Goal: Information Seeking & Learning: Find specific page/section

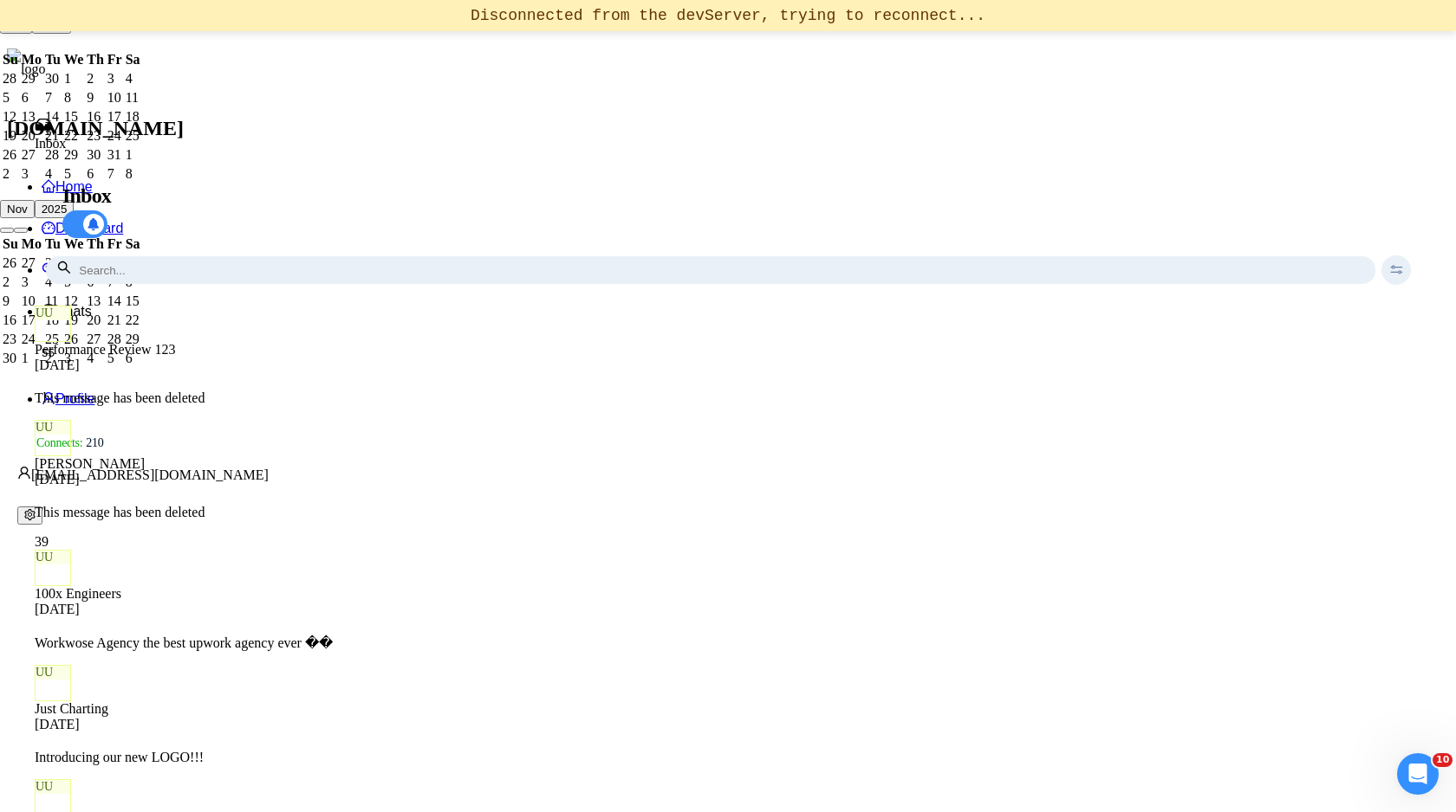
scroll to position [7, 0]
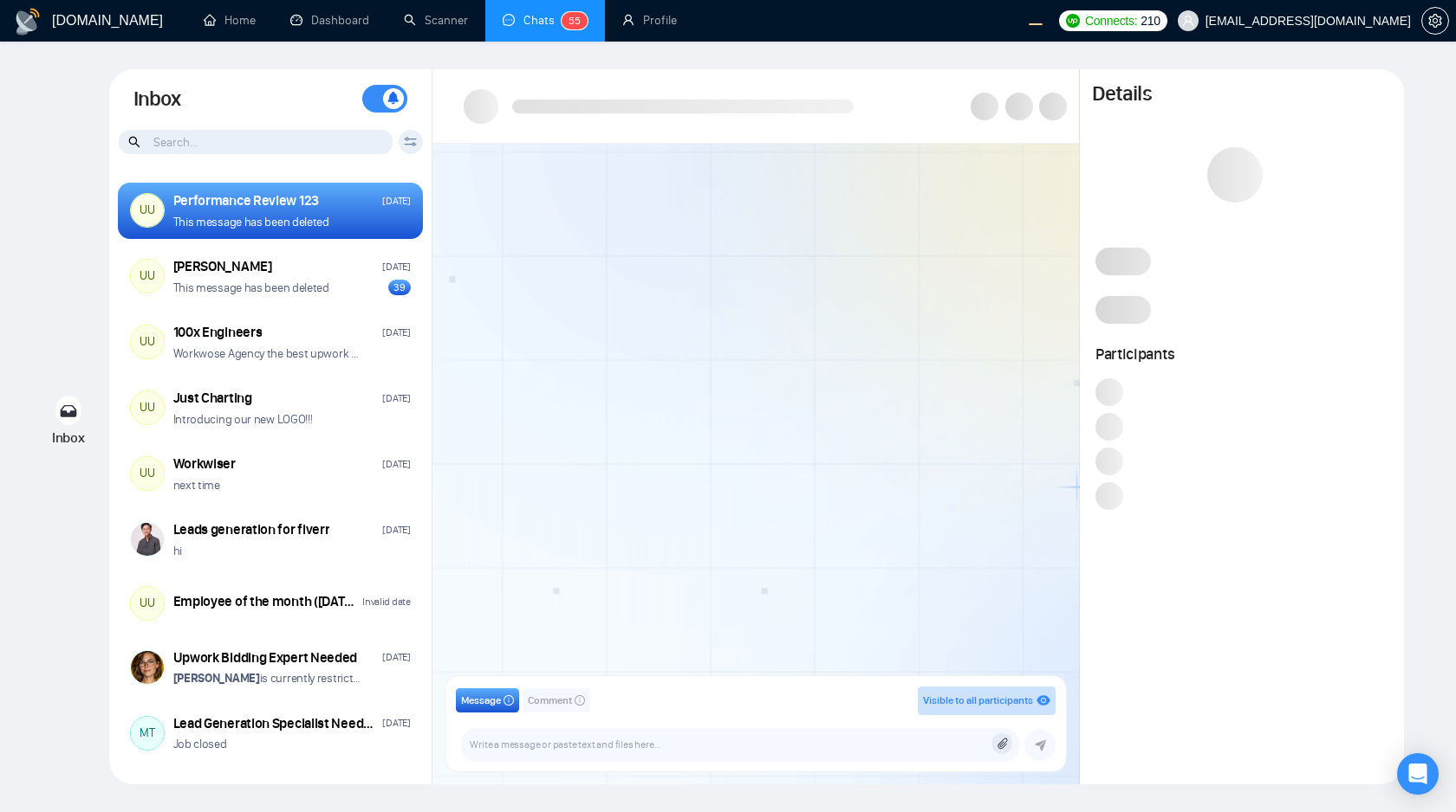
click at [415, 146] on div "Client Reset Date Reset Reset Apply" at bounding box center [411, 142] width 24 height 24
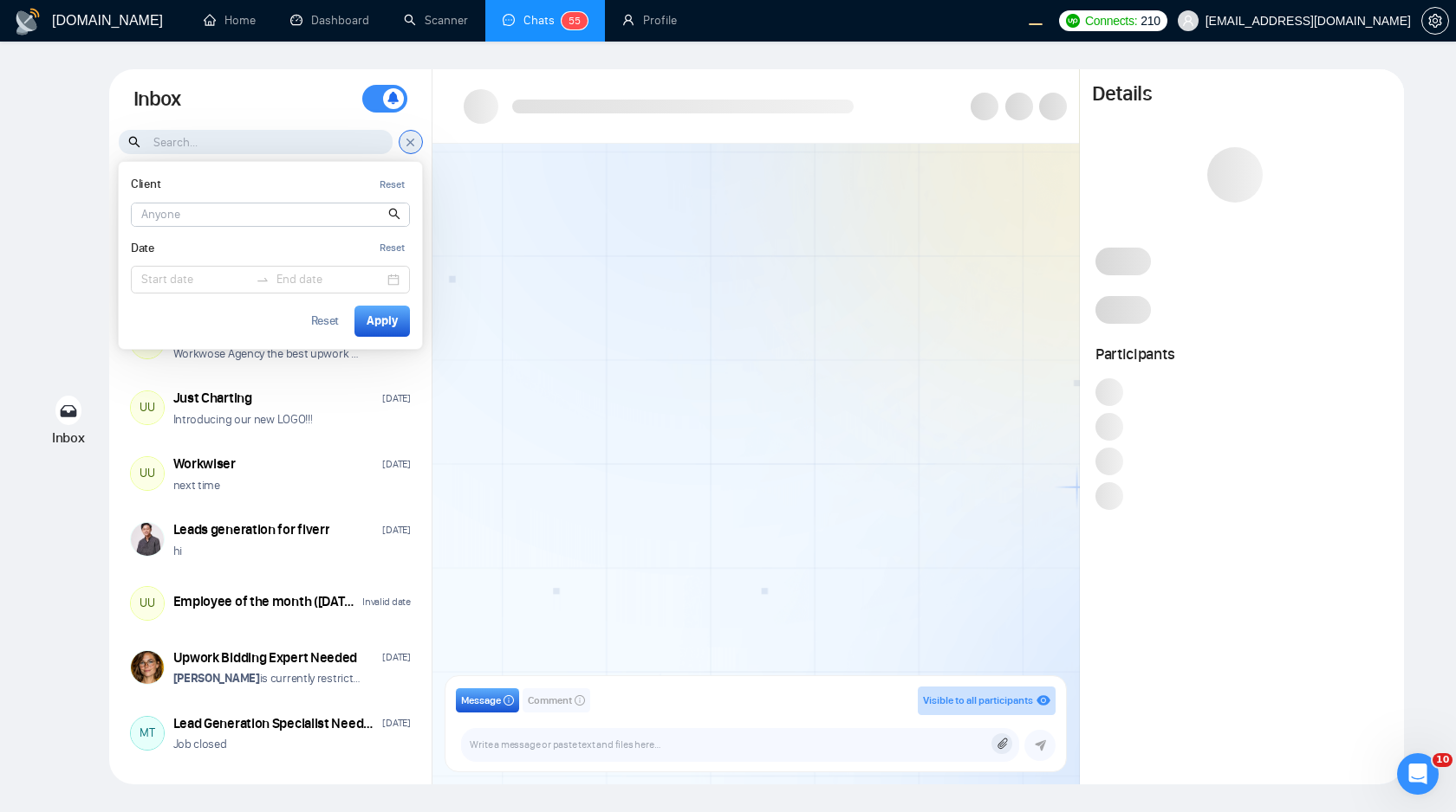
click at [291, 211] on input at bounding box center [270, 215] width 278 height 22
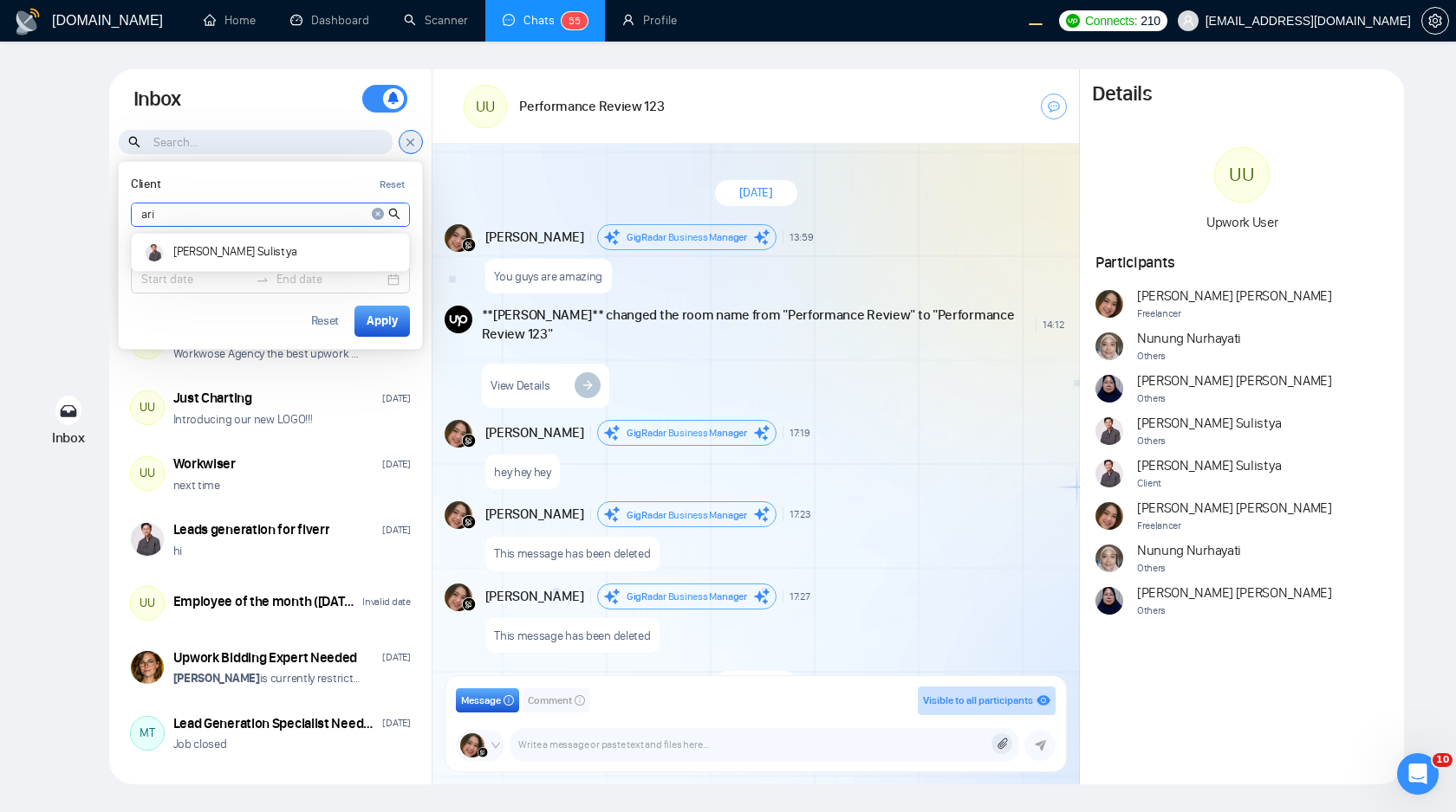
scroll to position [39, 0]
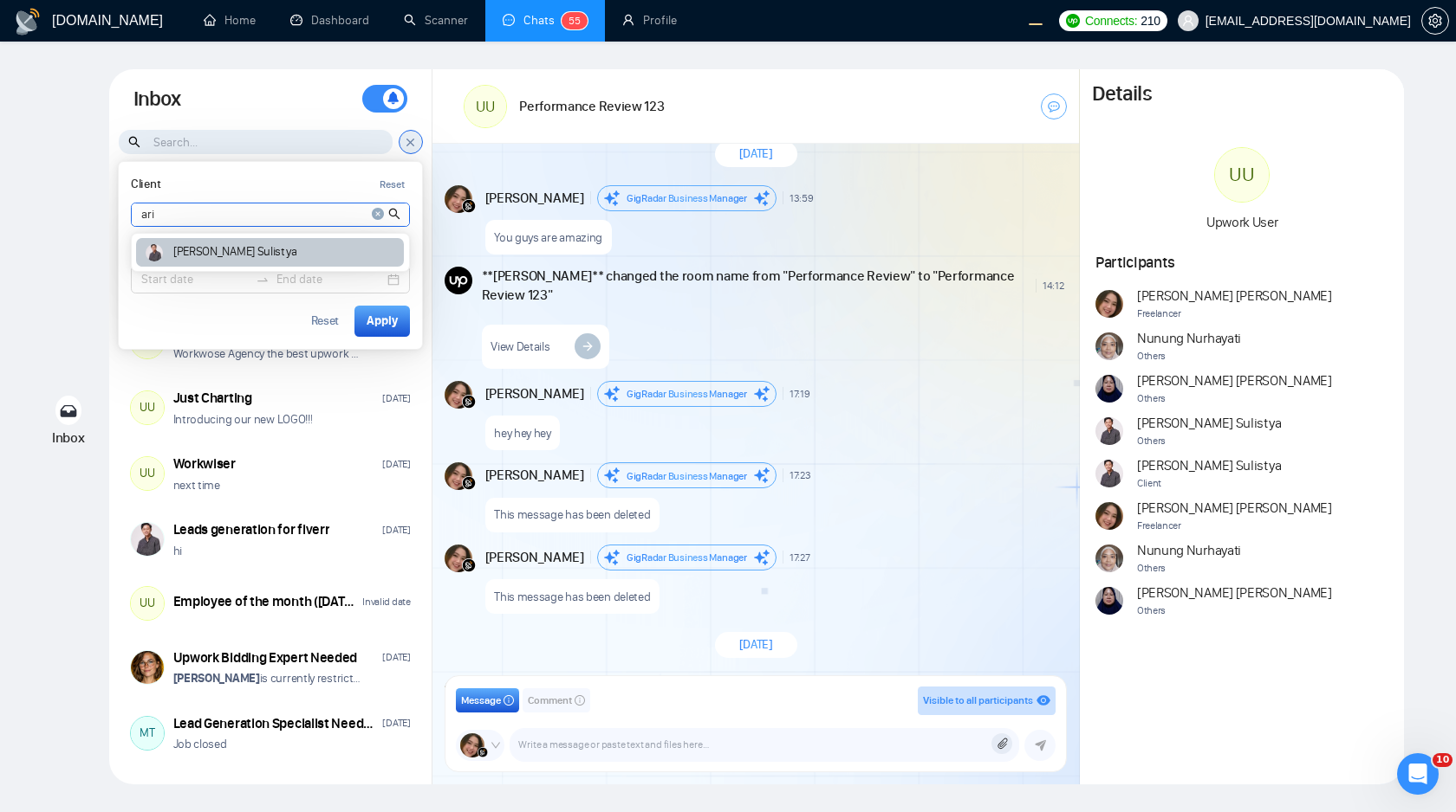
type input "ari"
click at [218, 250] on article "Ari Sulistya" at bounding box center [235, 251] width 123 height 12
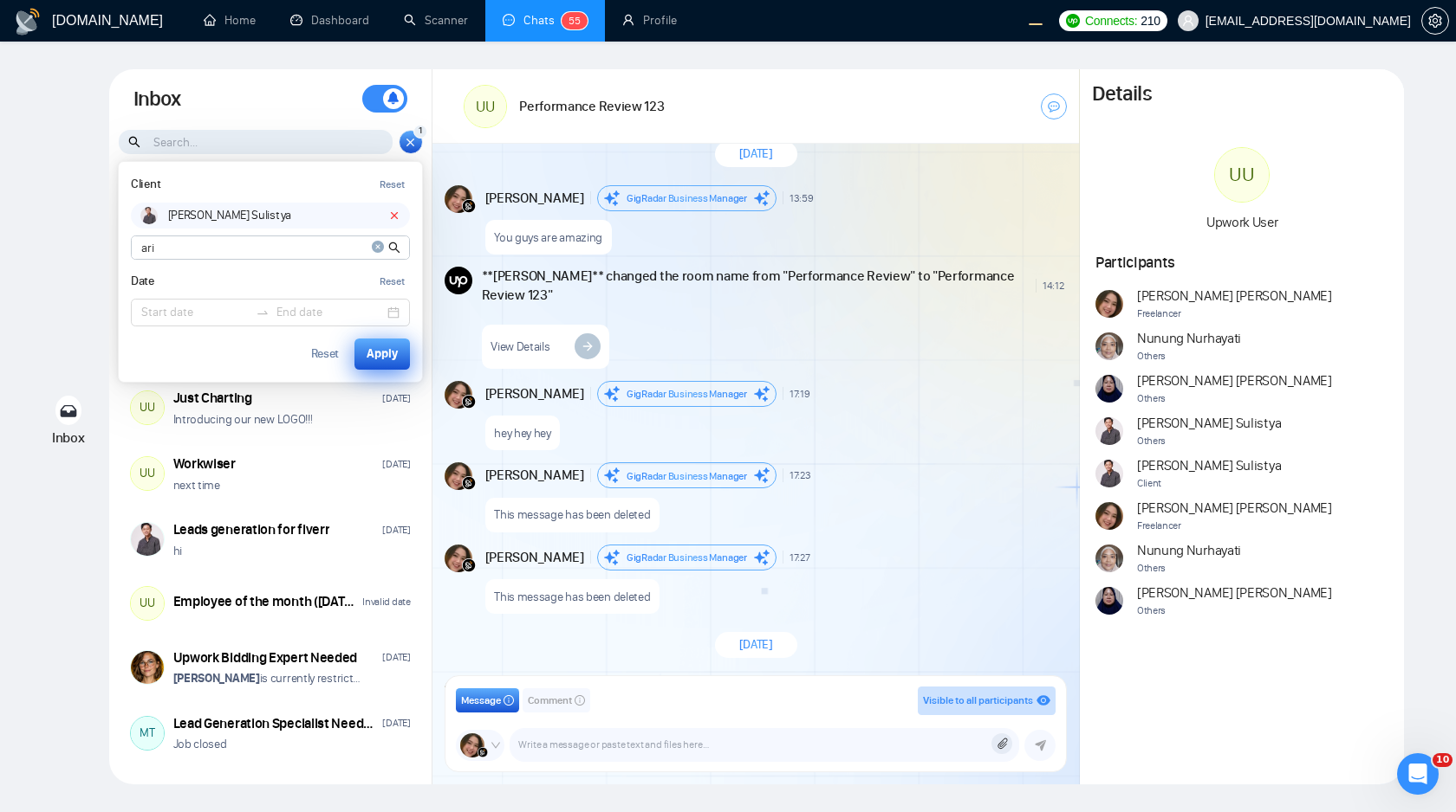
click at [373, 340] on button "Apply" at bounding box center [382, 354] width 56 height 31
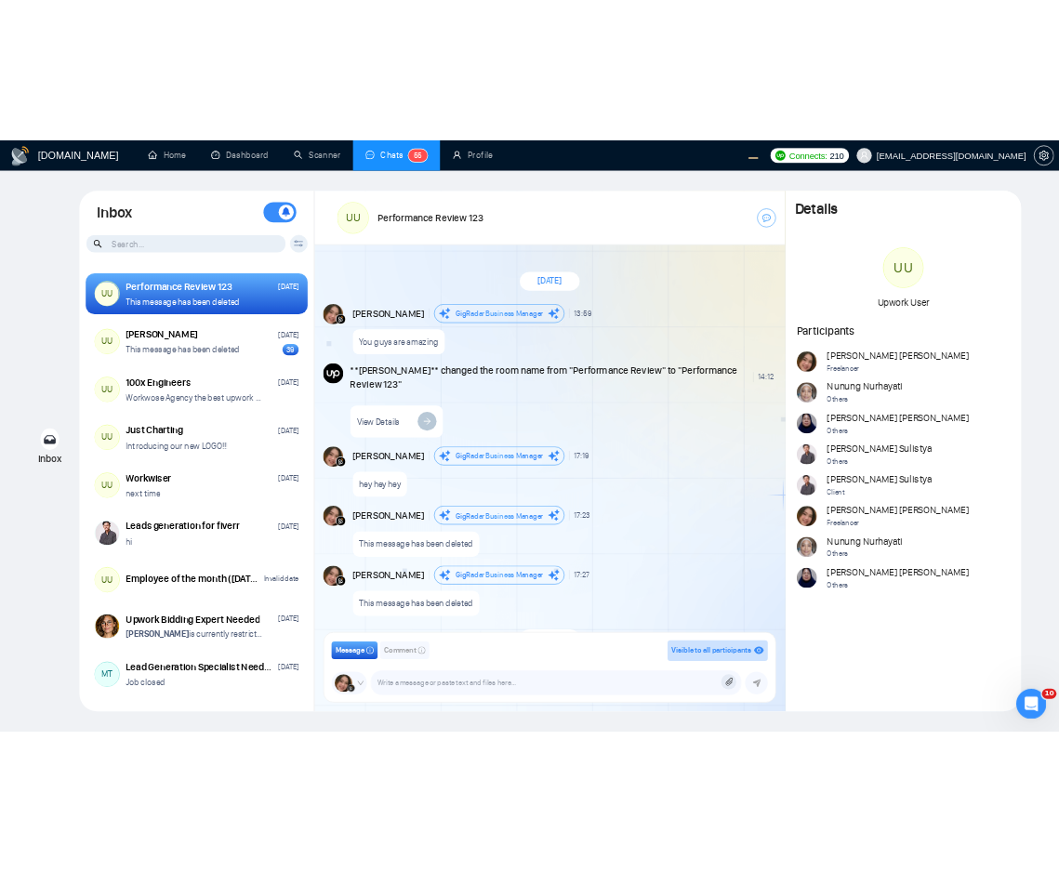
scroll to position [42, 0]
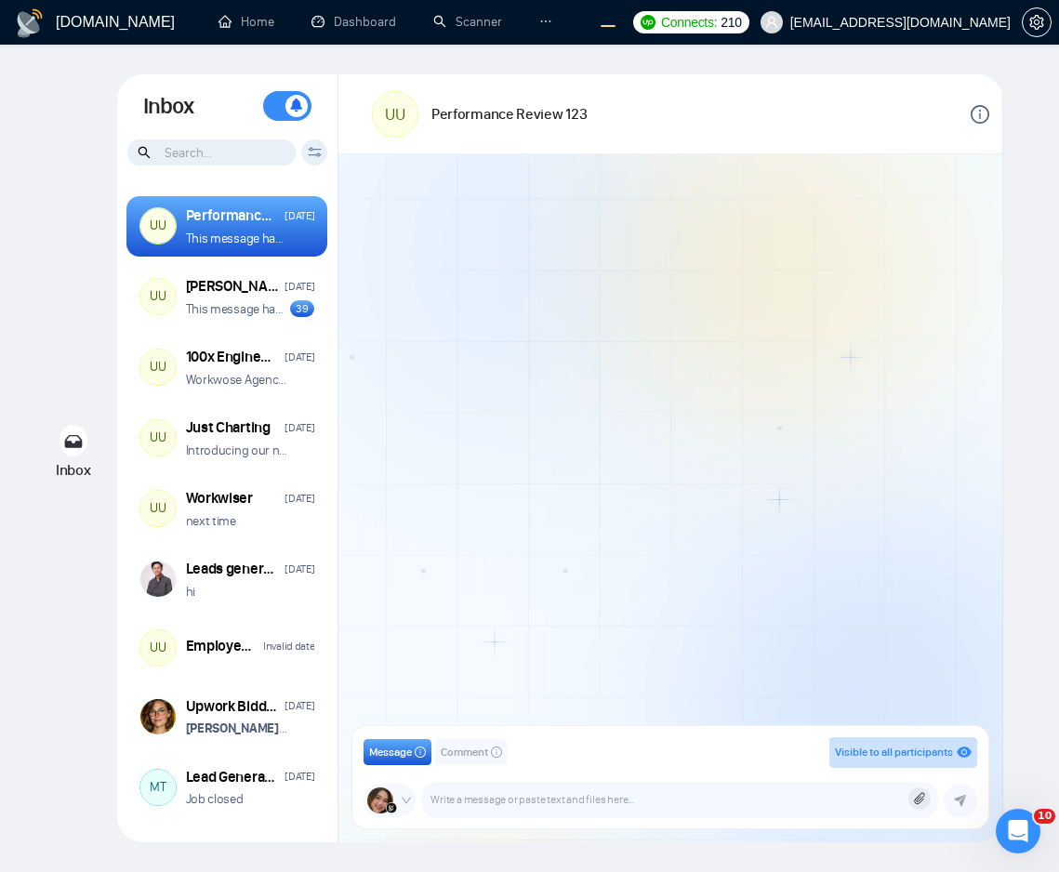
scroll to position [42, 0]
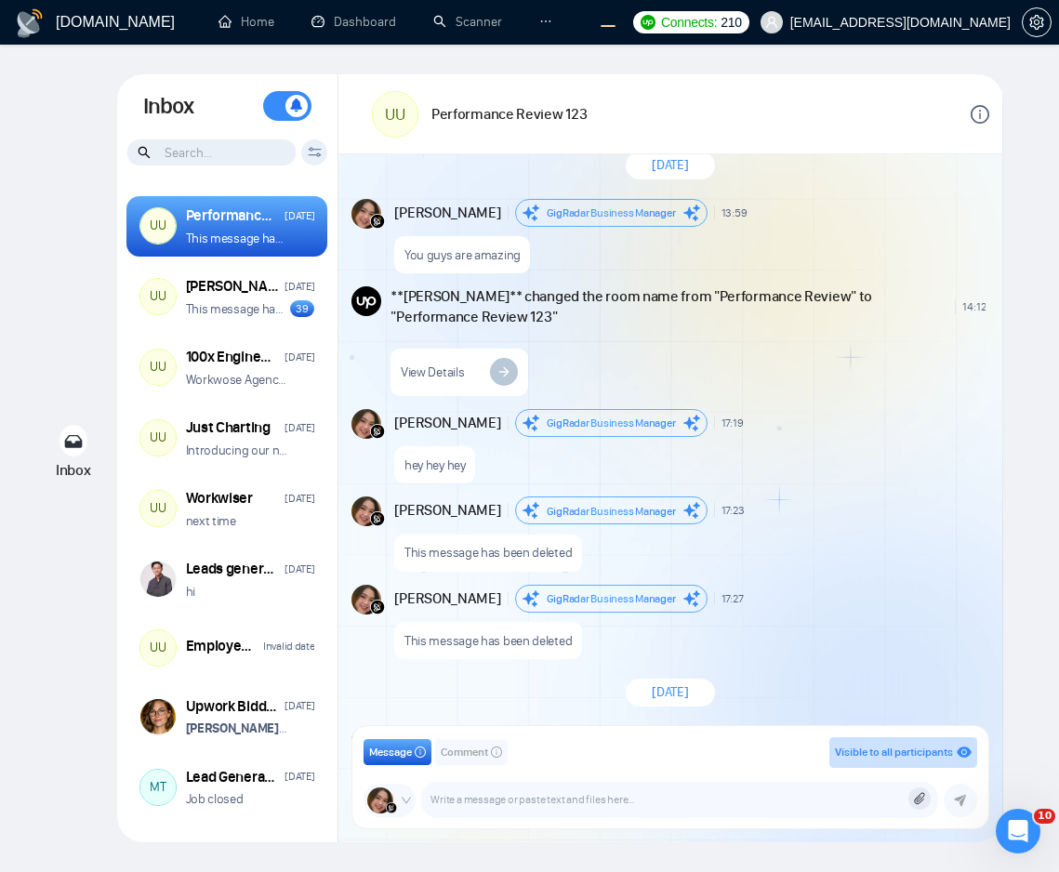
click at [310, 148] on icon at bounding box center [314, 150] width 13 height 4
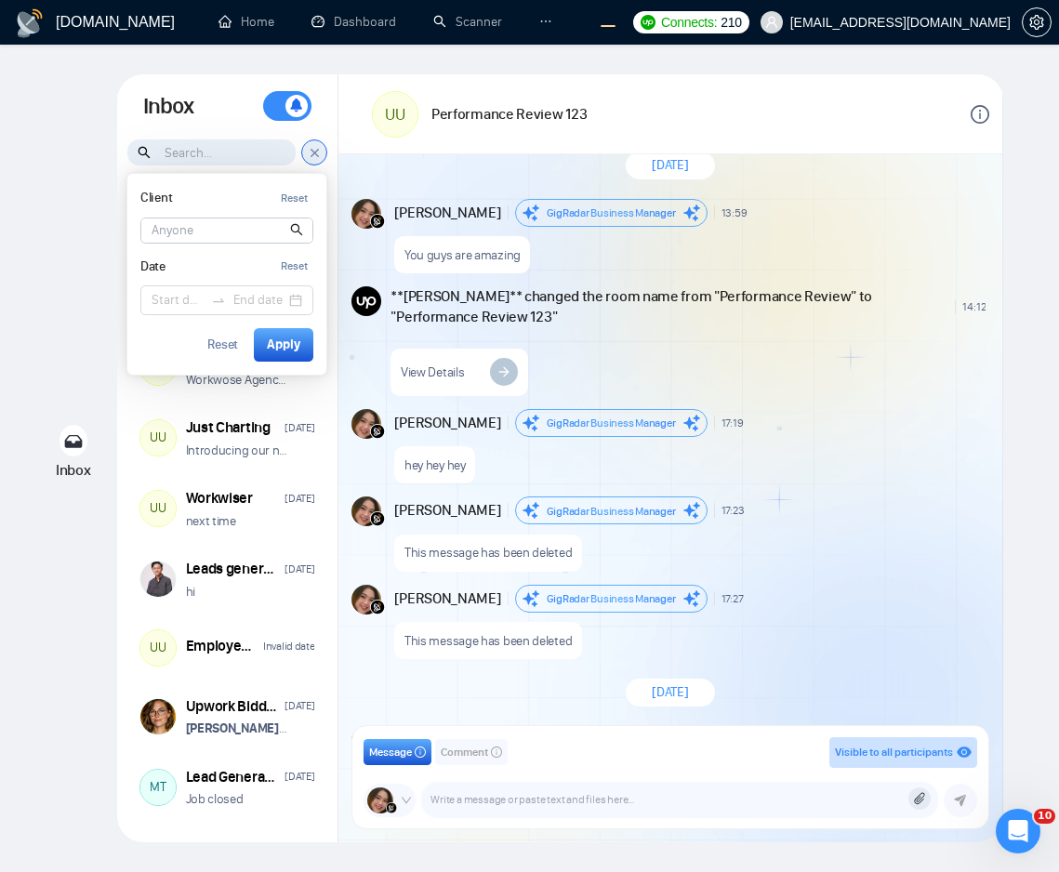
click at [225, 232] on input at bounding box center [226, 231] width 171 height 24
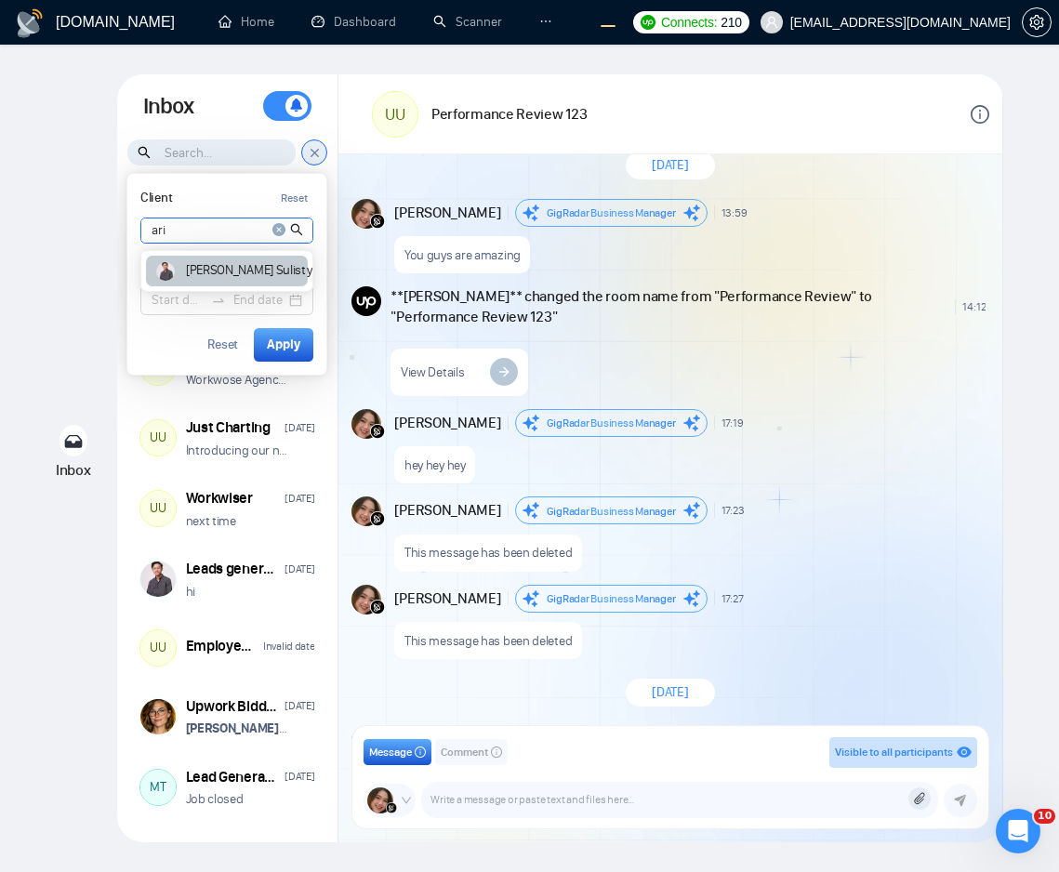
type input "ari"
click at [193, 268] on article "Ari Sulistya" at bounding box center [252, 270] width 132 height 13
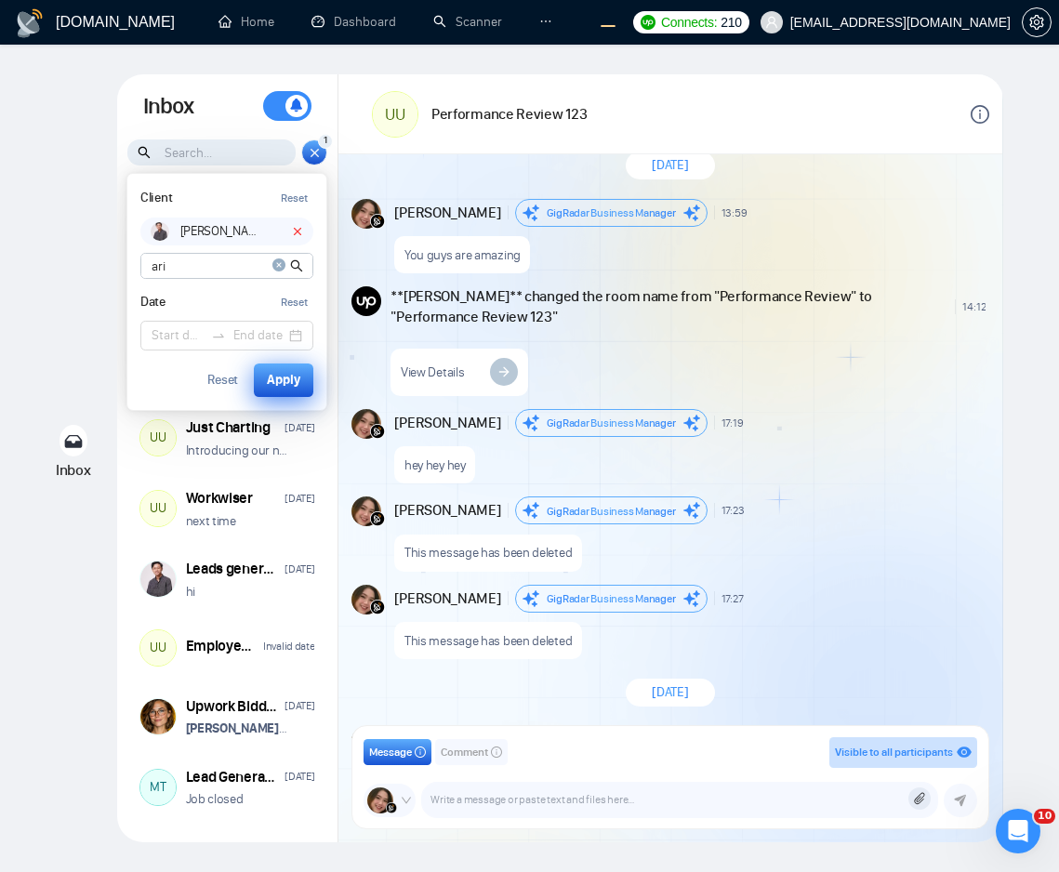
click at [278, 381] on div "Apply" at bounding box center [283, 380] width 33 height 20
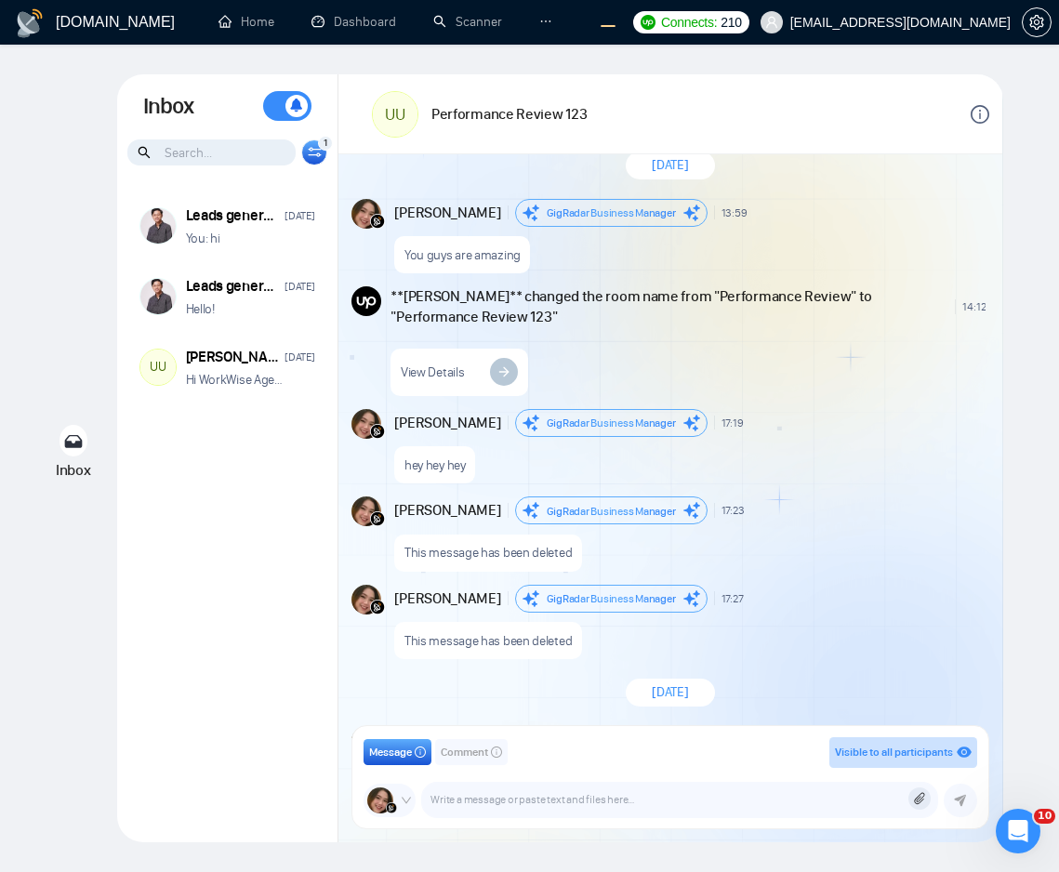
click at [207, 628] on div "Leads generation for fiverr Aug 26 You: hi Leads generation for fiverr Aug 22 H…" at bounding box center [227, 508] width 220 height 644
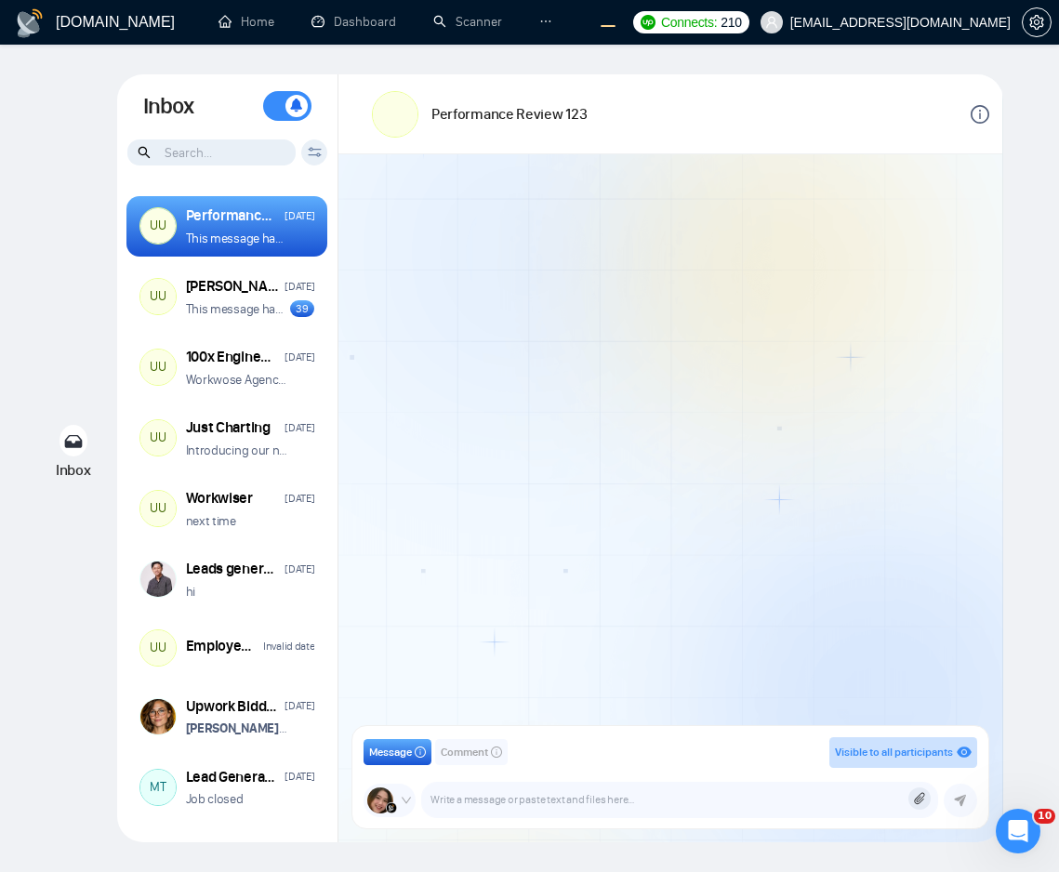
scroll to position [42, 0]
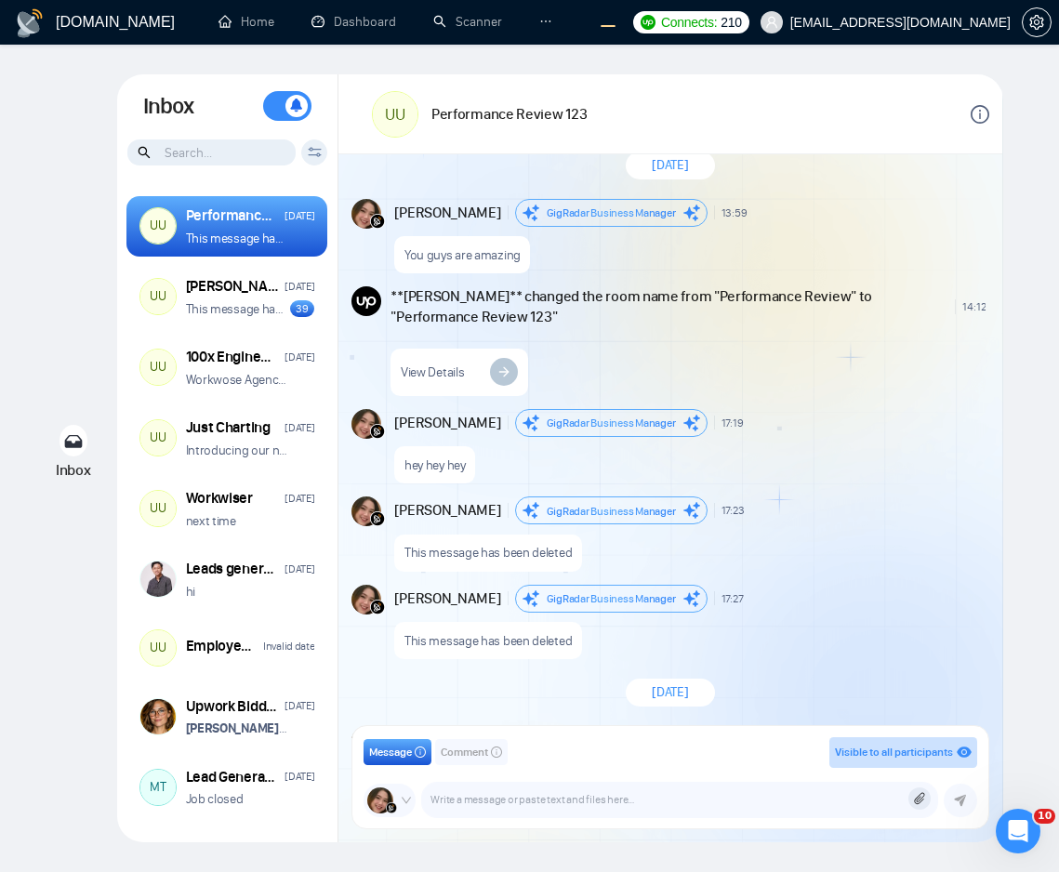
click at [313, 153] on icon at bounding box center [315, 152] width 14 height 10
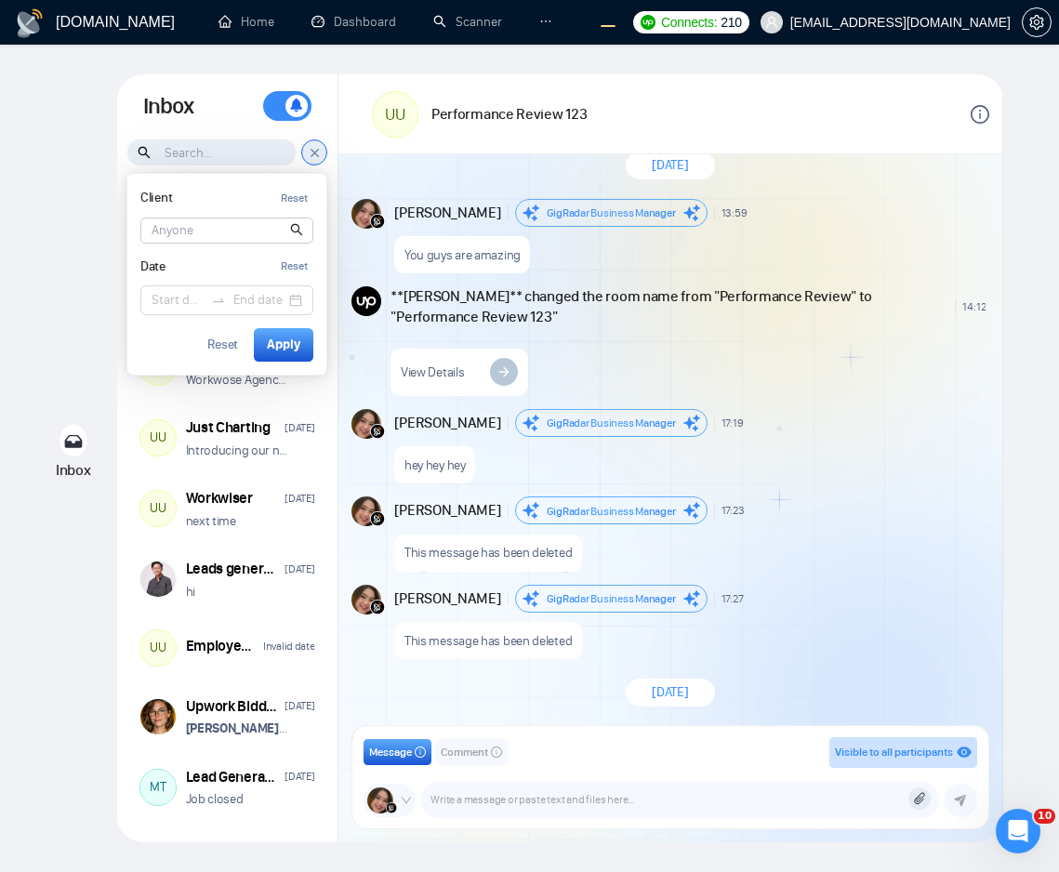
click at [229, 231] on input at bounding box center [226, 231] width 171 height 24
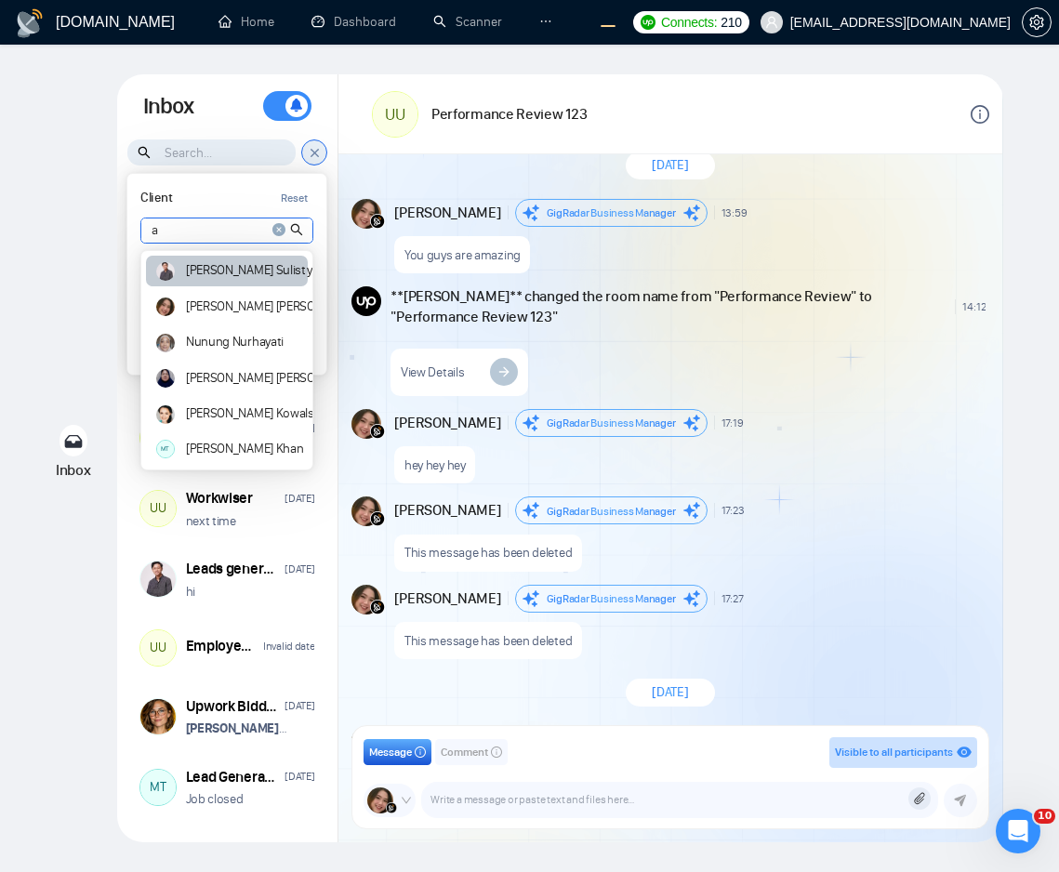
type input "a"
click at [220, 273] on article "Ari Sulistya" at bounding box center [252, 270] width 132 height 13
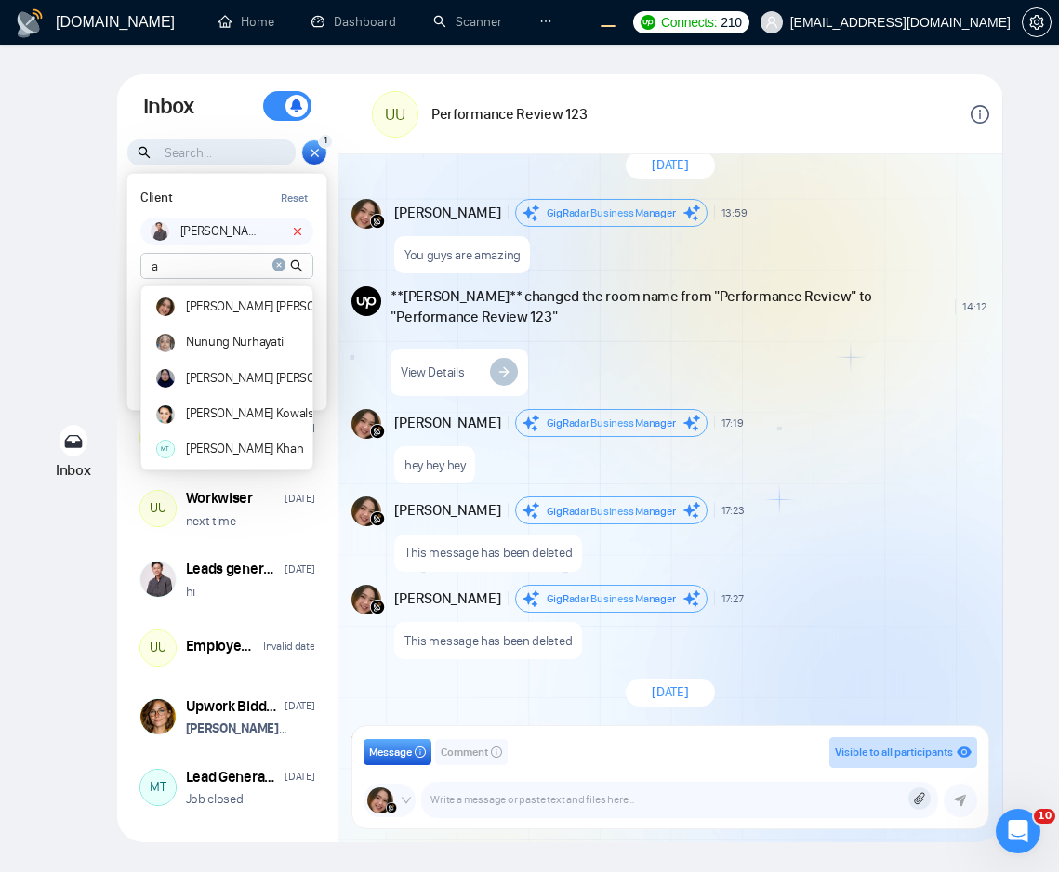
click at [316, 384] on div "Client Reset Ari Sulistya a Andrian Marsella Nunung Nurhayati Naswati Naswati A…" at bounding box center [226, 292] width 199 height 236
click at [277, 264] on icon "close-circle" at bounding box center [279, 265] width 13 height 13
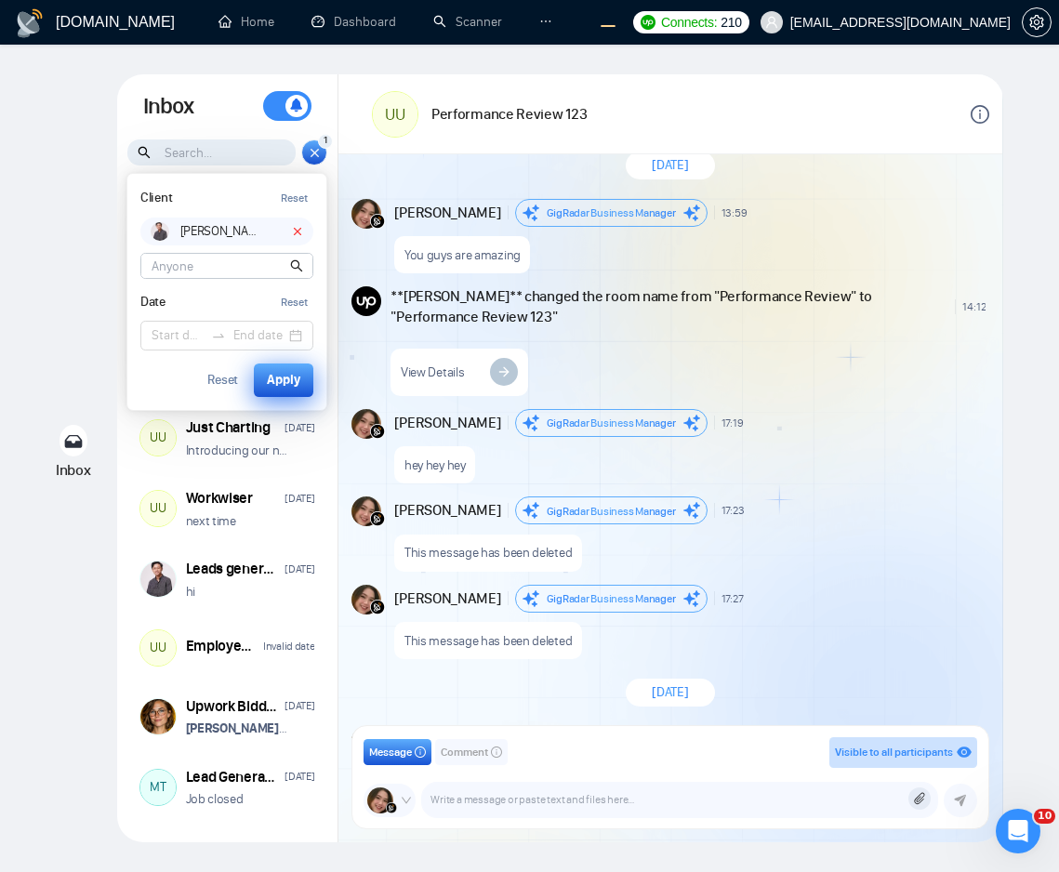
click at [291, 375] on div "Apply" at bounding box center [283, 380] width 33 height 20
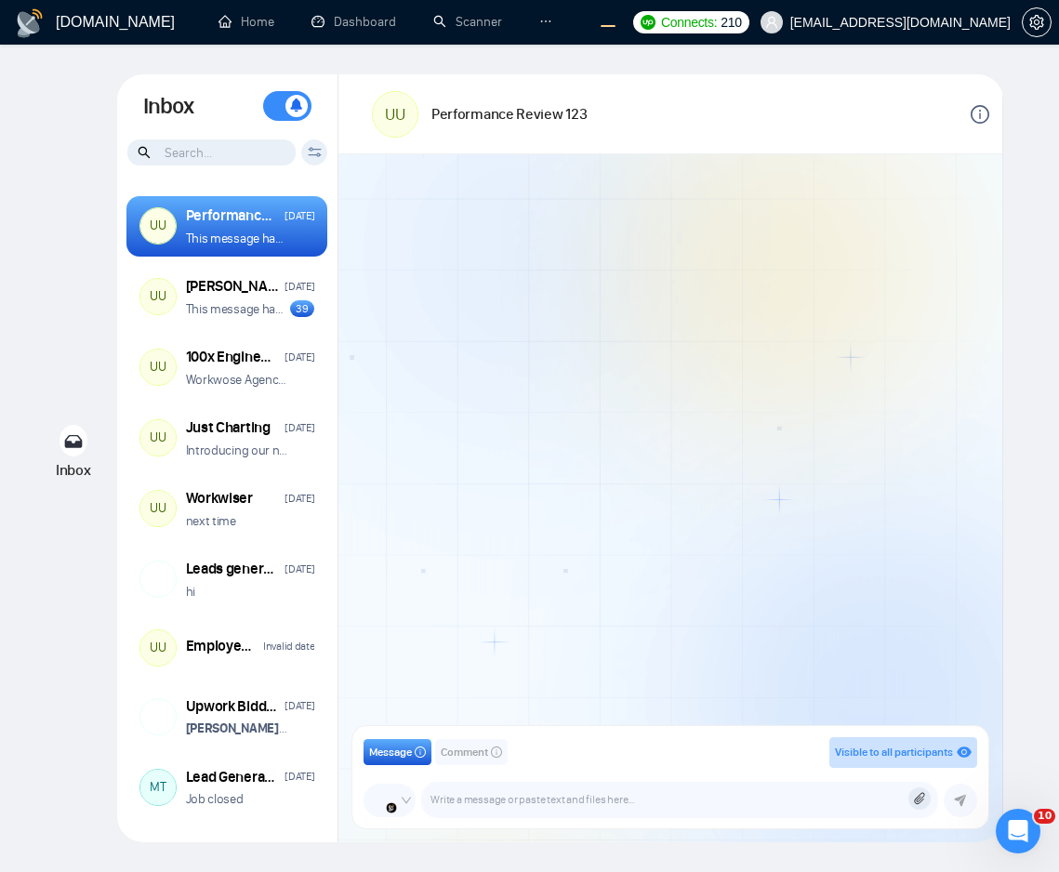
scroll to position [42, 0]
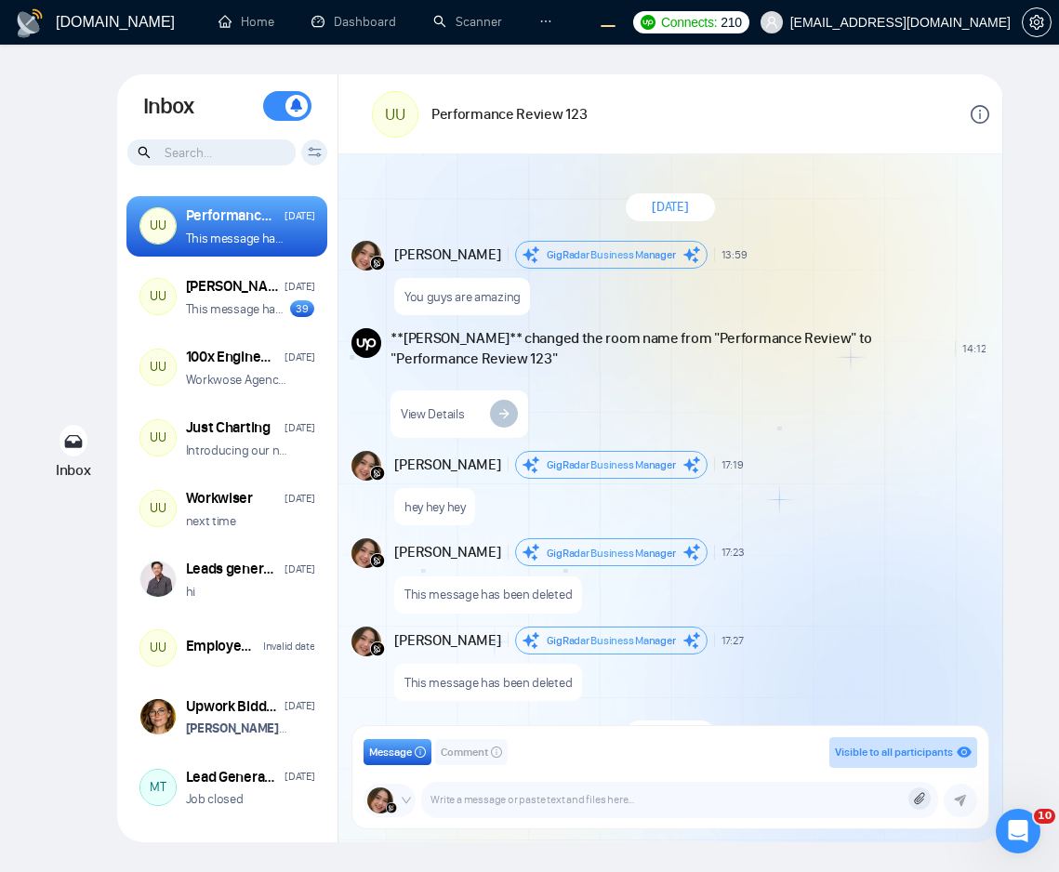
scroll to position [42, 0]
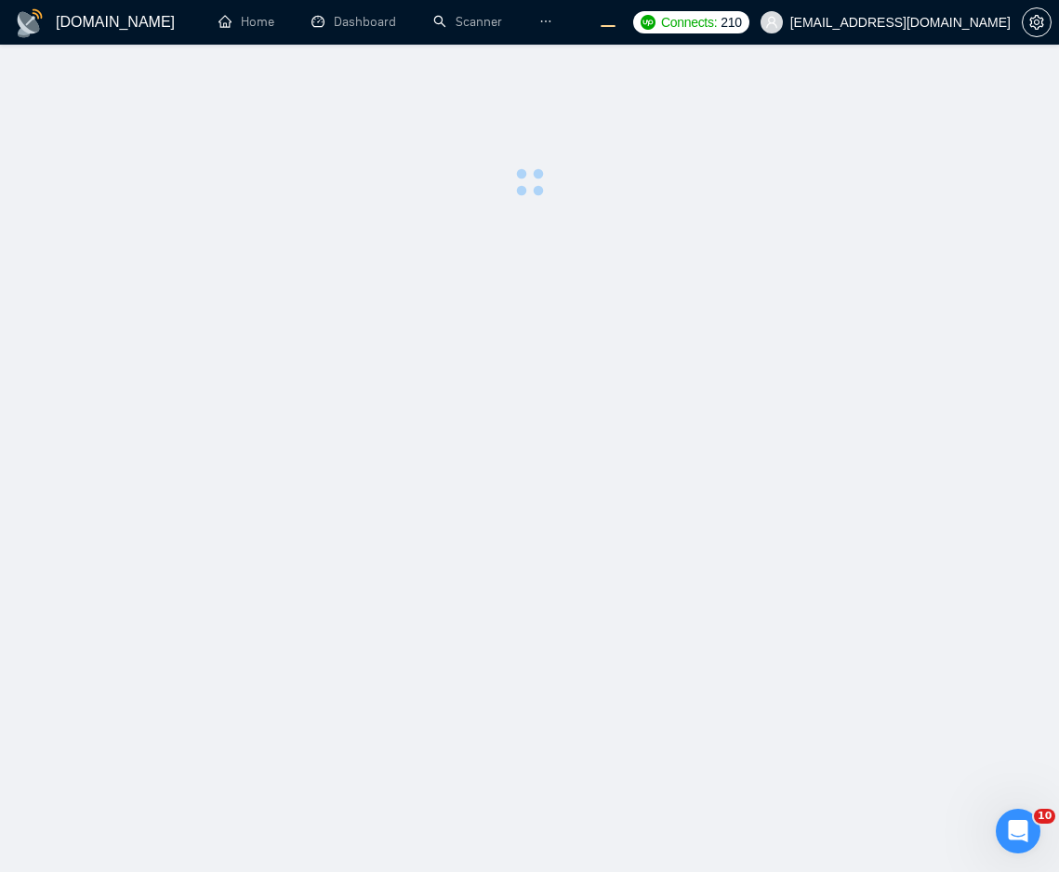
click at [772, 323] on main at bounding box center [530, 458] width 1000 height 768
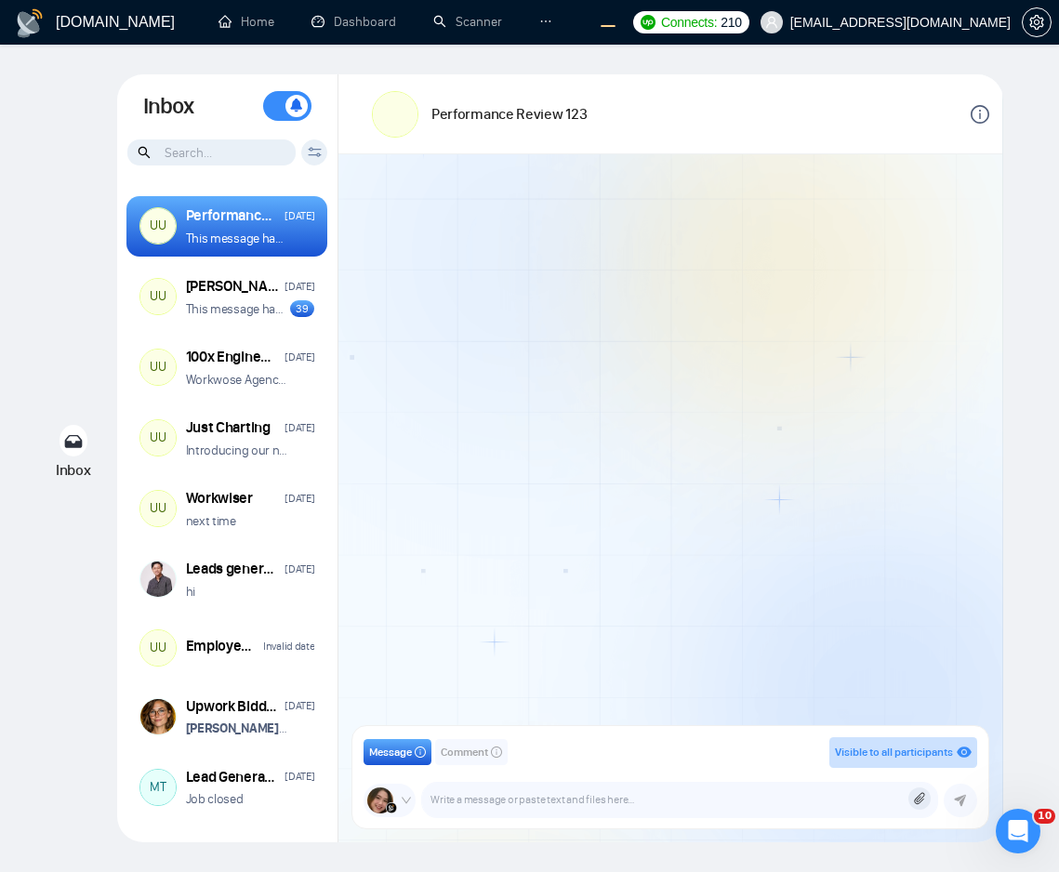
scroll to position [42, 0]
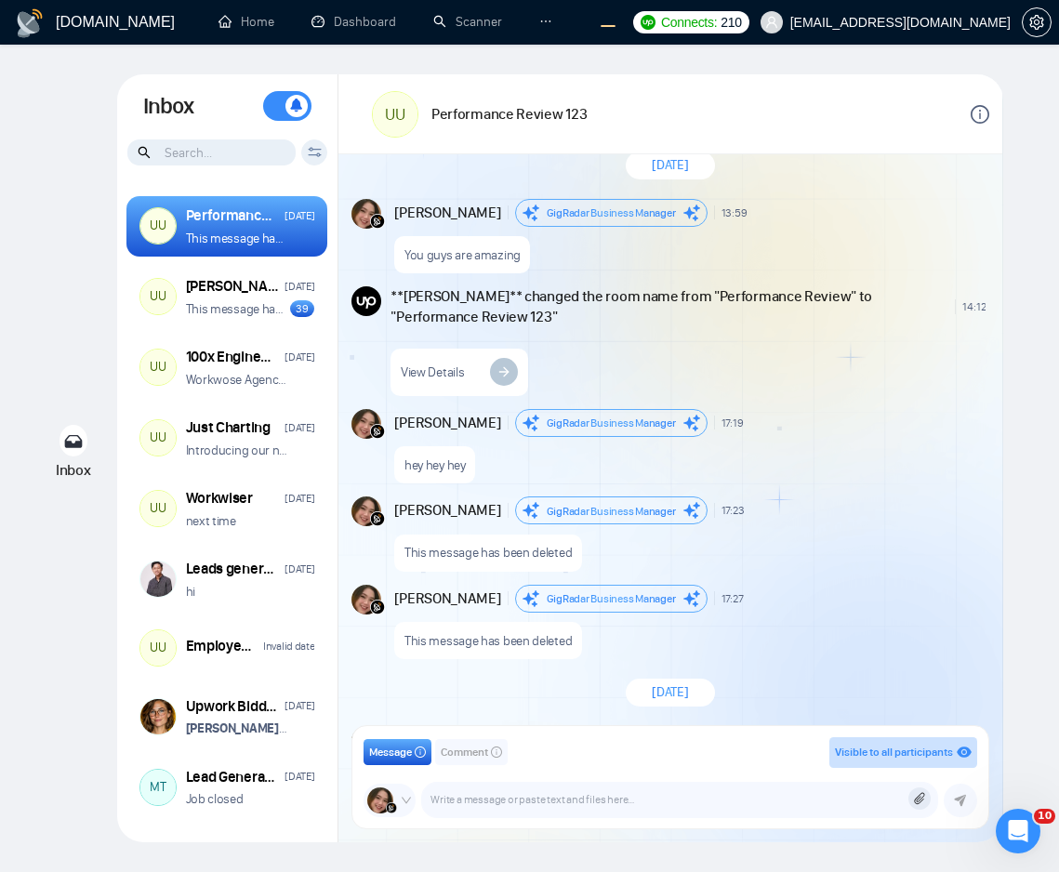
click at [310, 152] on icon at bounding box center [315, 152] width 14 height 10
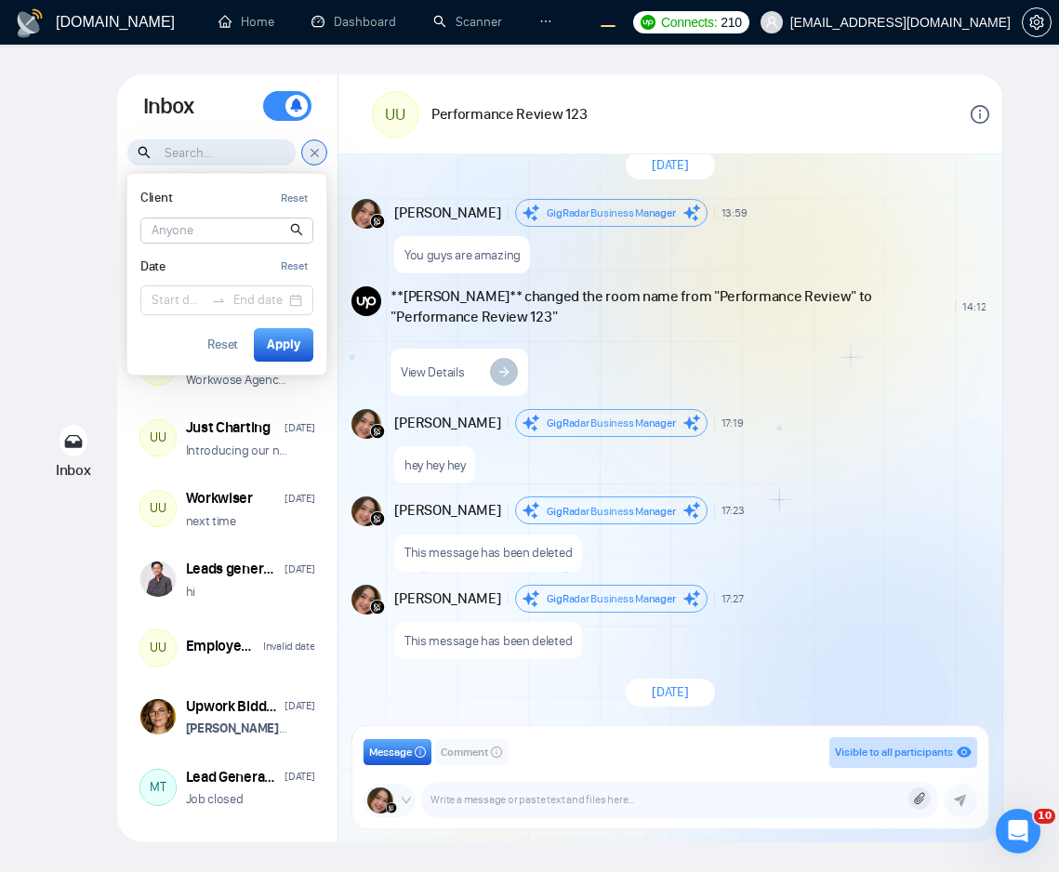
click at [262, 227] on input at bounding box center [226, 231] width 171 height 24
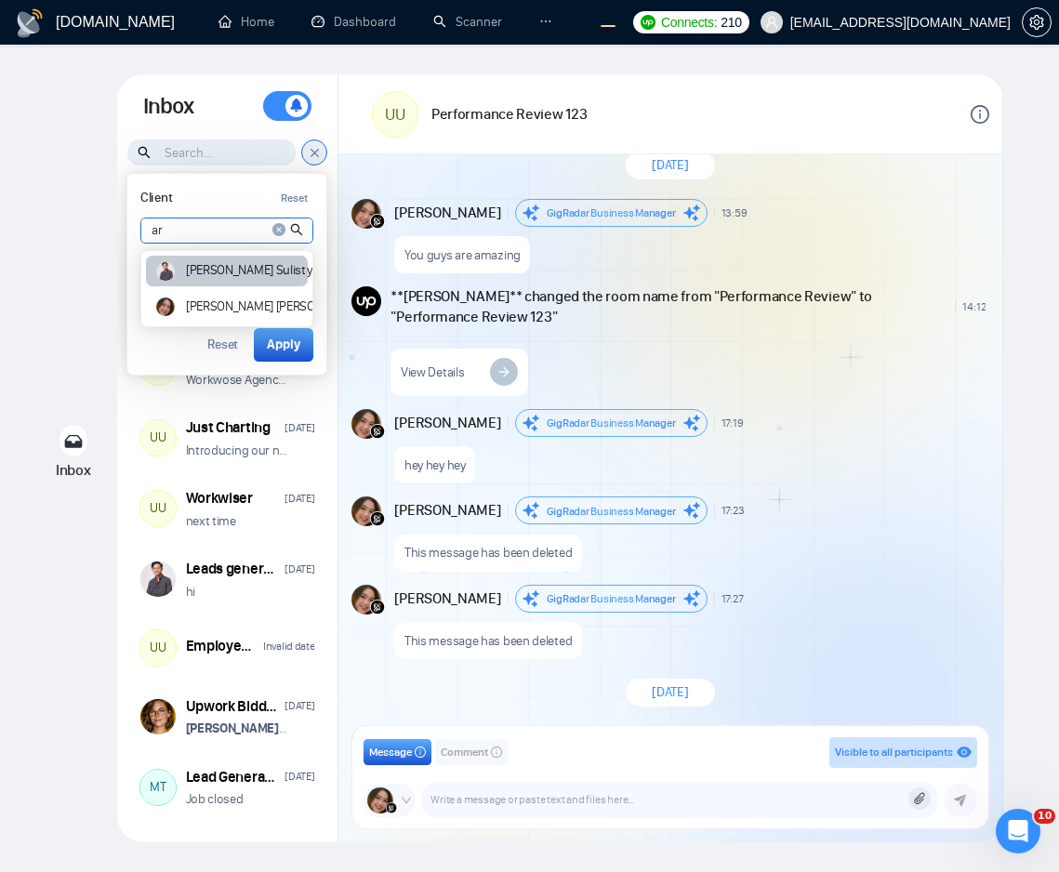
type input "ar"
click at [218, 272] on article "Ari Sulistya" at bounding box center [252, 270] width 132 height 13
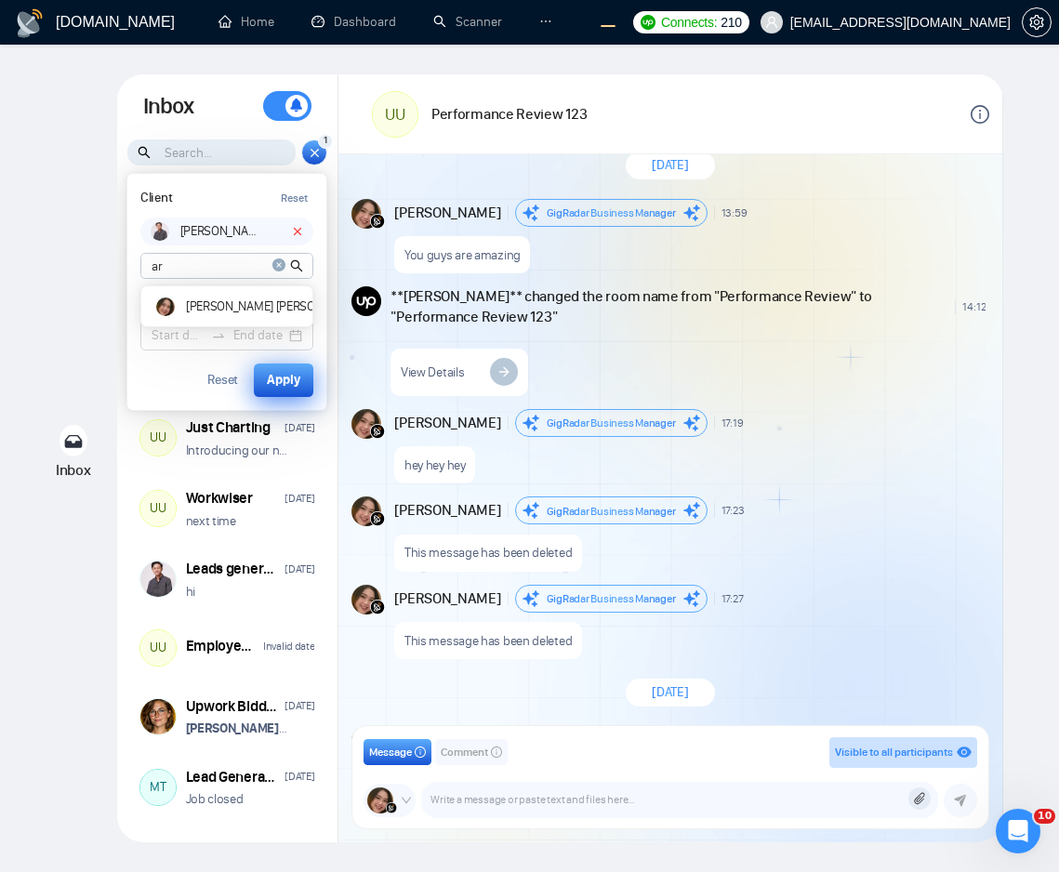
click at [278, 373] on div "Apply" at bounding box center [283, 380] width 33 height 20
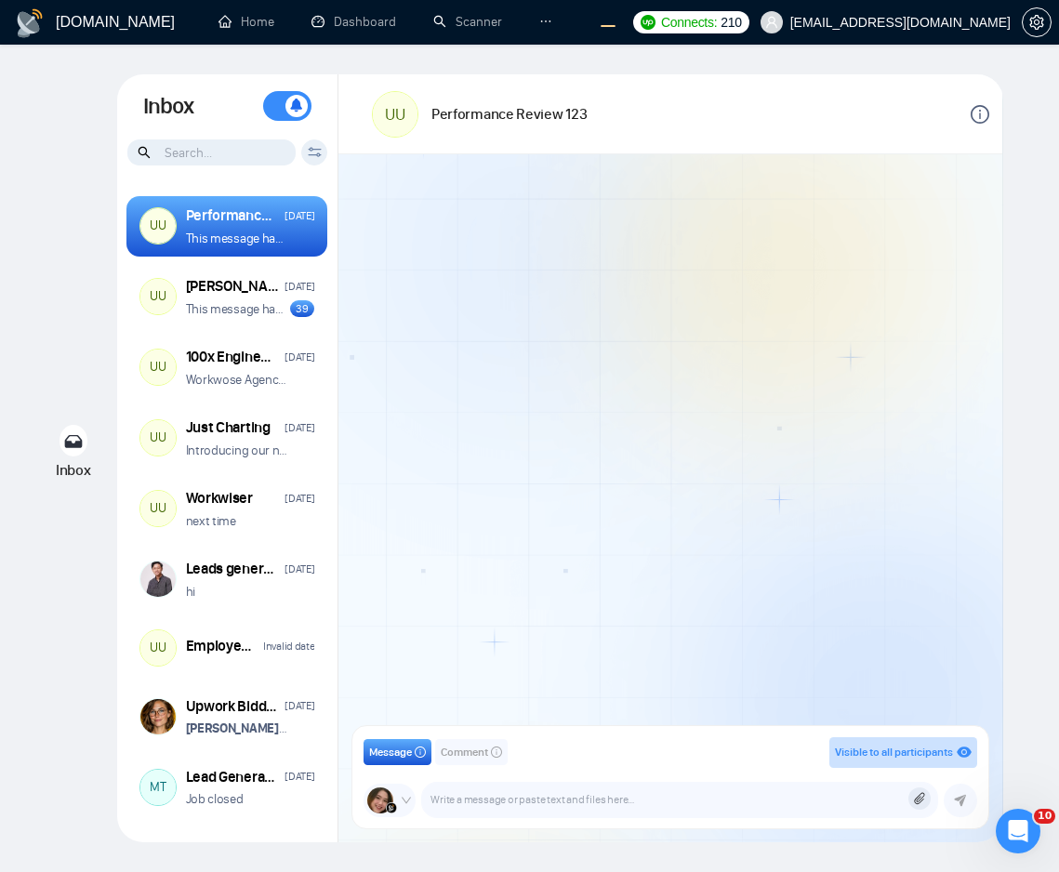
scroll to position [42, 0]
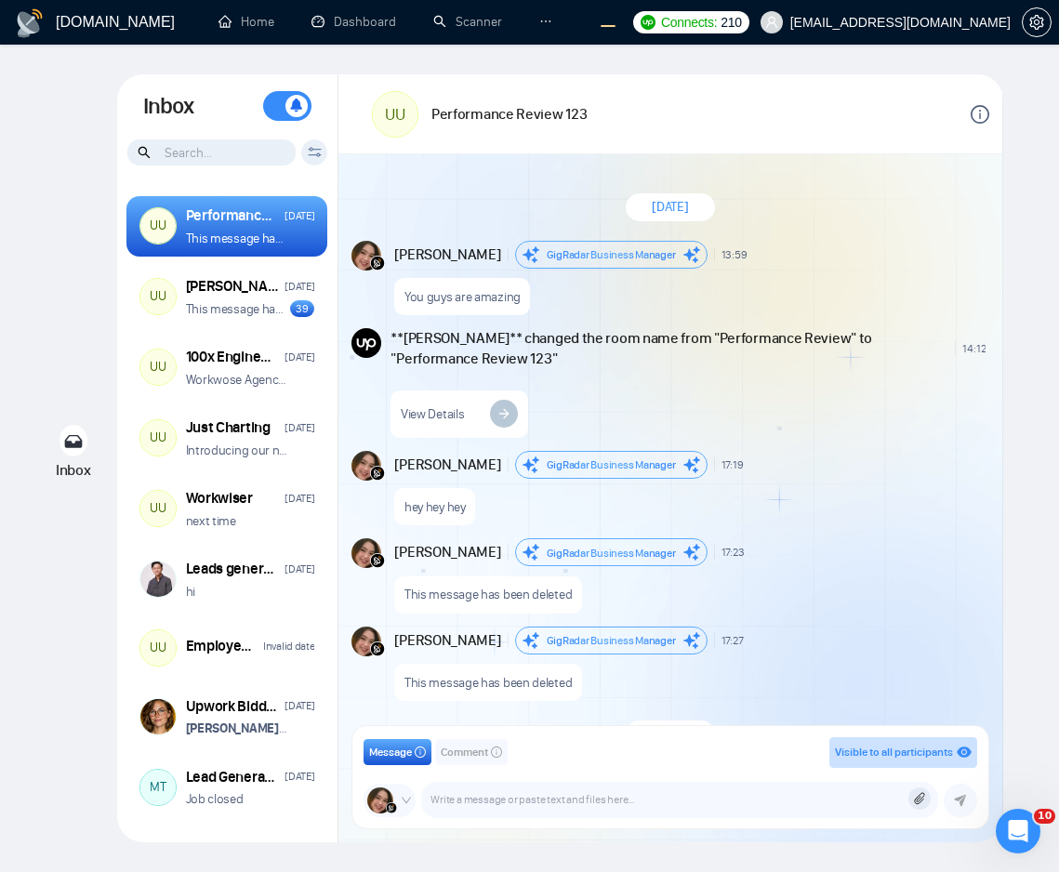
scroll to position [42, 0]
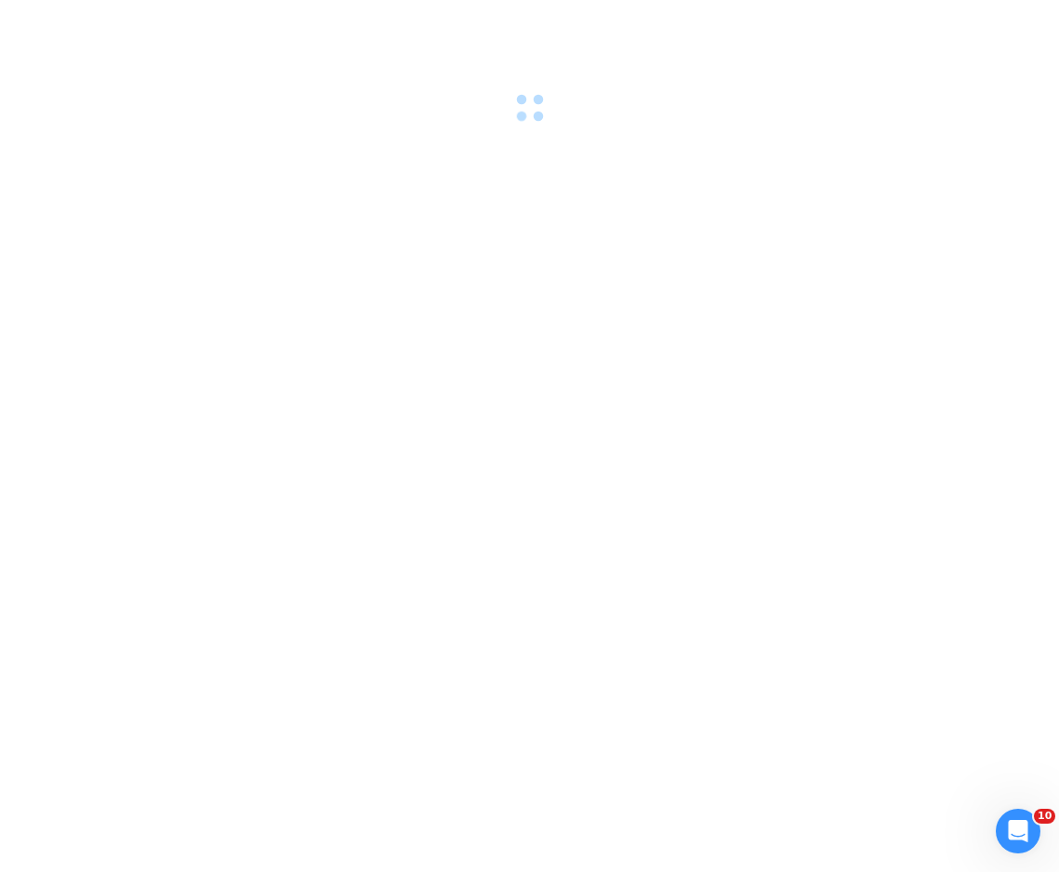
click at [597, 476] on div at bounding box center [529, 436] width 1059 height 872
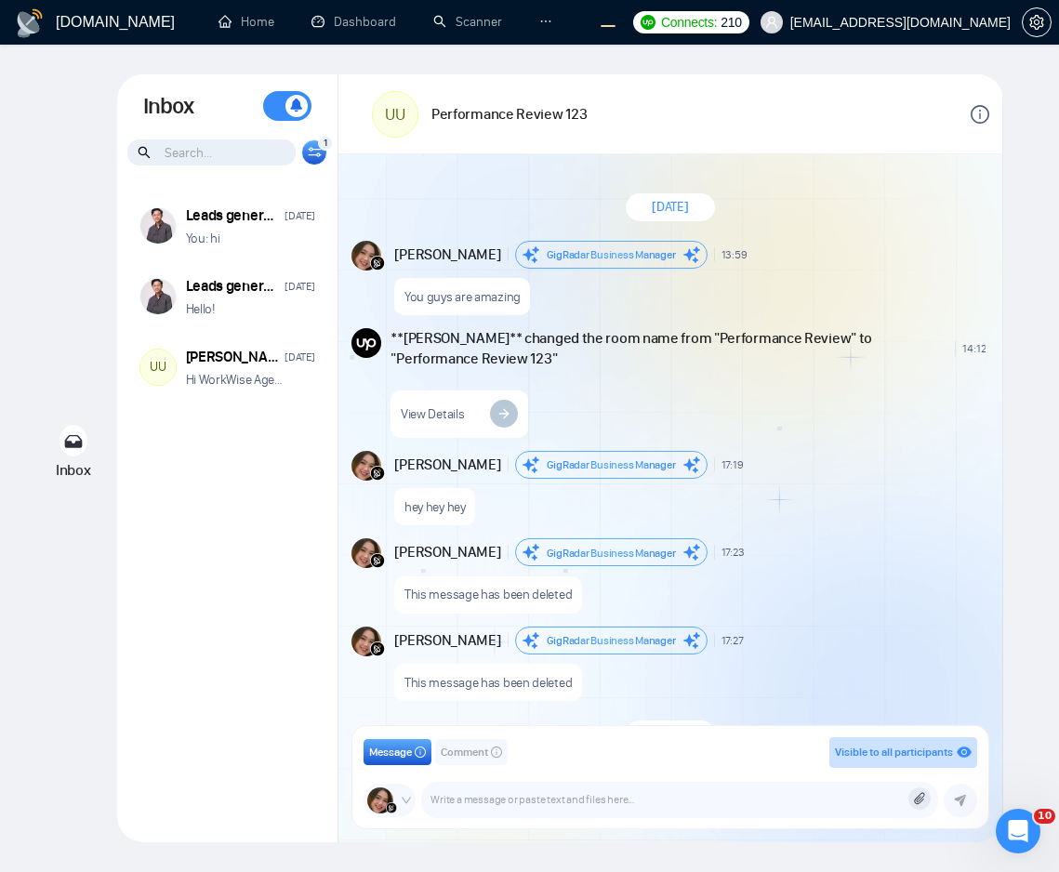
scroll to position [42, 0]
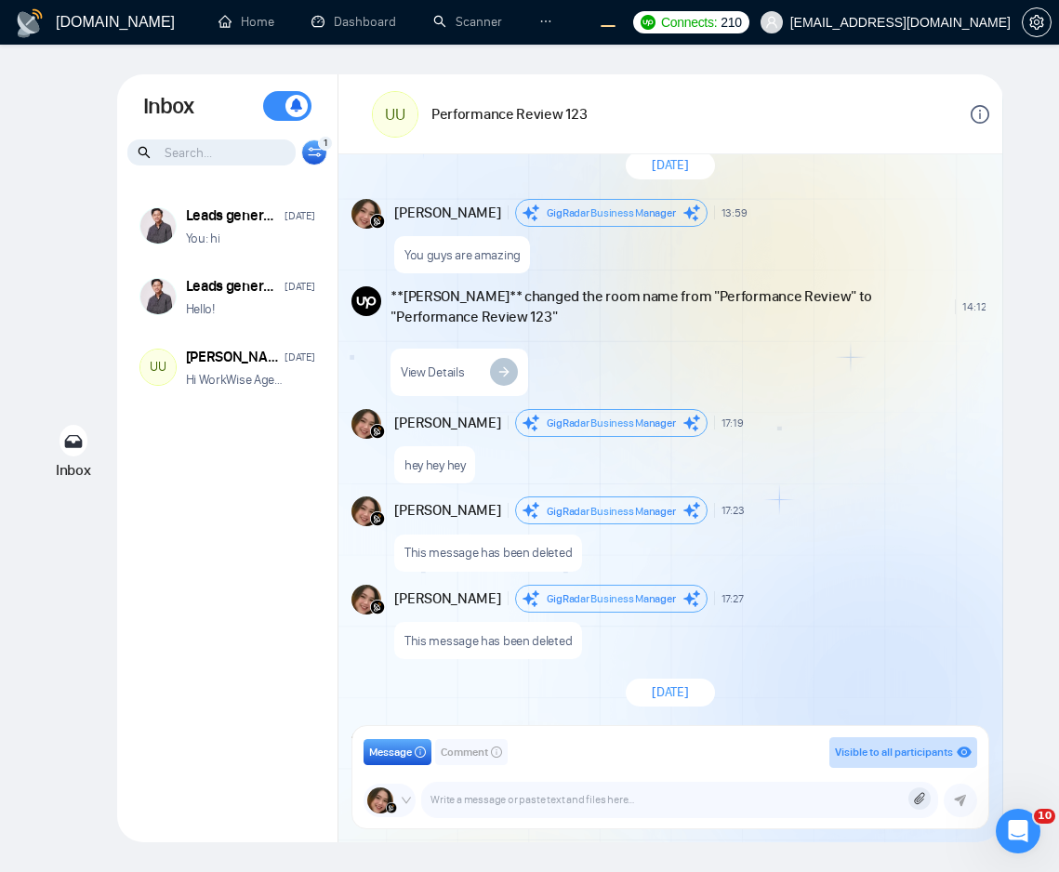
click at [316, 152] on icon at bounding box center [315, 152] width 14 height 10
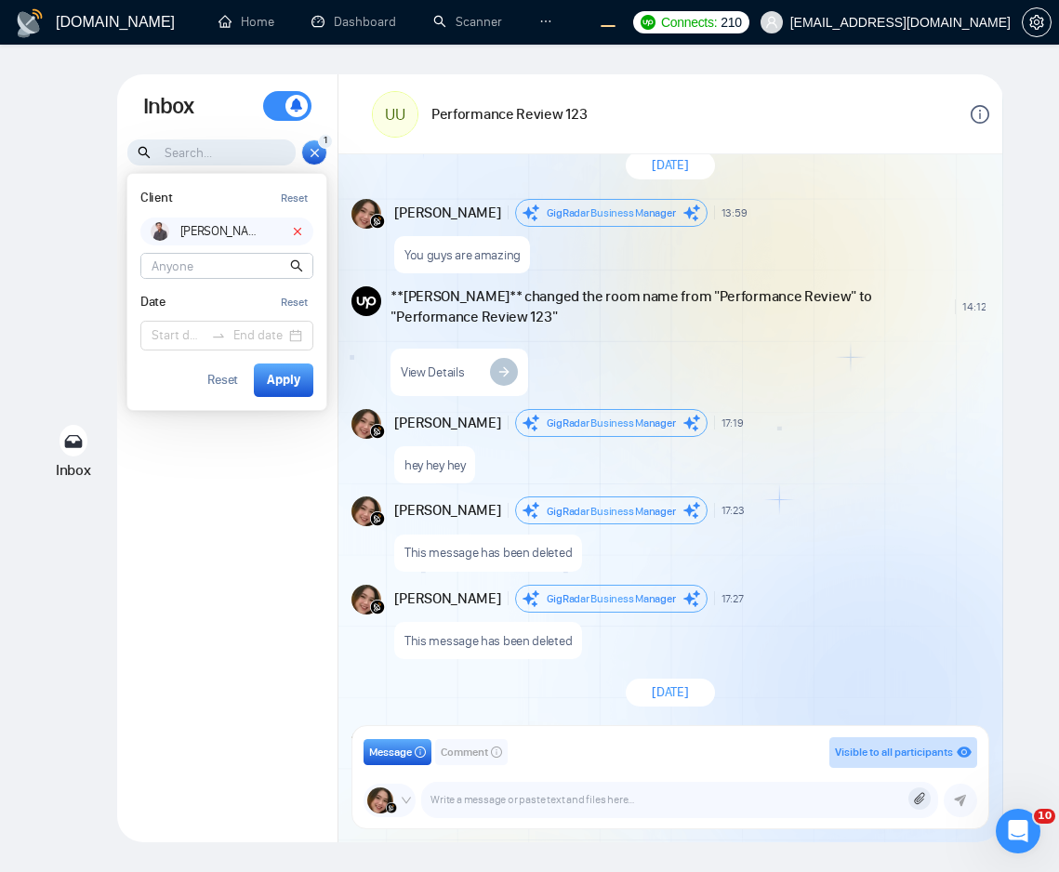
click at [316, 152] on icon at bounding box center [315, 153] width 14 height 16
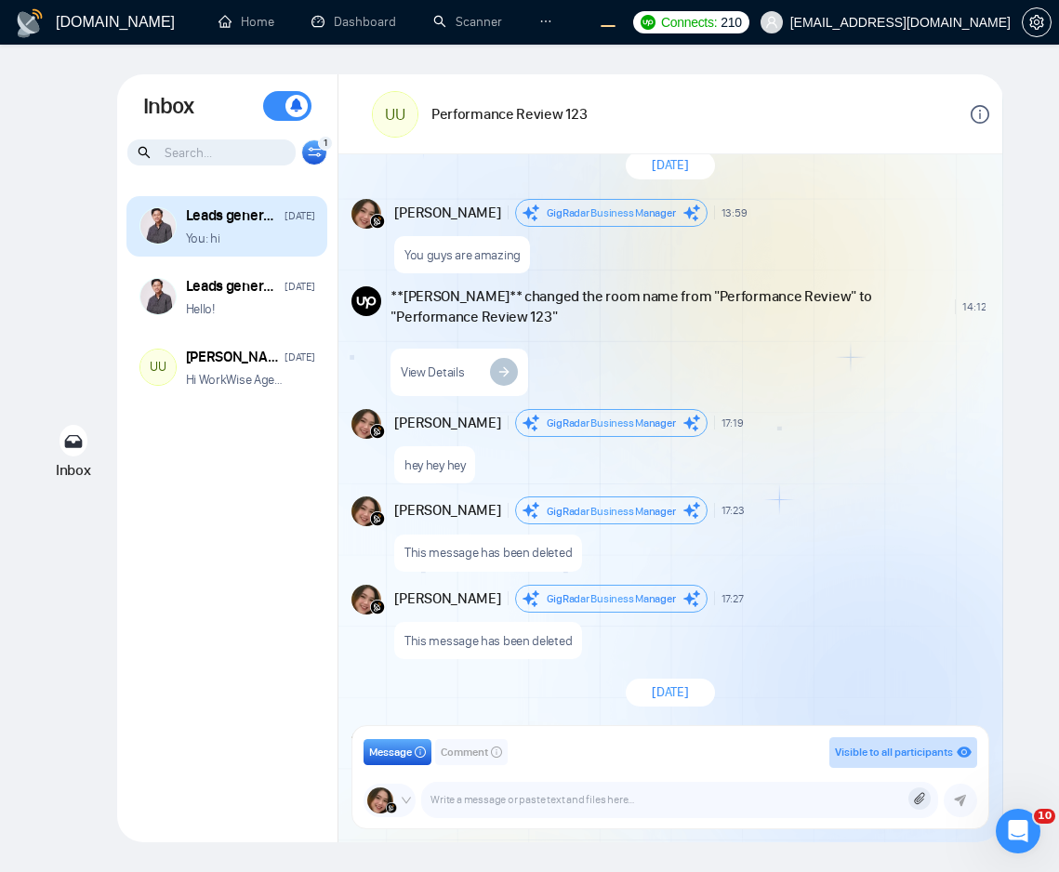
click at [273, 228] on div "Leads generation for fiverr [DATE] You: hi" at bounding box center [250, 227] width 129 height 42
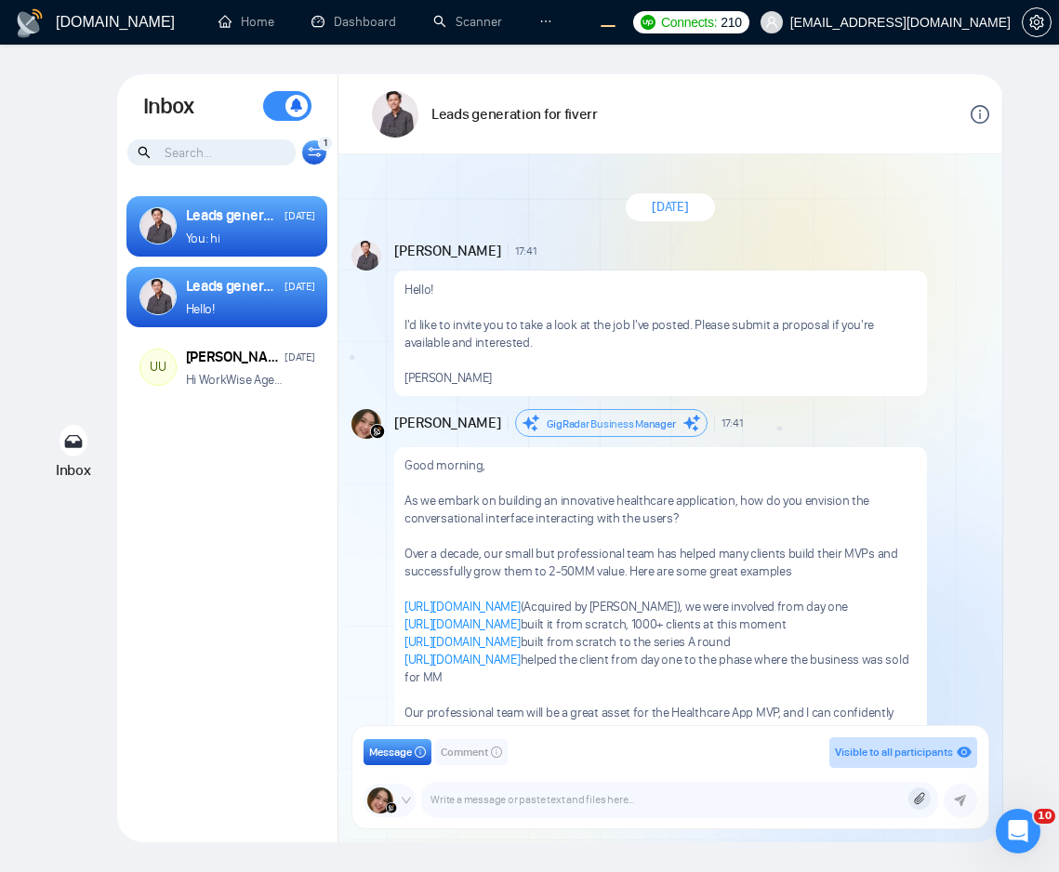
scroll to position [414, 0]
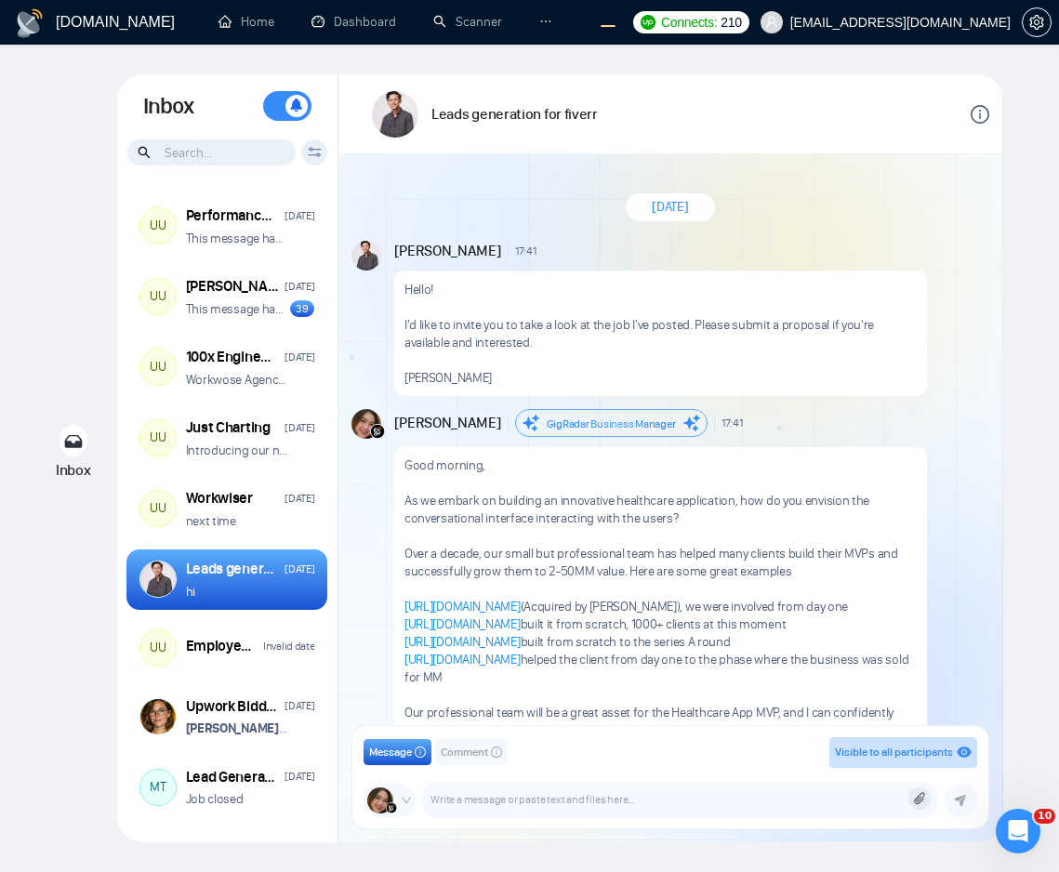
scroll to position [414, 0]
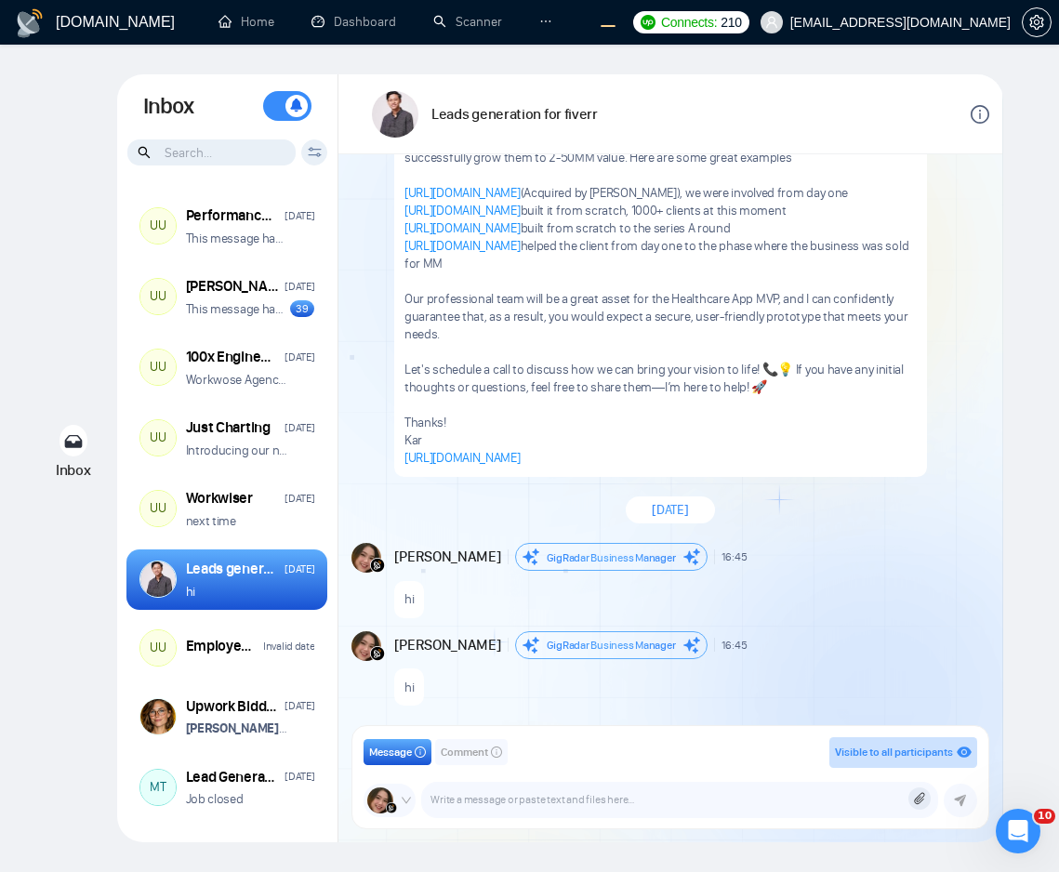
click at [320, 153] on icon at bounding box center [315, 152] width 14 height 10
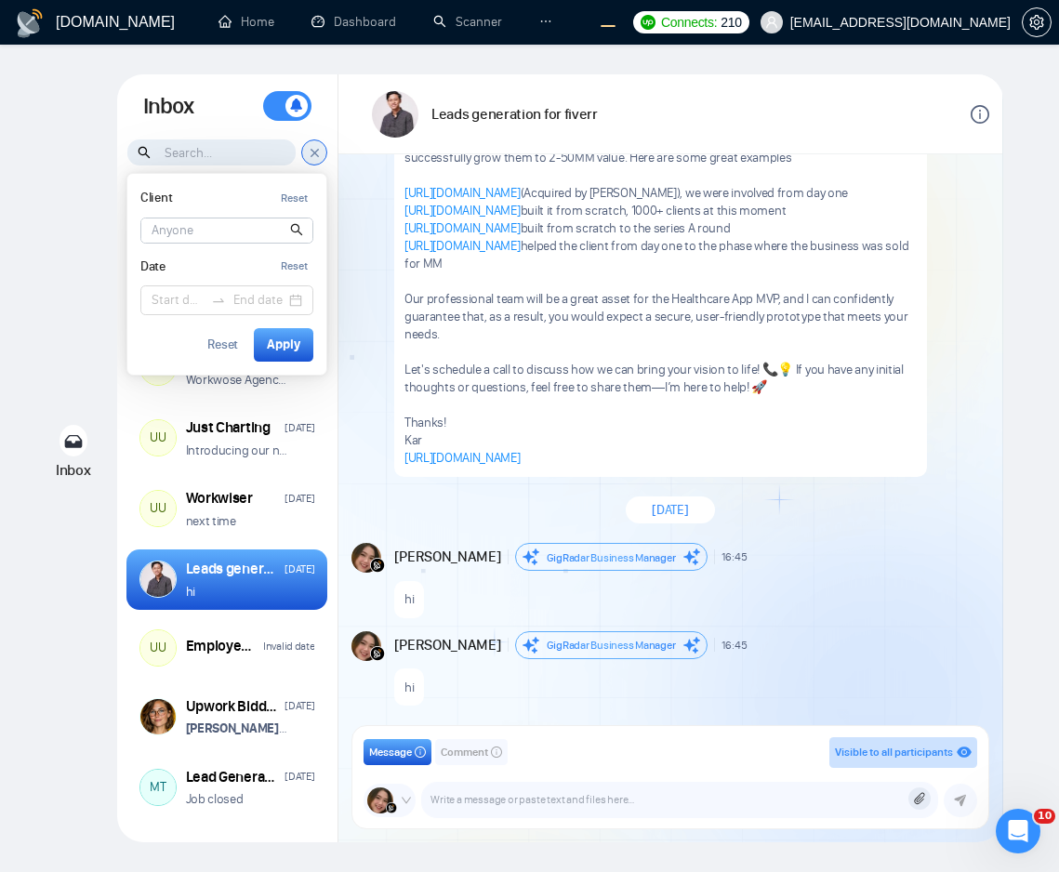
click at [238, 233] on input at bounding box center [226, 231] width 171 height 24
click at [179, 293] on input at bounding box center [178, 300] width 52 height 20
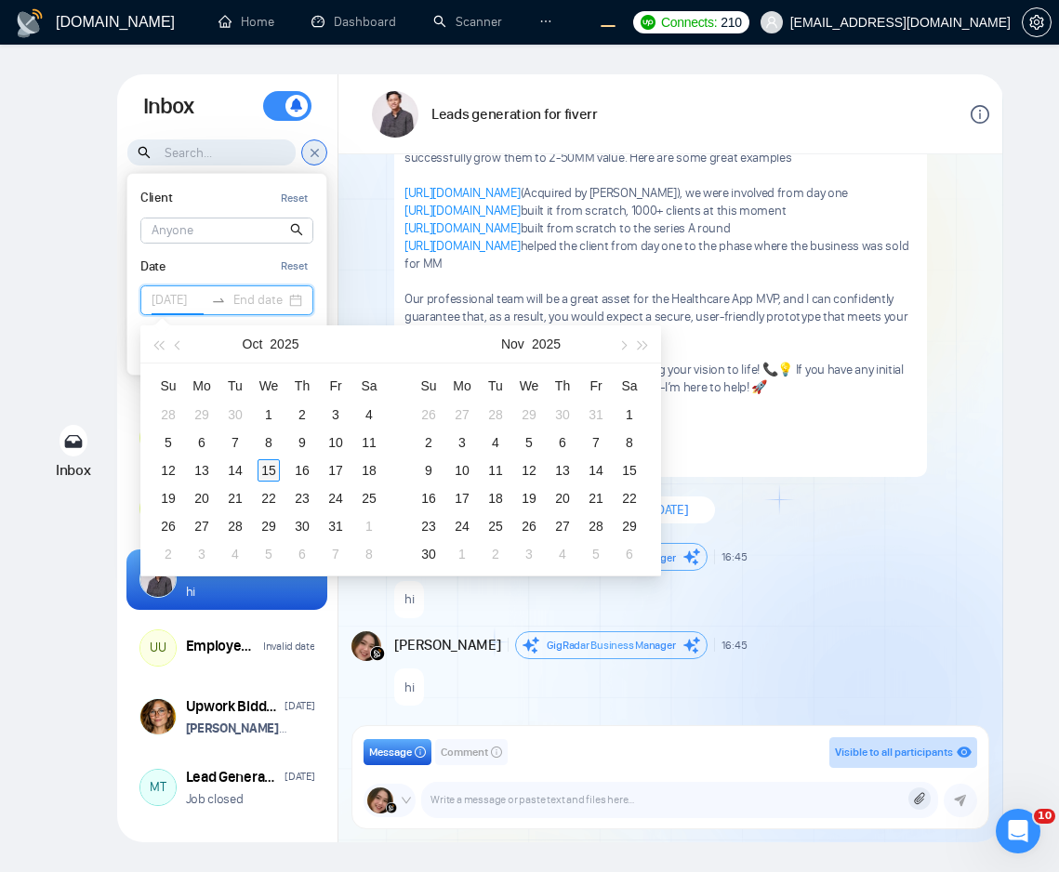
type input "[DATE]"
click at [260, 468] on div "15" at bounding box center [269, 470] width 22 height 22
type input "[DATE]"
click at [303, 471] on div "16" at bounding box center [302, 470] width 22 height 22
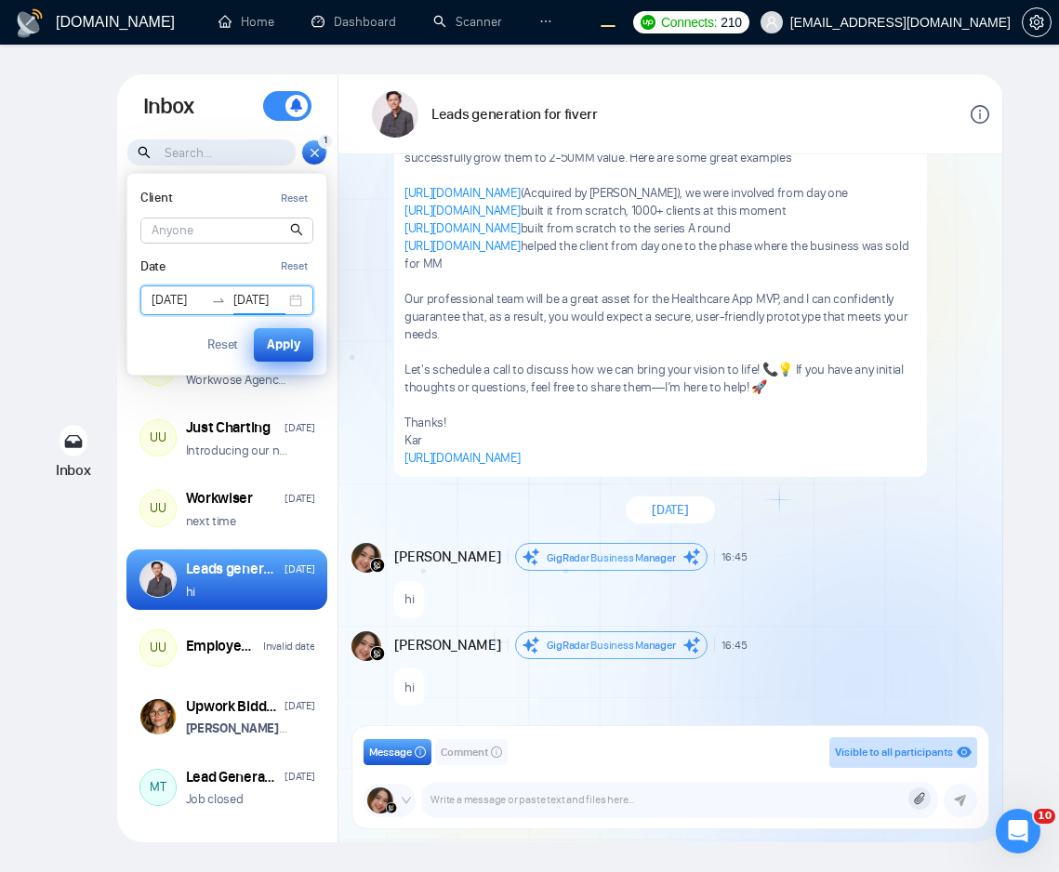
click at [290, 350] on div "Apply" at bounding box center [283, 345] width 33 height 20
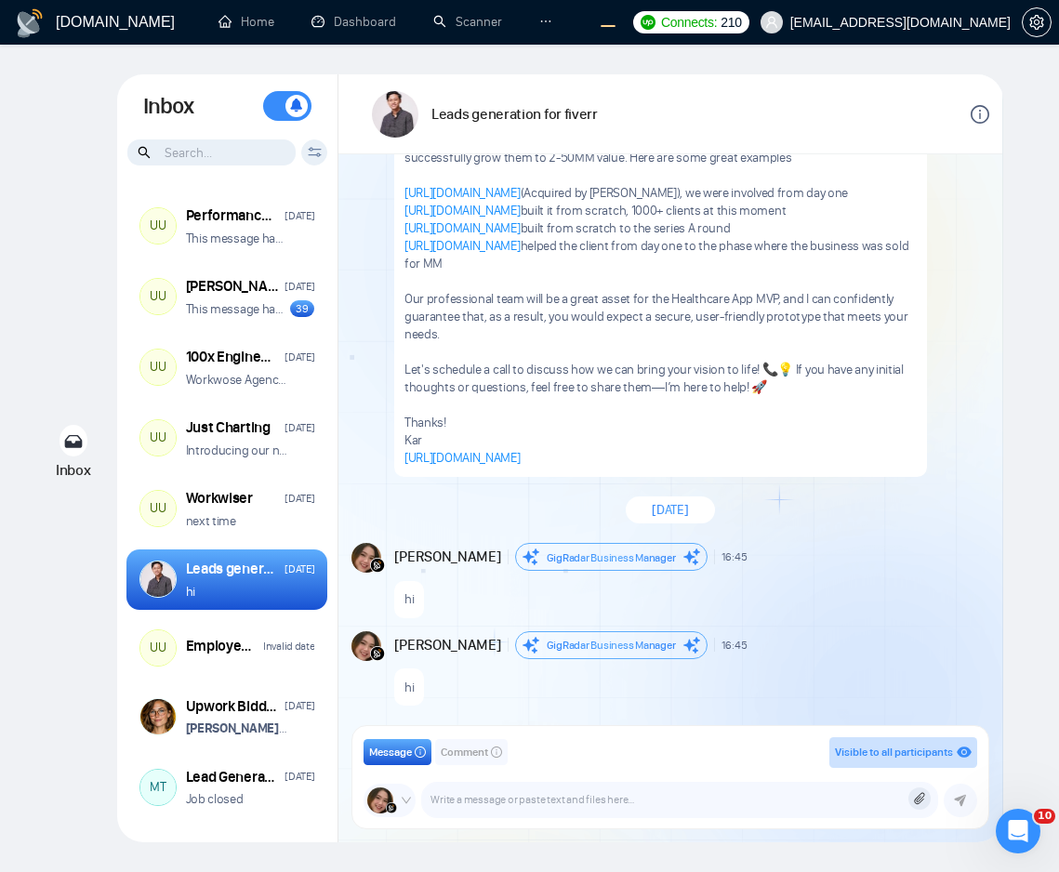
click at [311, 157] on div "Client Reset Date Reset Reset Apply" at bounding box center [314, 153] width 26 height 26
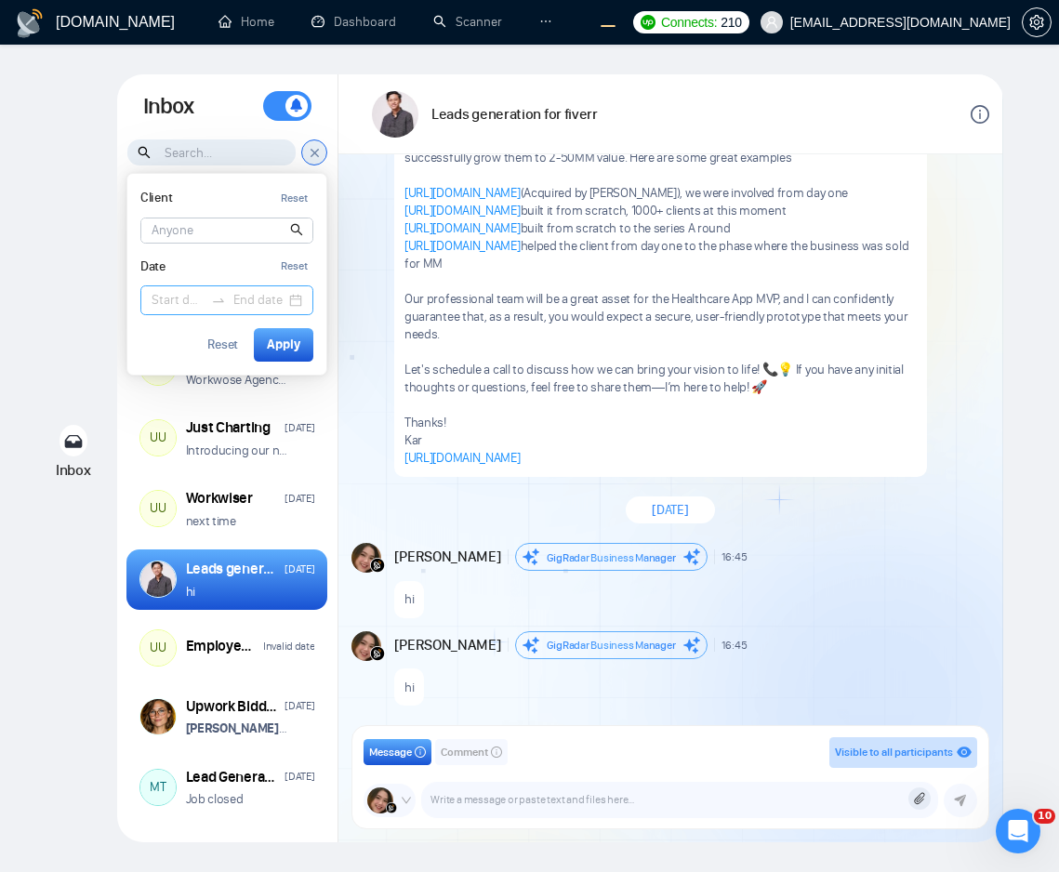
click at [180, 300] on input at bounding box center [178, 300] width 52 height 20
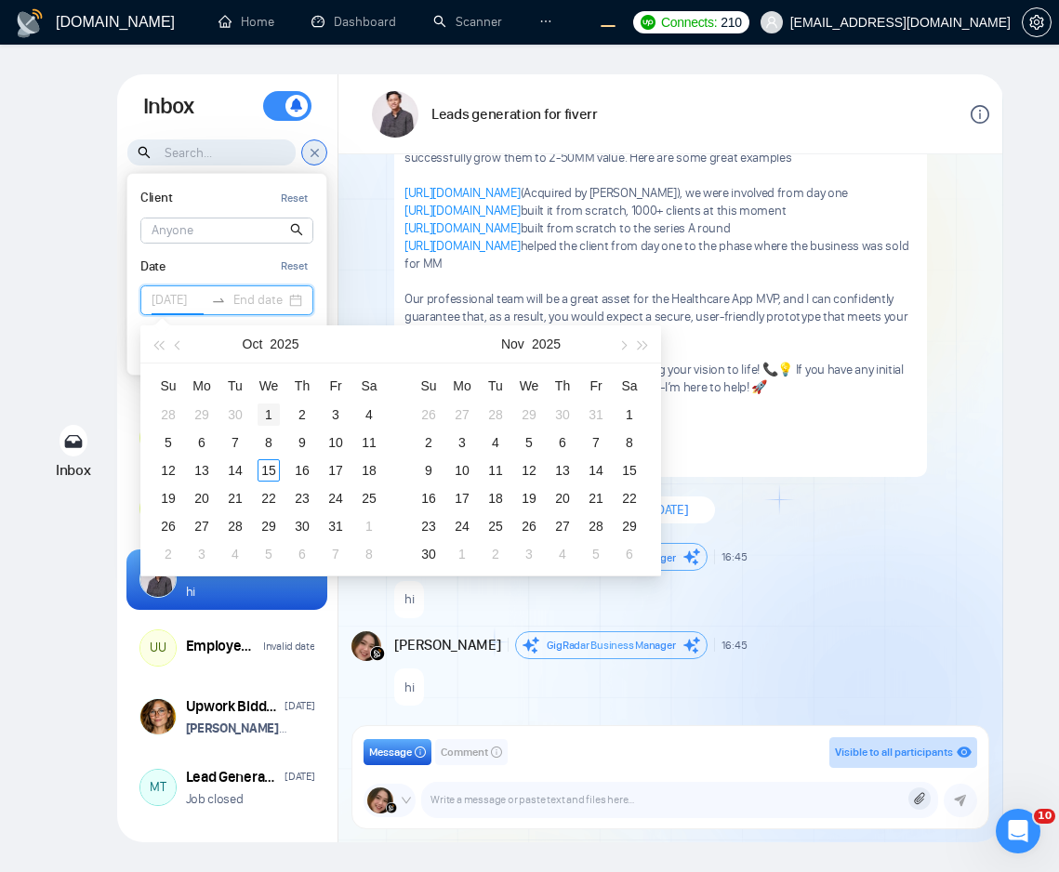
type input "2025-10-01"
click at [268, 418] on div "1" at bounding box center [269, 415] width 22 height 22
type input "[DATE]"
click at [273, 471] on div "15" at bounding box center [269, 470] width 22 height 22
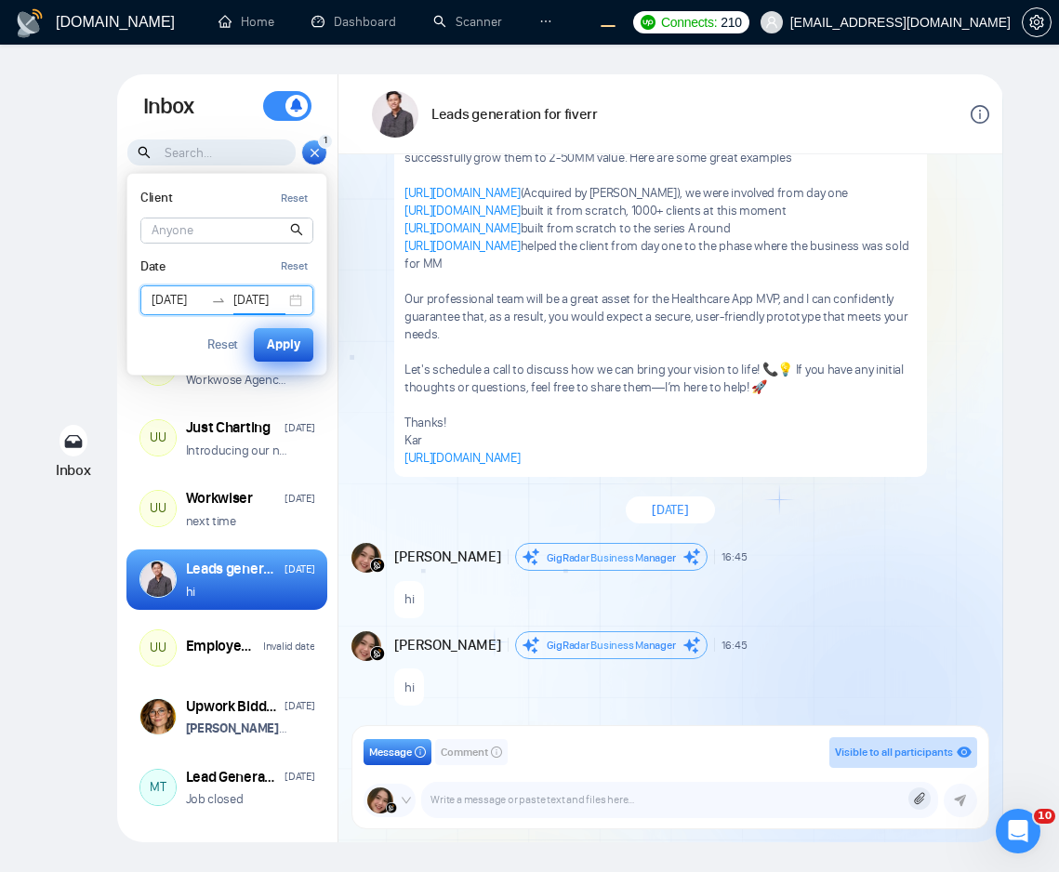
click at [286, 346] on div "Apply" at bounding box center [283, 345] width 33 height 20
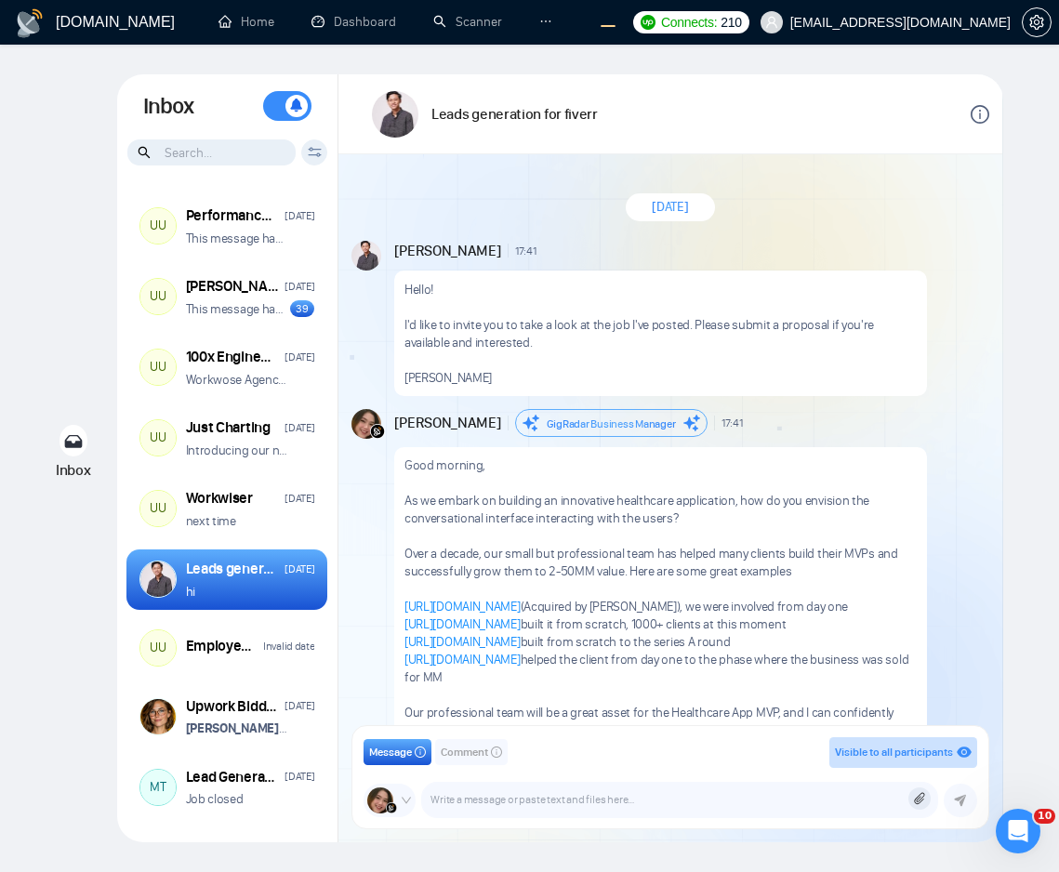
scroll to position [414, 0]
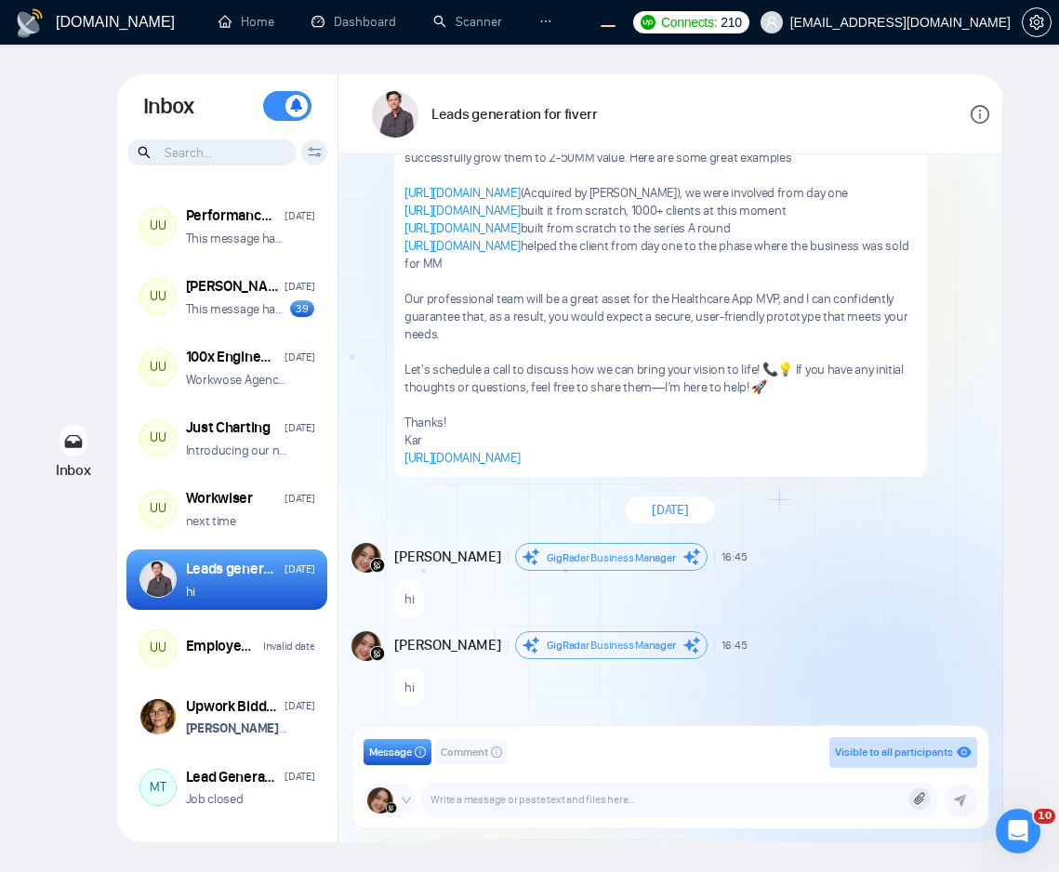
click at [310, 148] on icon at bounding box center [314, 150] width 13 height 4
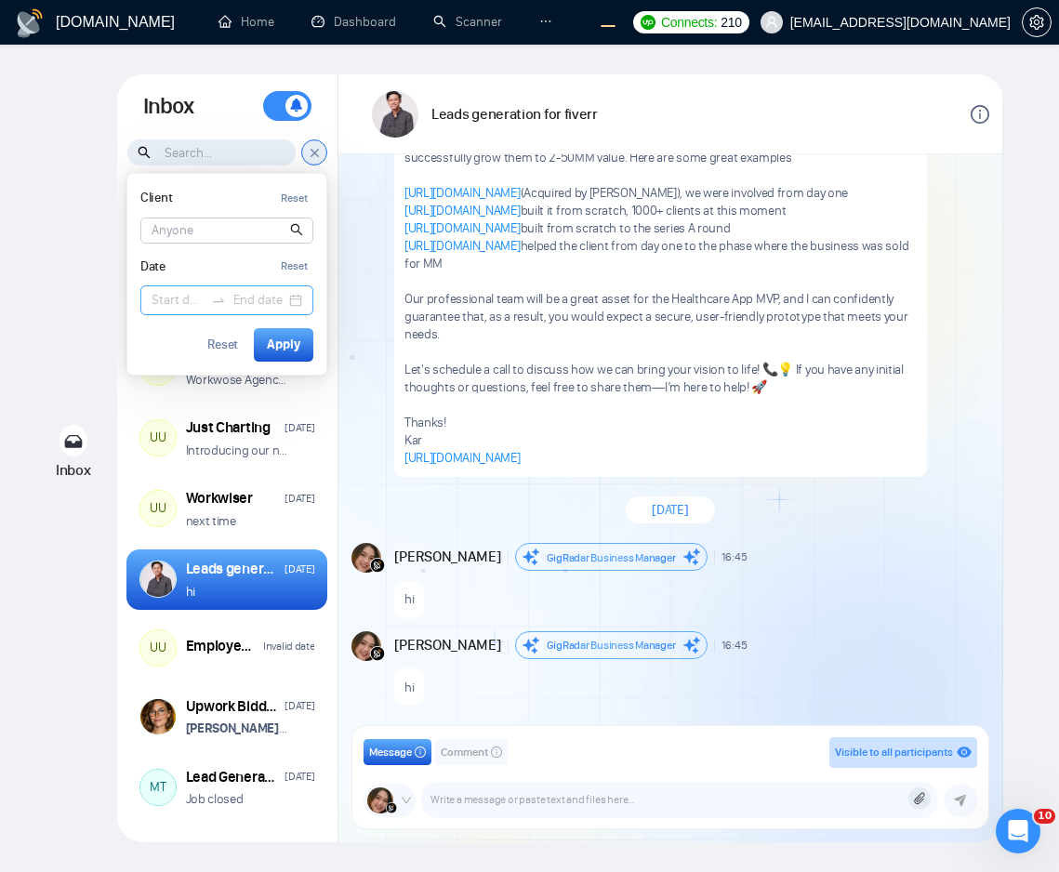
click at [192, 296] on input at bounding box center [178, 300] width 52 height 20
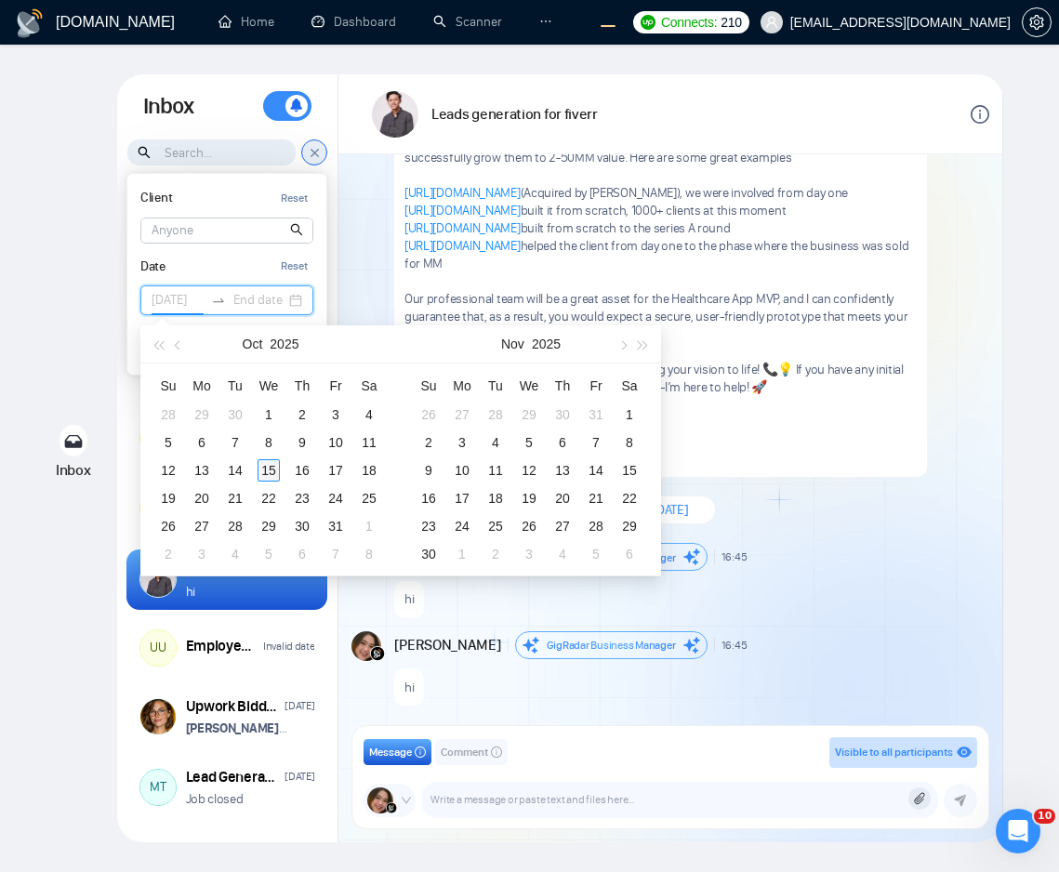
type input "2025-10-15"
click at [268, 460] on div "15" at bounding box center [269, 470] width 22 height 22
type input "2025-10-23"
click at [307, 497] on div "23" at bounding box center [302, 498] width 22 height 22
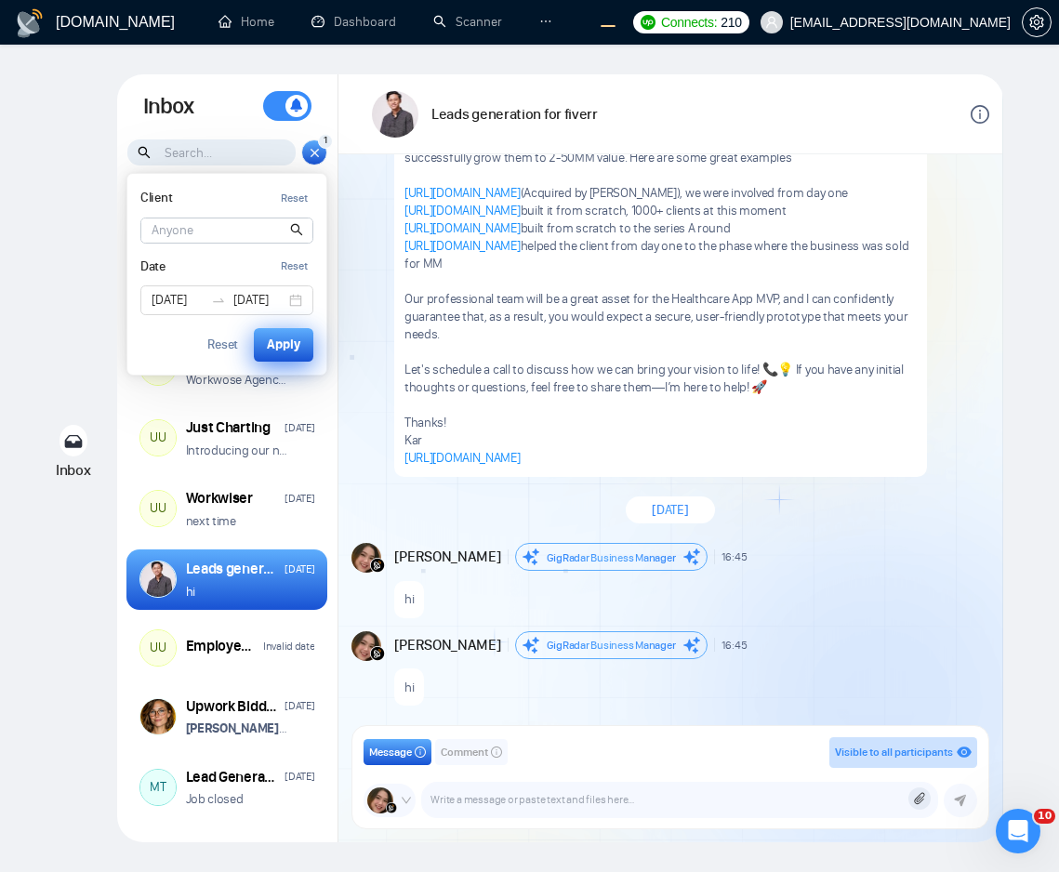
click at [286, 345] on div "Apply" at bounding box center [283, 345] width 33 height 20
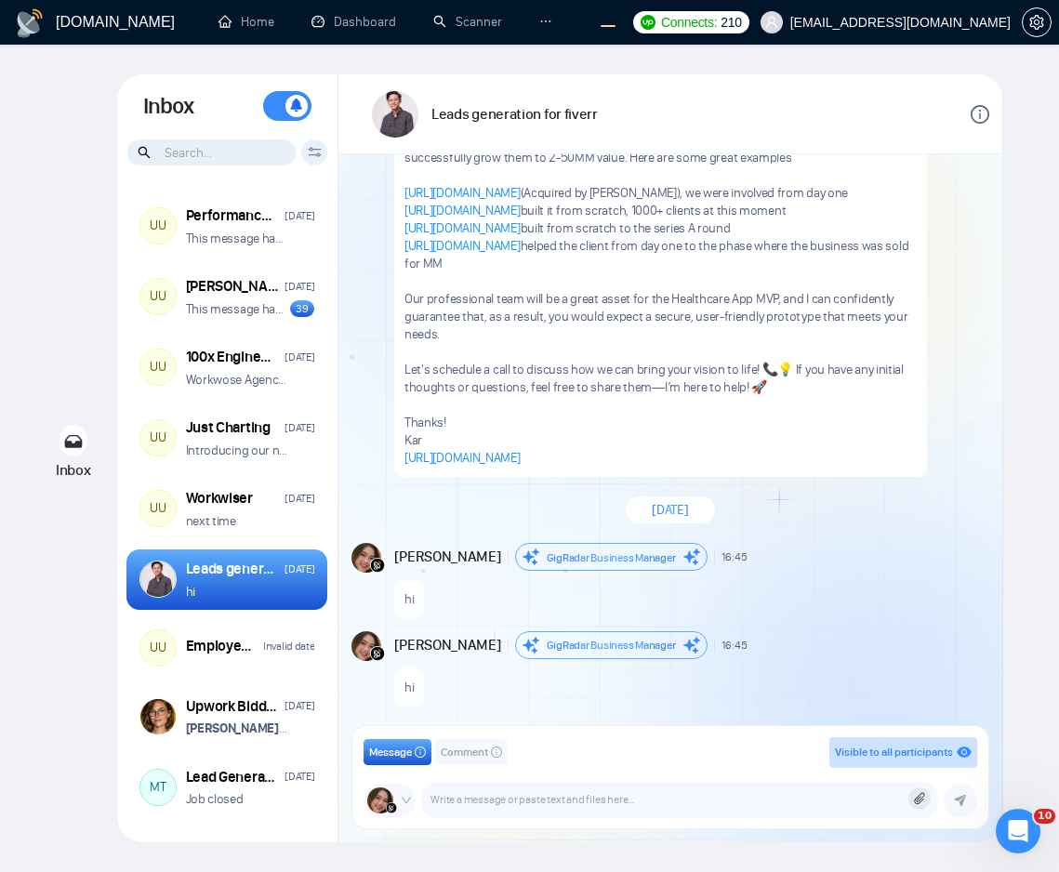
click at [322, 156] on div "Client Reset Date Reset Reset Apply" at bounding box center [314, 153] width 26 height 26
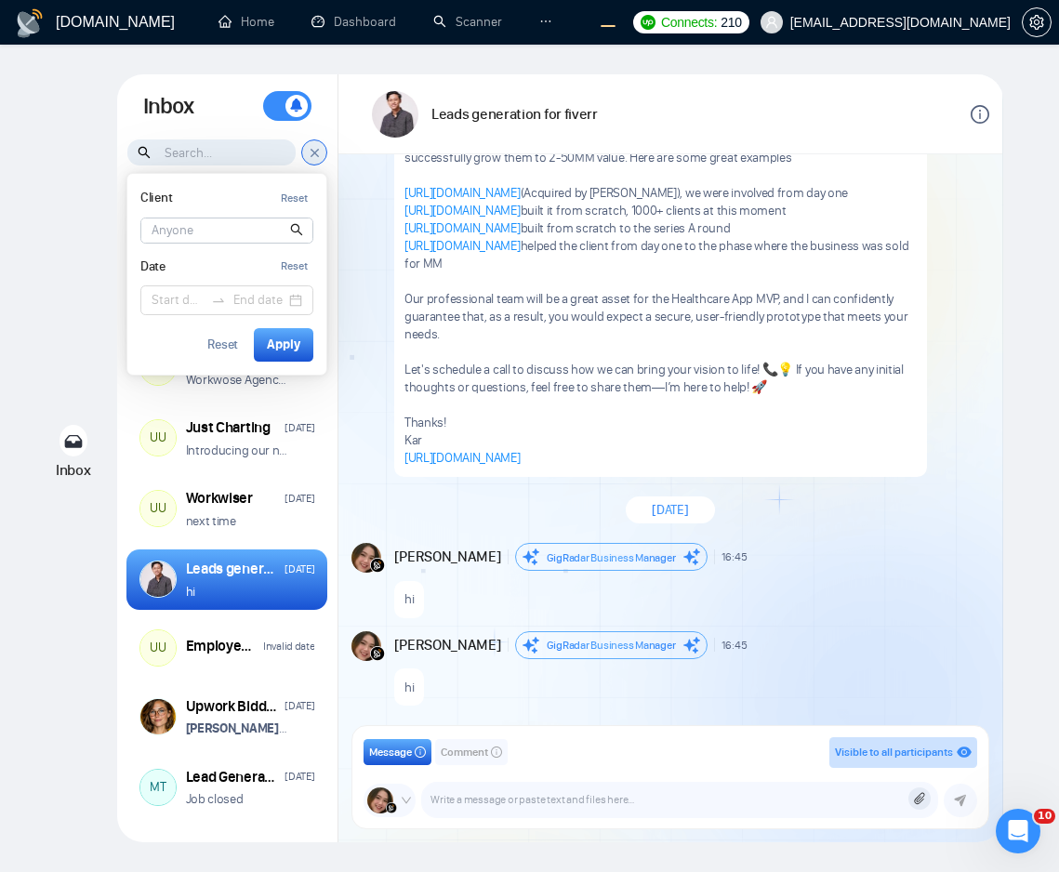
click at [193, 228] on input at bounding box center [226, 231] width 171 height 24
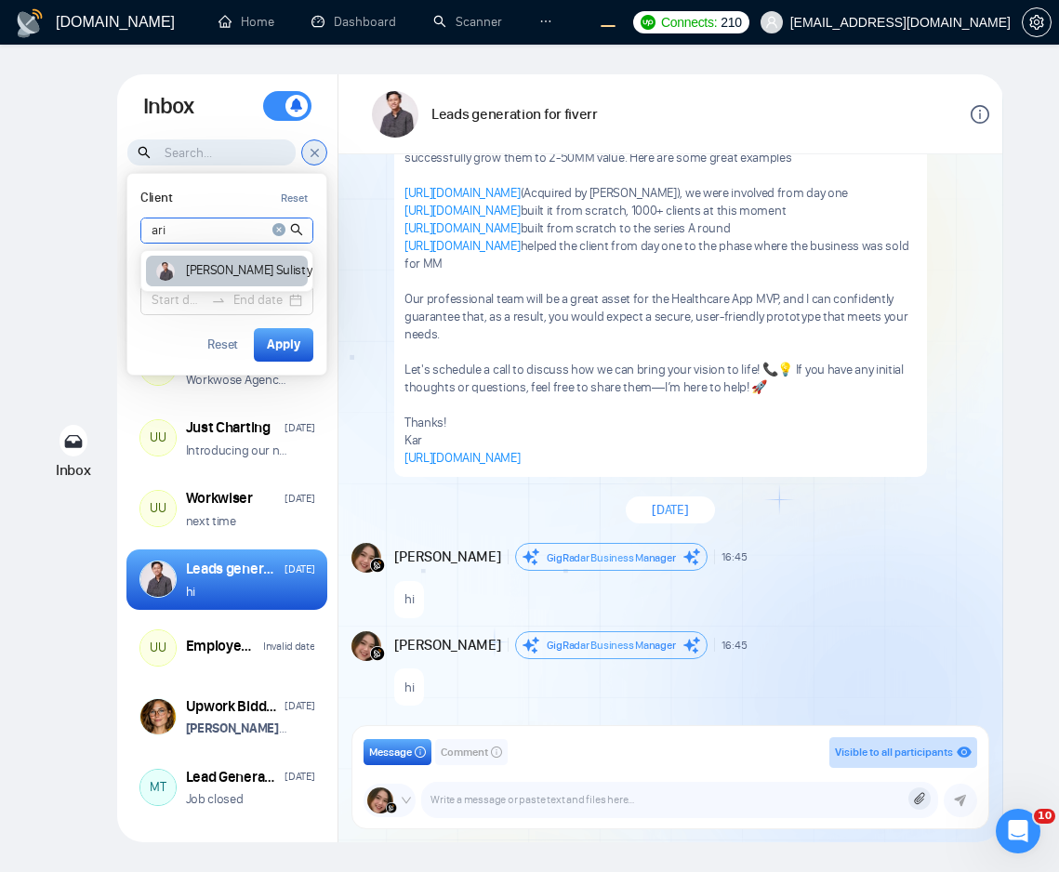
type input "ari"
click at [199, 277] on div "[PERSON_NAME]" at bounding box center [227, 271] width 162 height 31
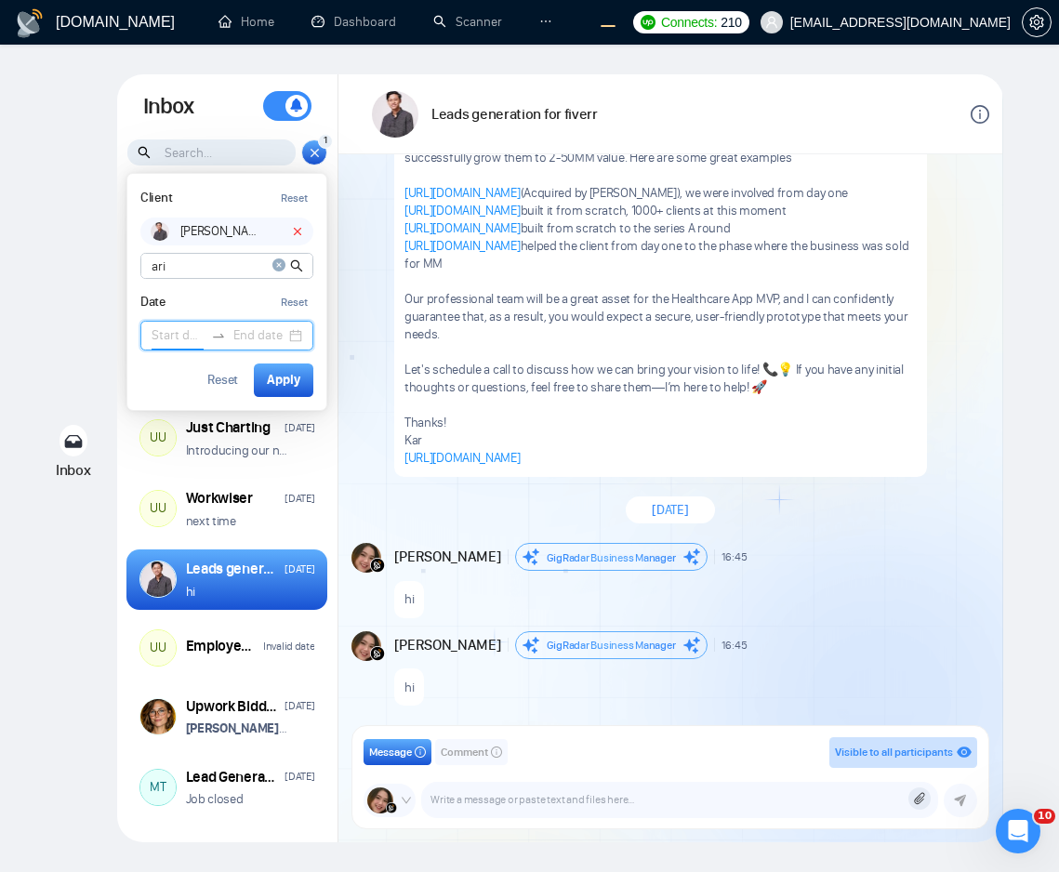
click at [180, 334] on input at bounding box center [178, 336] width 52 height 20
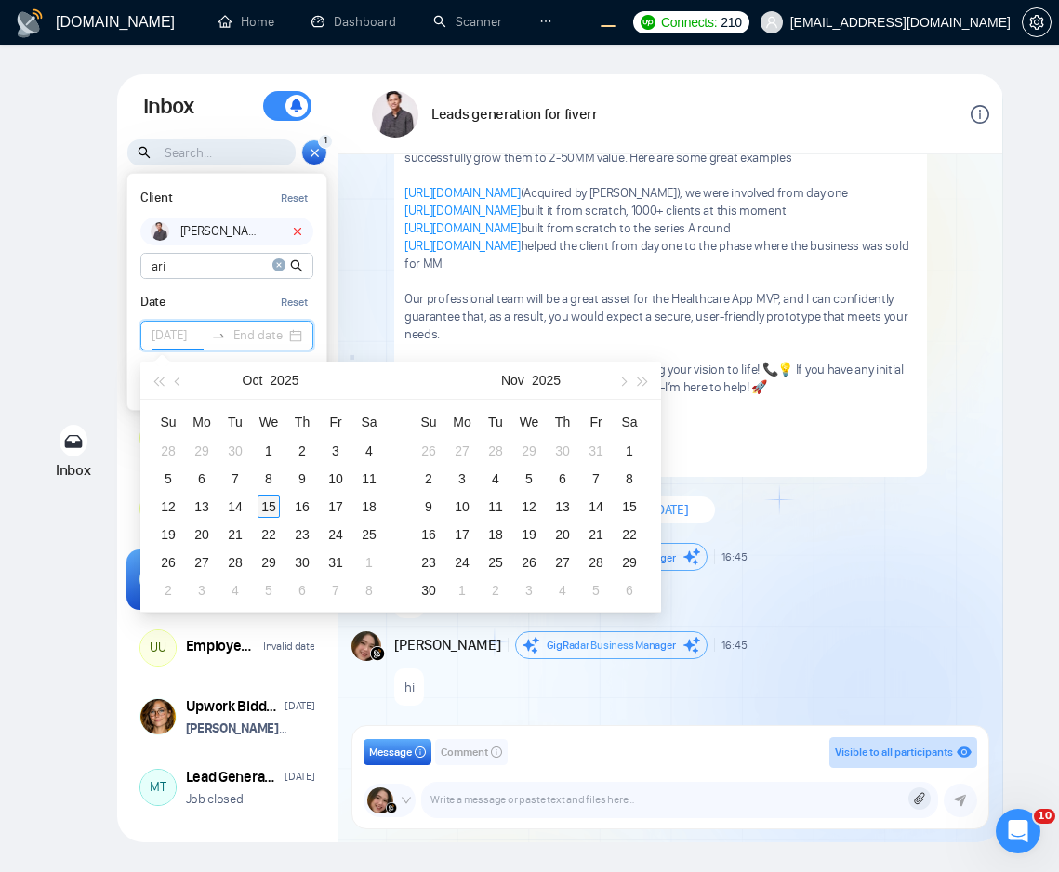
type input "[DATE]"
click at [260, 504] on div "15" at bounding box center [269, 507] width 22 height 22
type input "[DATE]"
click at [303, 507] on div "16" at bounding box center [302, 507] width 22 height 22
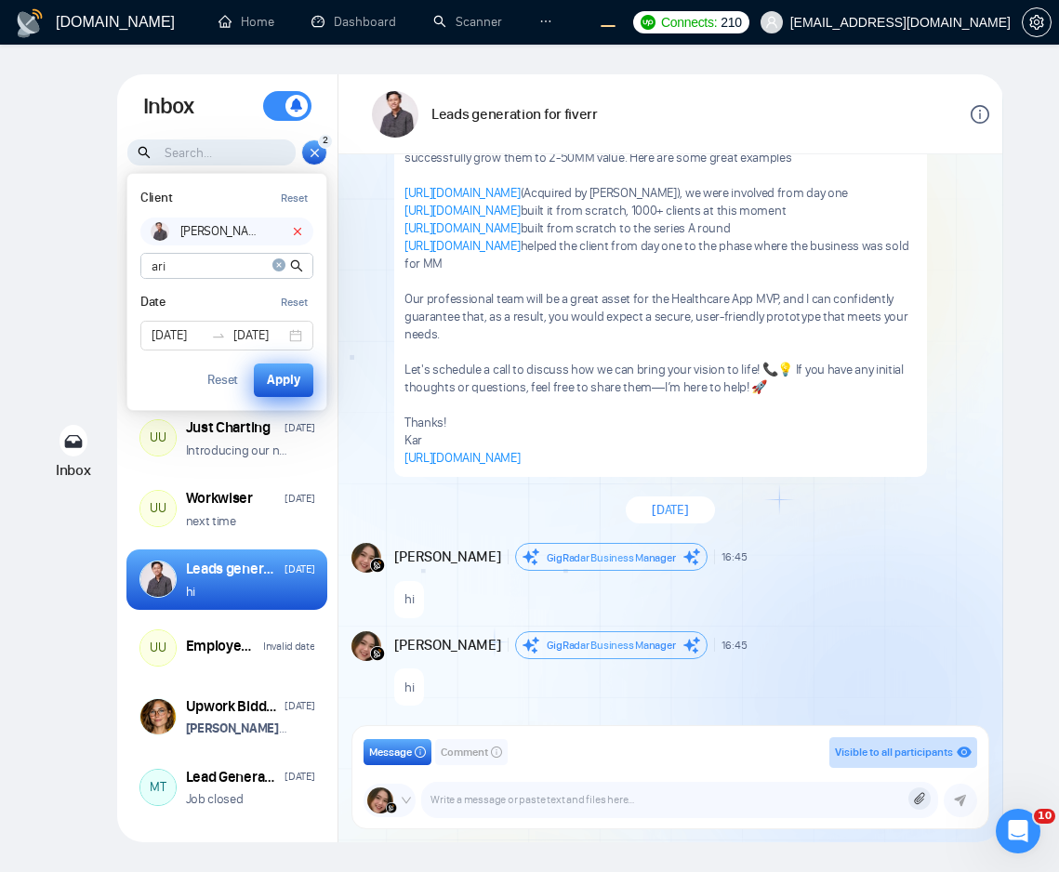
click at [278, 378] on div "Apply" at bounding box center [283, 380] width 33 height 20
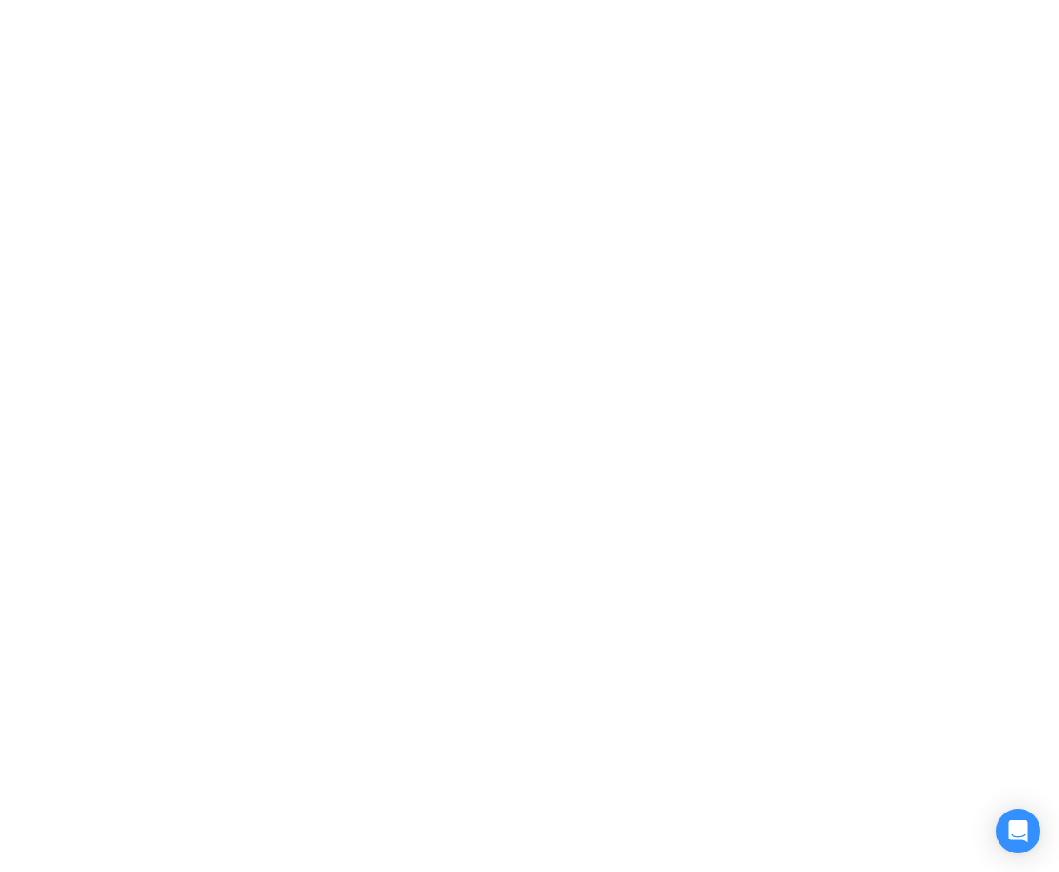
click at [662, 100] on div at bounding box center [529, 53] width 1045 height 93
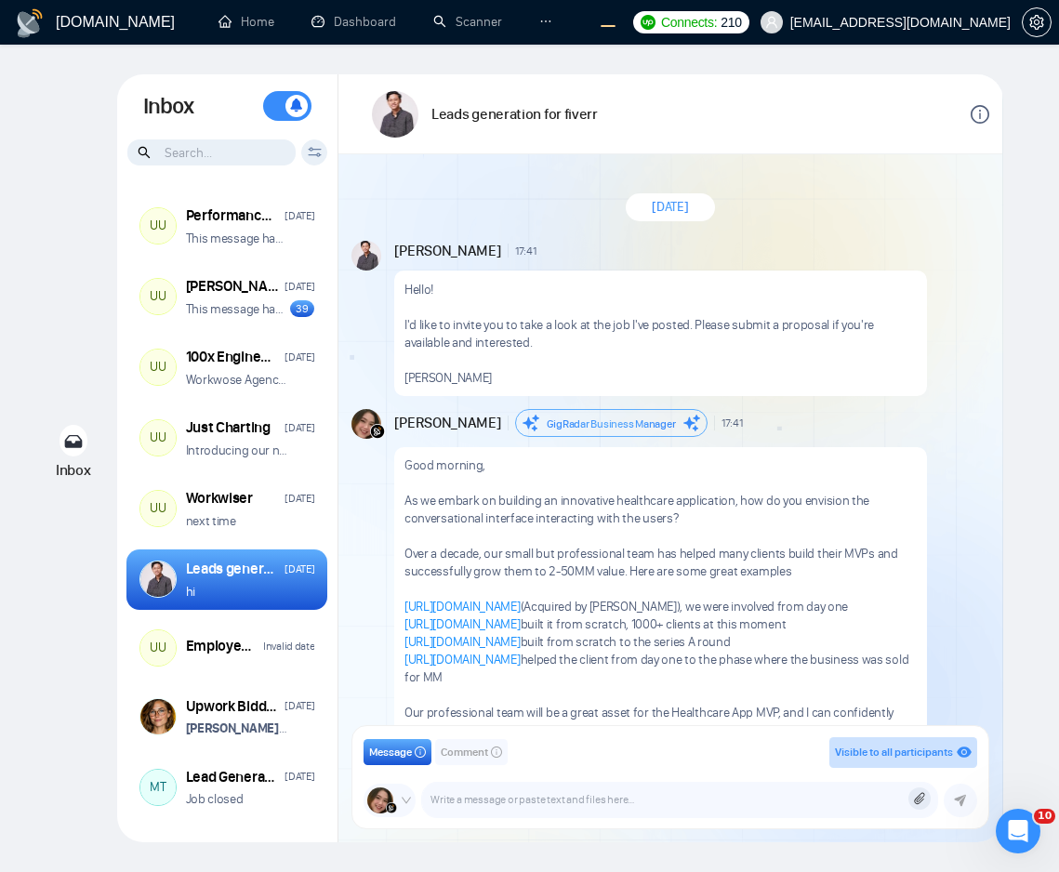
scroll to position [414, 0]
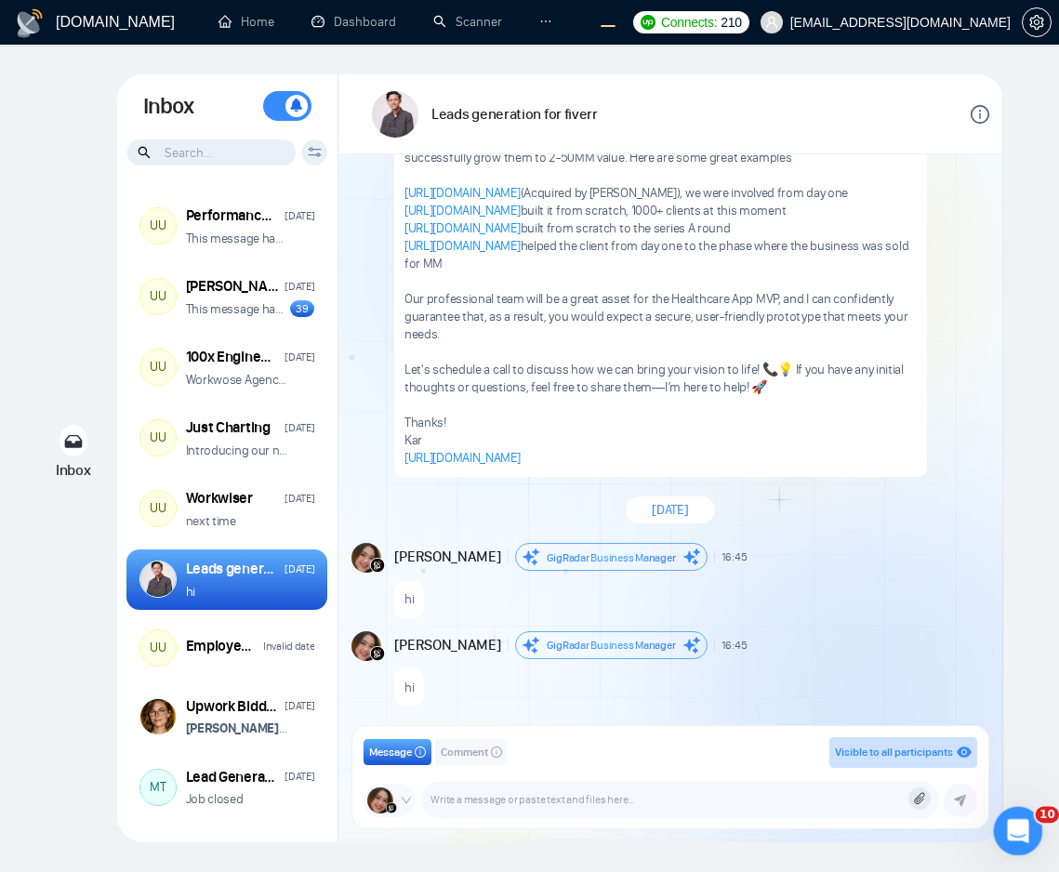
click at [1020, 820] on icon "Open Intercom Messenger" at bounding box center [1016, 829] width 31 height 31
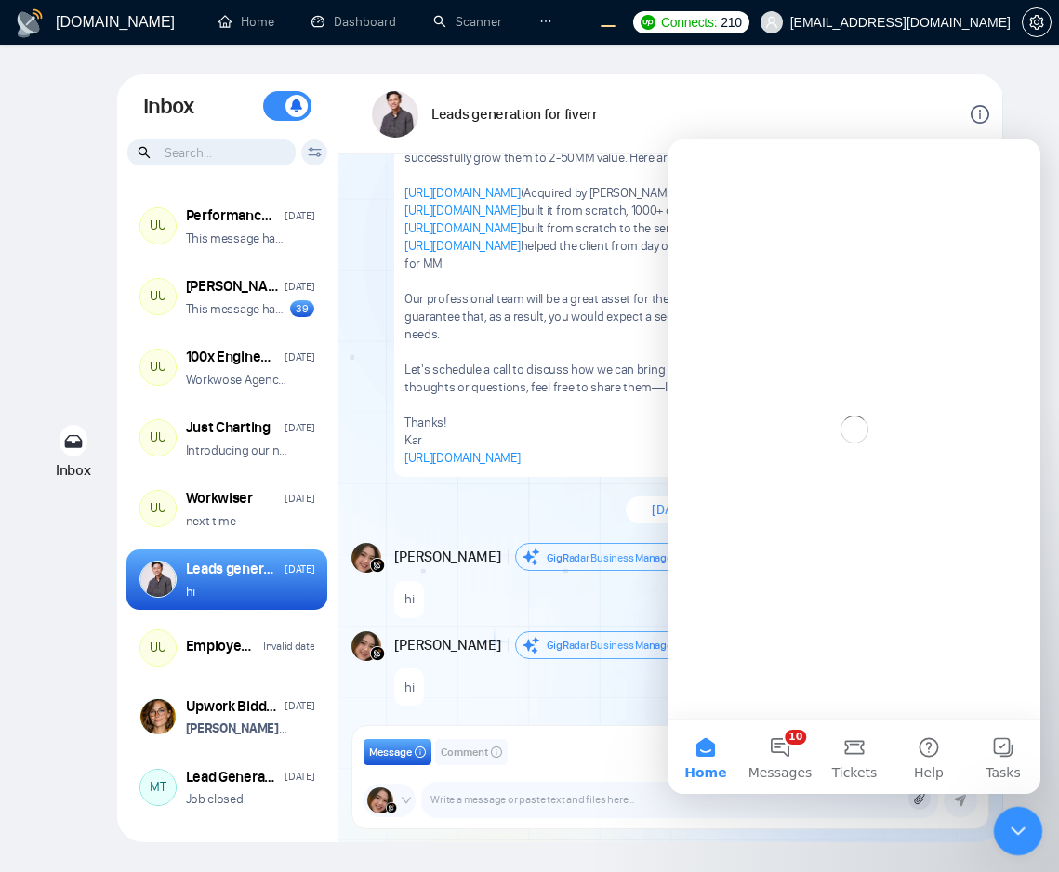
scroll to position [0, 0]
click at [1005, 813] on div "Close Intercom Messenger" at bounding box center [1015, 828] width 45 height 45
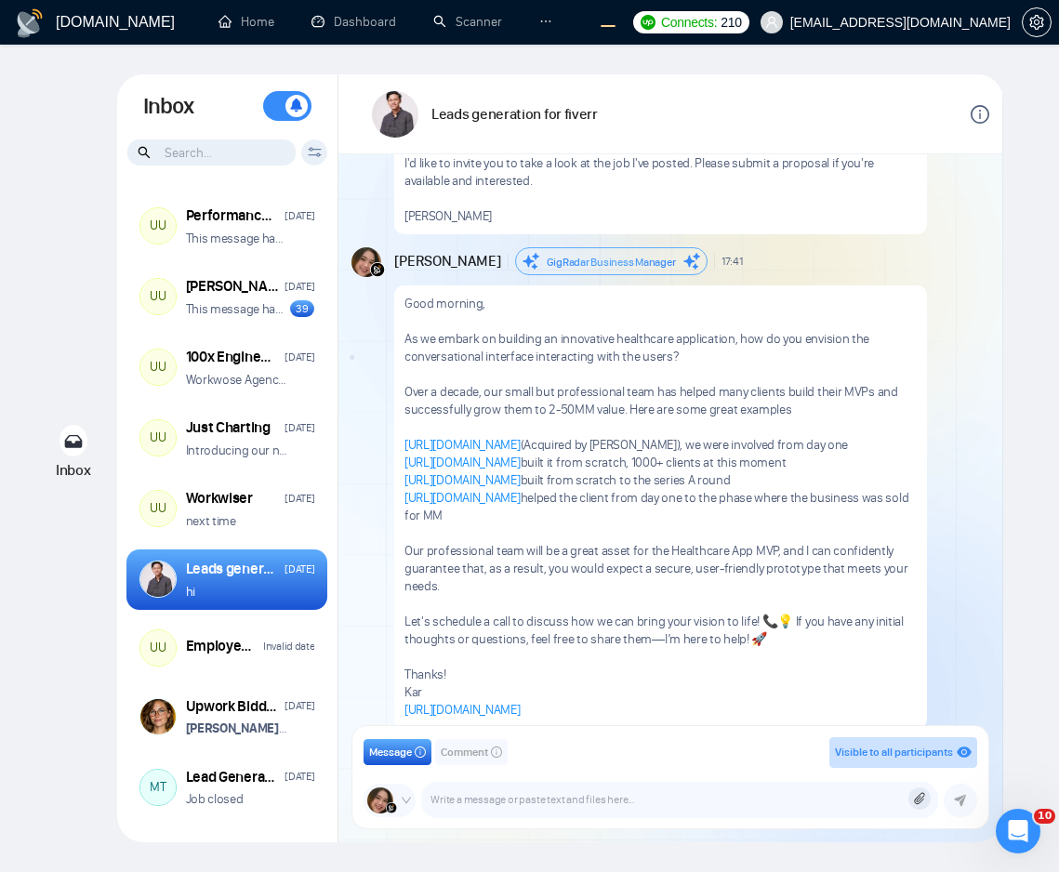
scroll to position [84, 0]
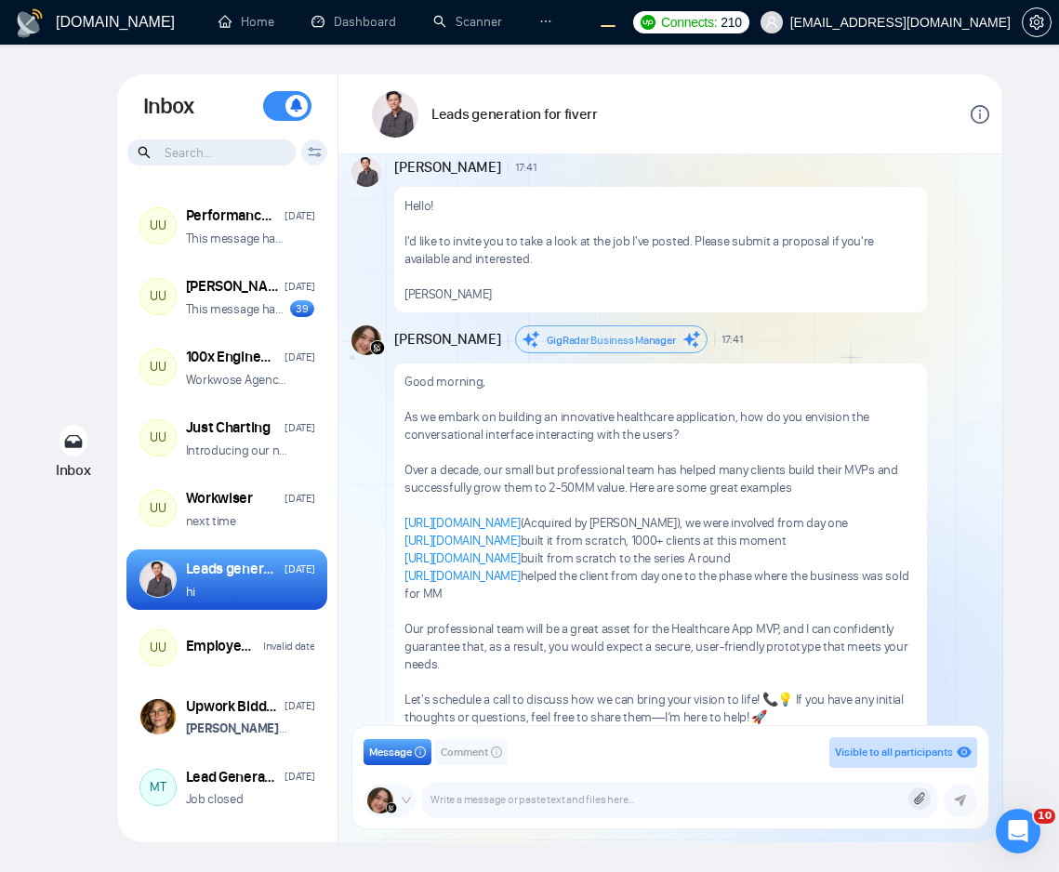
click at [314, 153] on icon at bounding box center [315, 152] width 14 height 10
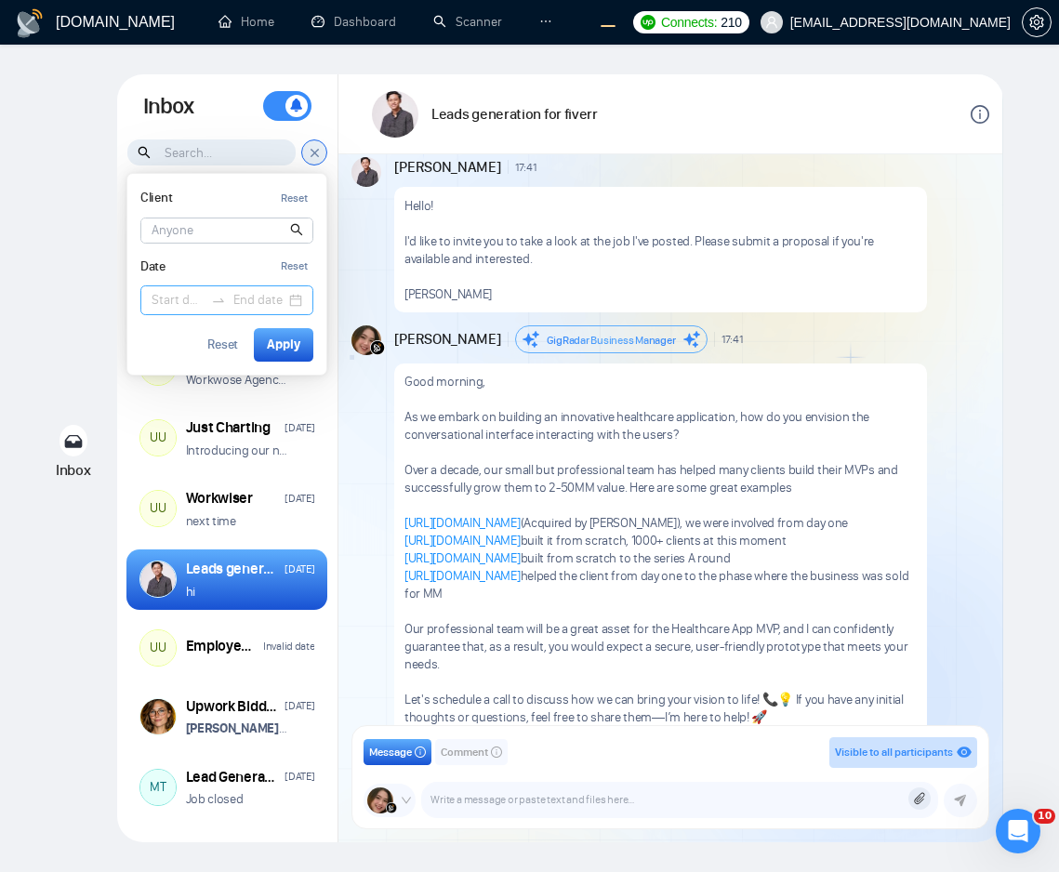
click at [180, 293] on input at bounding box center [178, 300] width 52 height 20
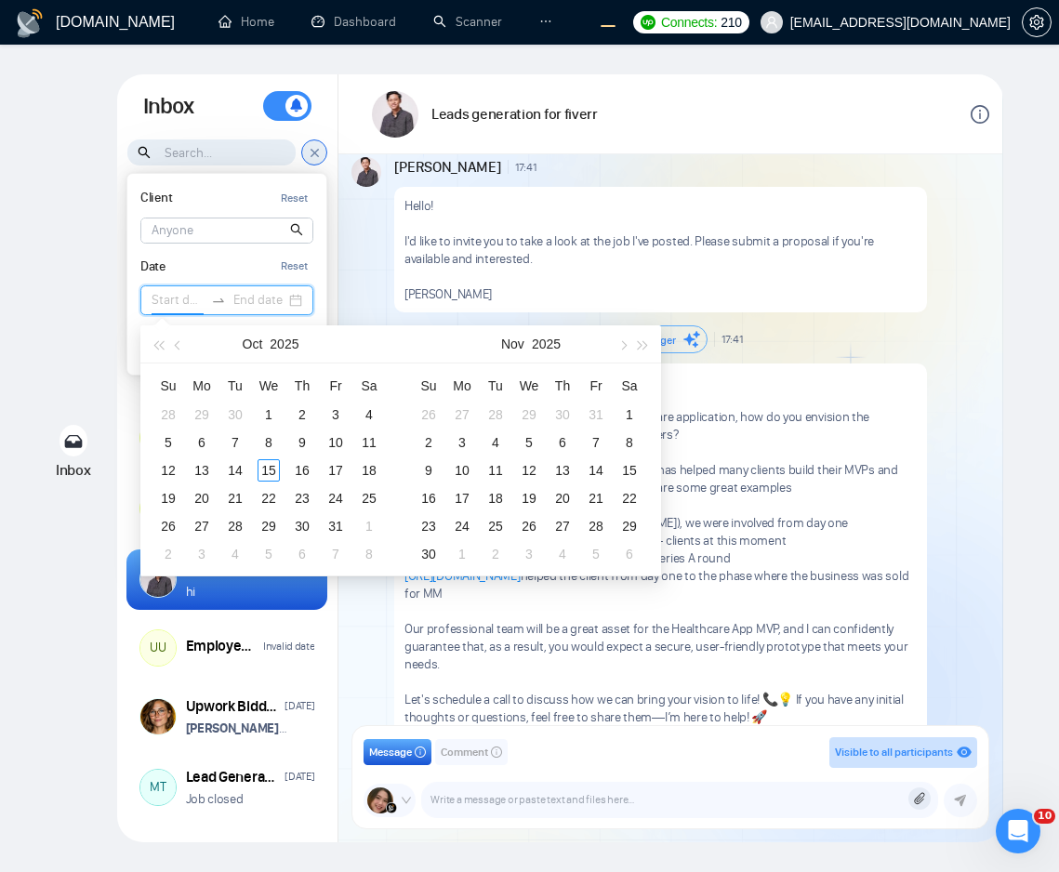
click at [187, 227] on input at bounding box center [226, 231] width 171 height 24
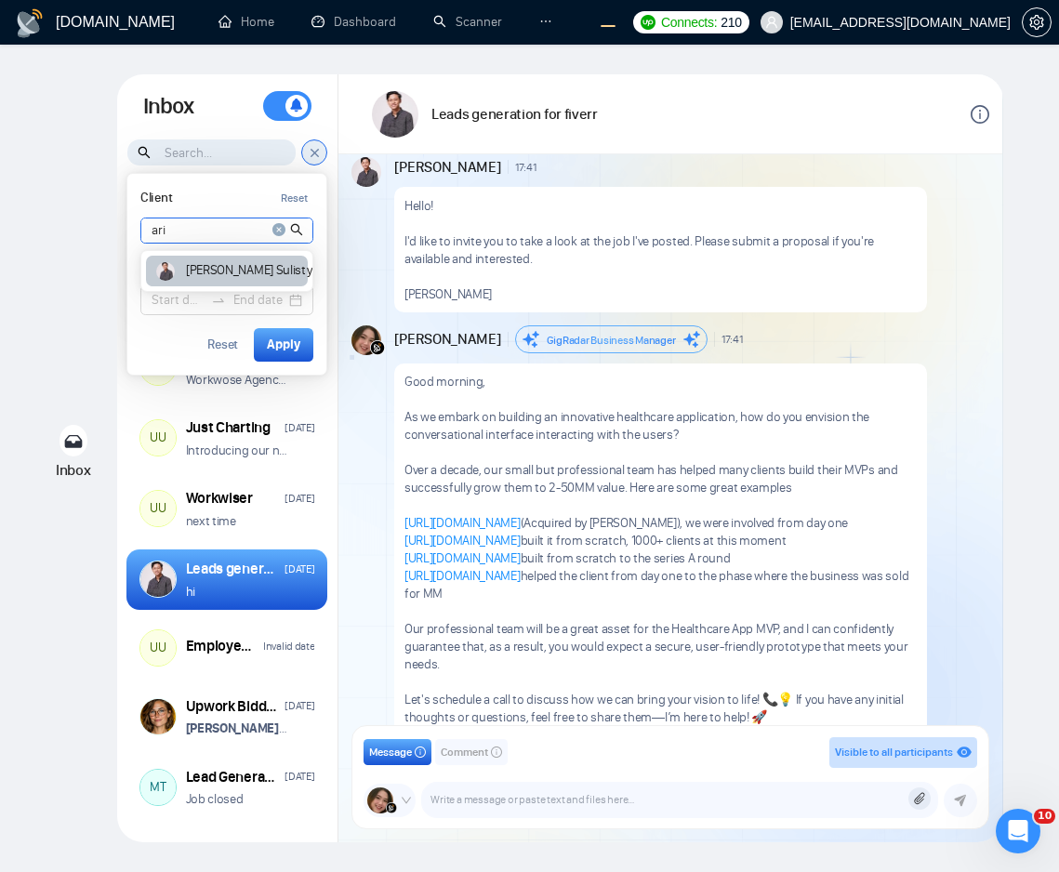
type input "ari"
click at [190, 273] on article "[PERSON_NAME]" at bounding box center [252, 270] width 132 height 13
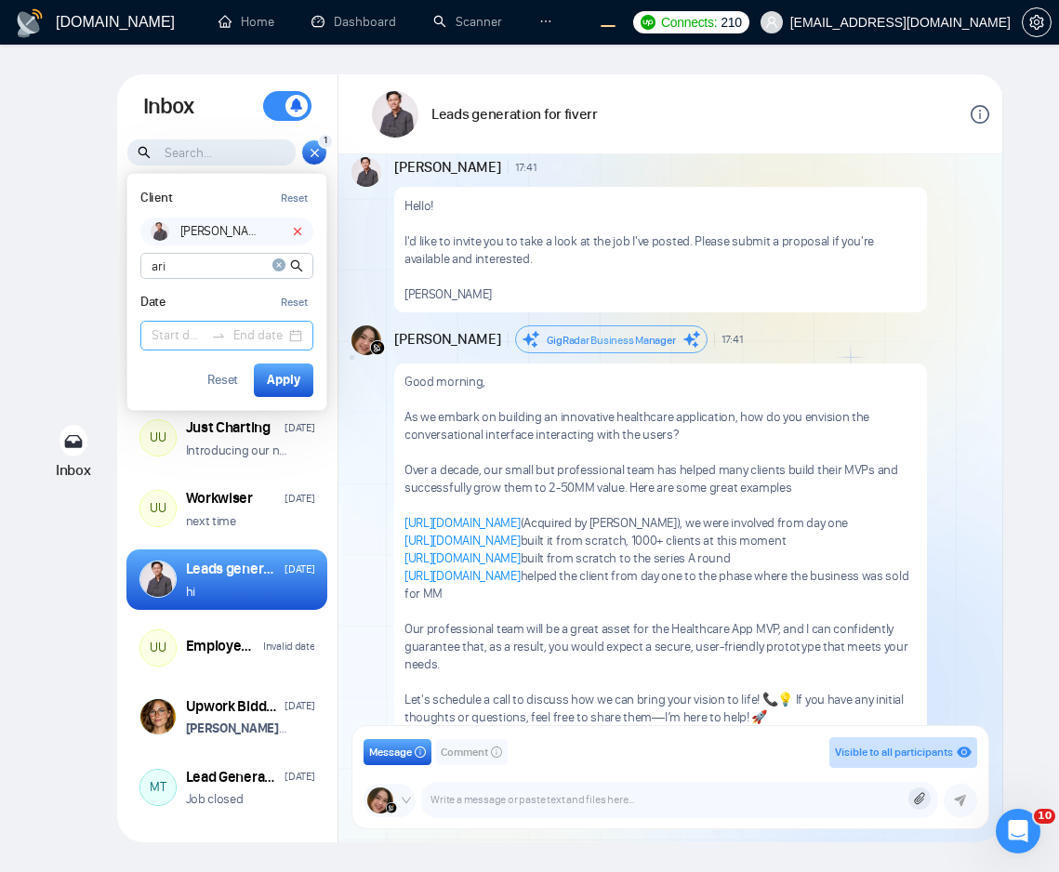
click at [160, 342] on input at bounding box center [178, 336] width 52 height 20
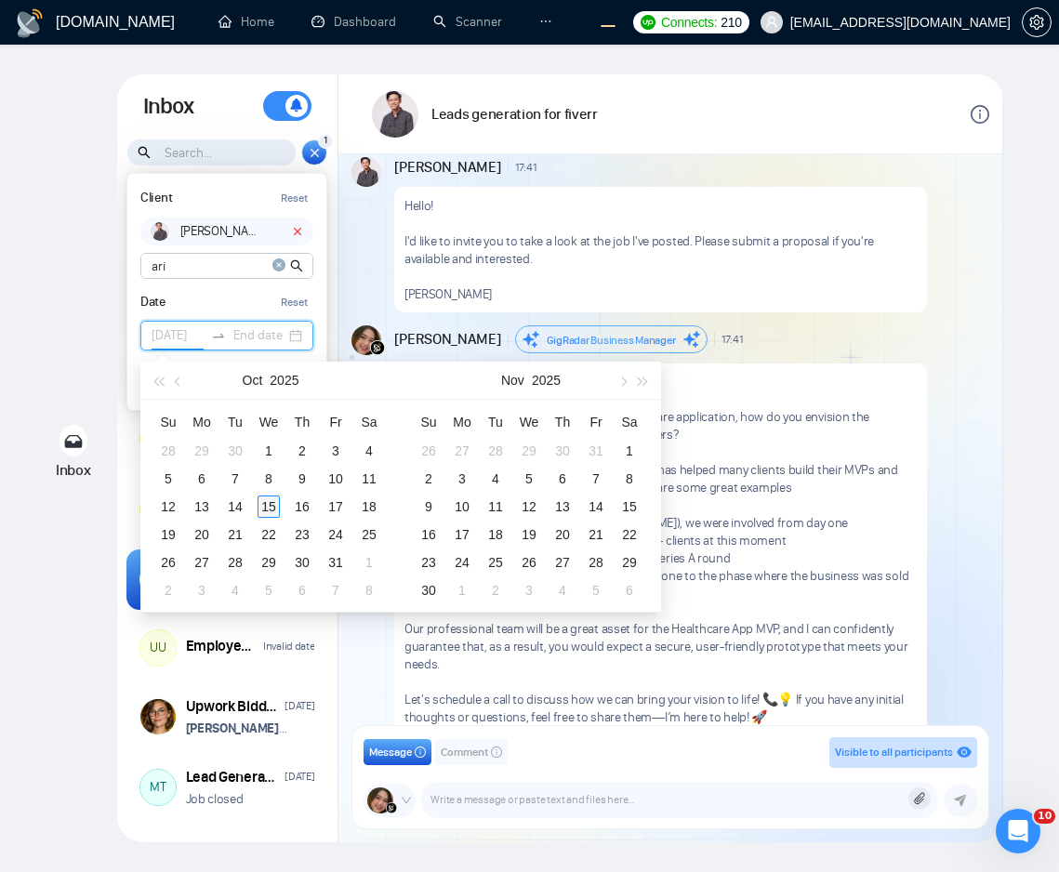
type input "[DATE]"
click at [266, 513] on div "15" at bounding box center [269, 507] width 22 height 22
type input "[DATE]"
click at [299, 504] on div "16" at bounding box center [302, 507] width 22 height 22
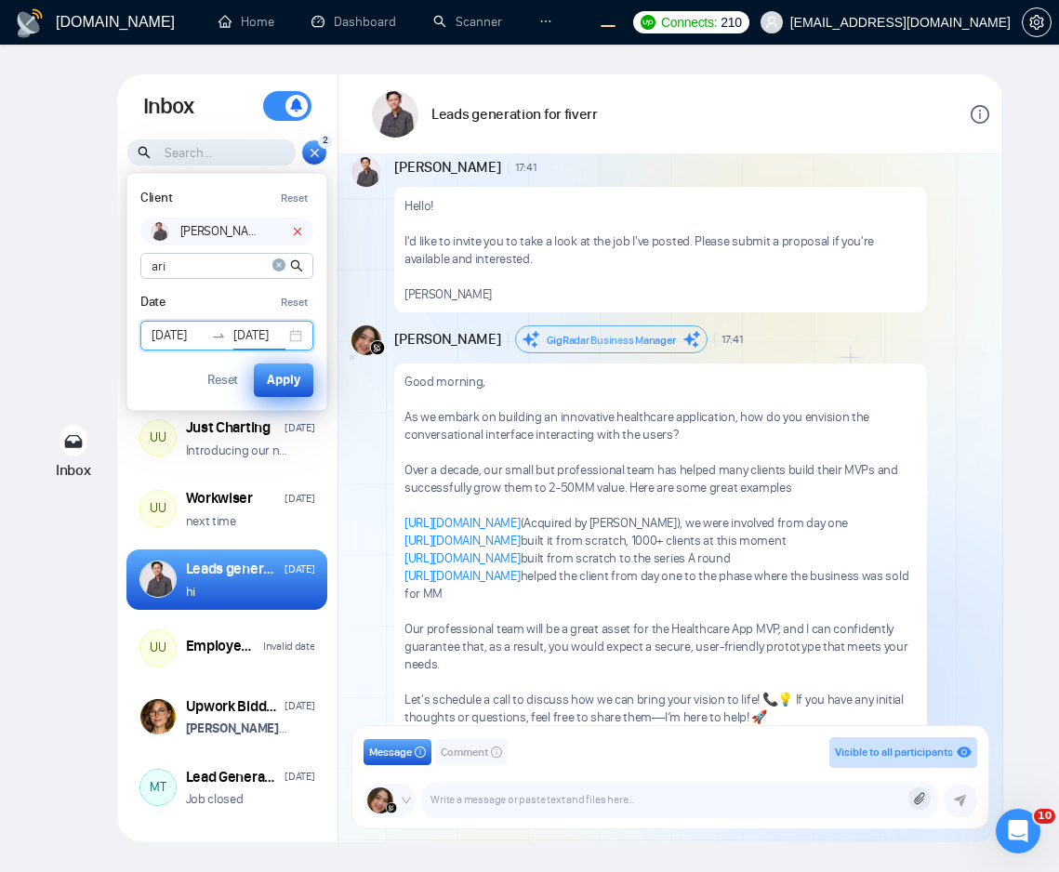
click at [288, 379] on div "Apply" at bounding box center [283, 380] width 33 height 20
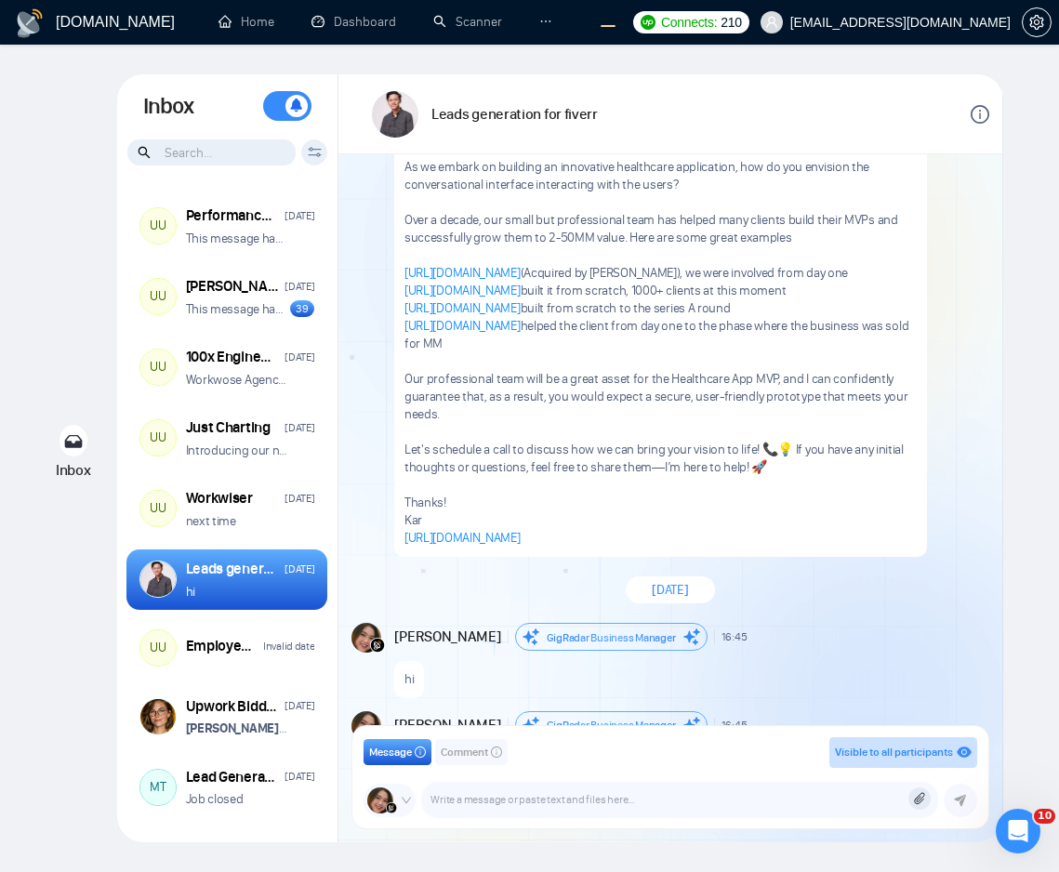
scroll to position [414, 0]
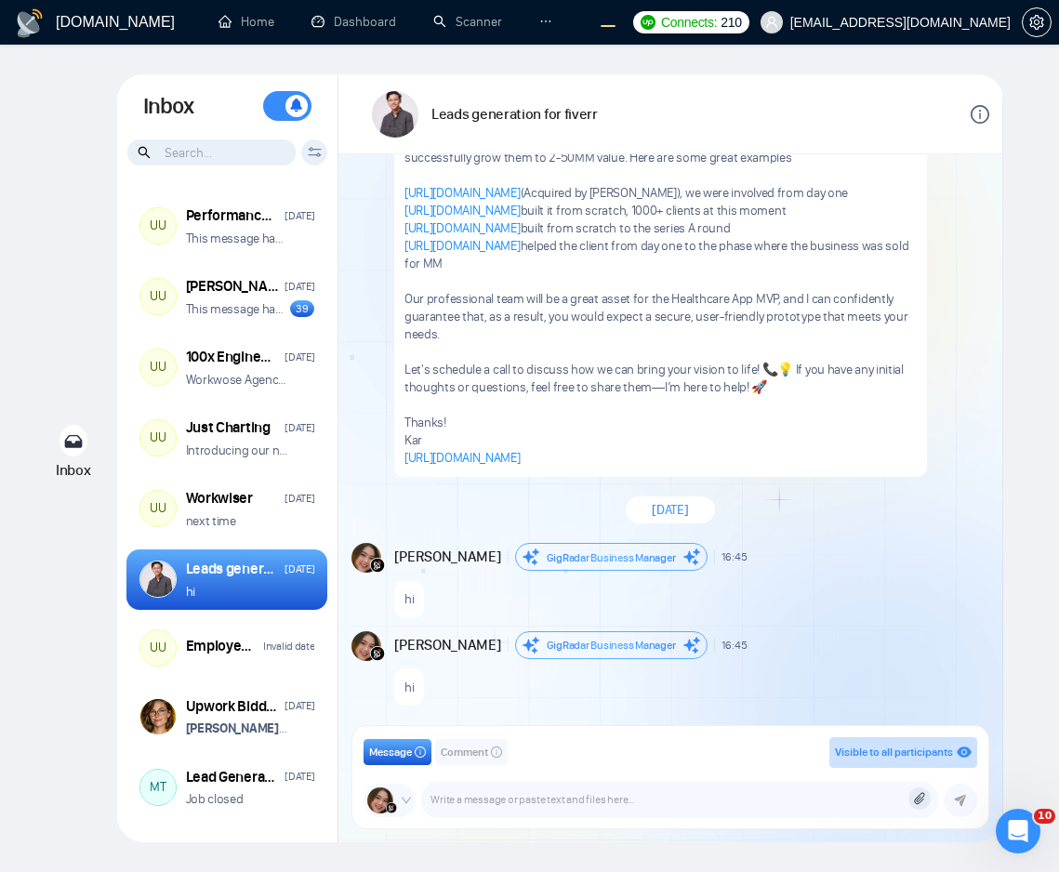
click at [305, 158] on div "Client Reset Date Reset Reset Apply" at bounding box center [314, 153] width 26 height 26
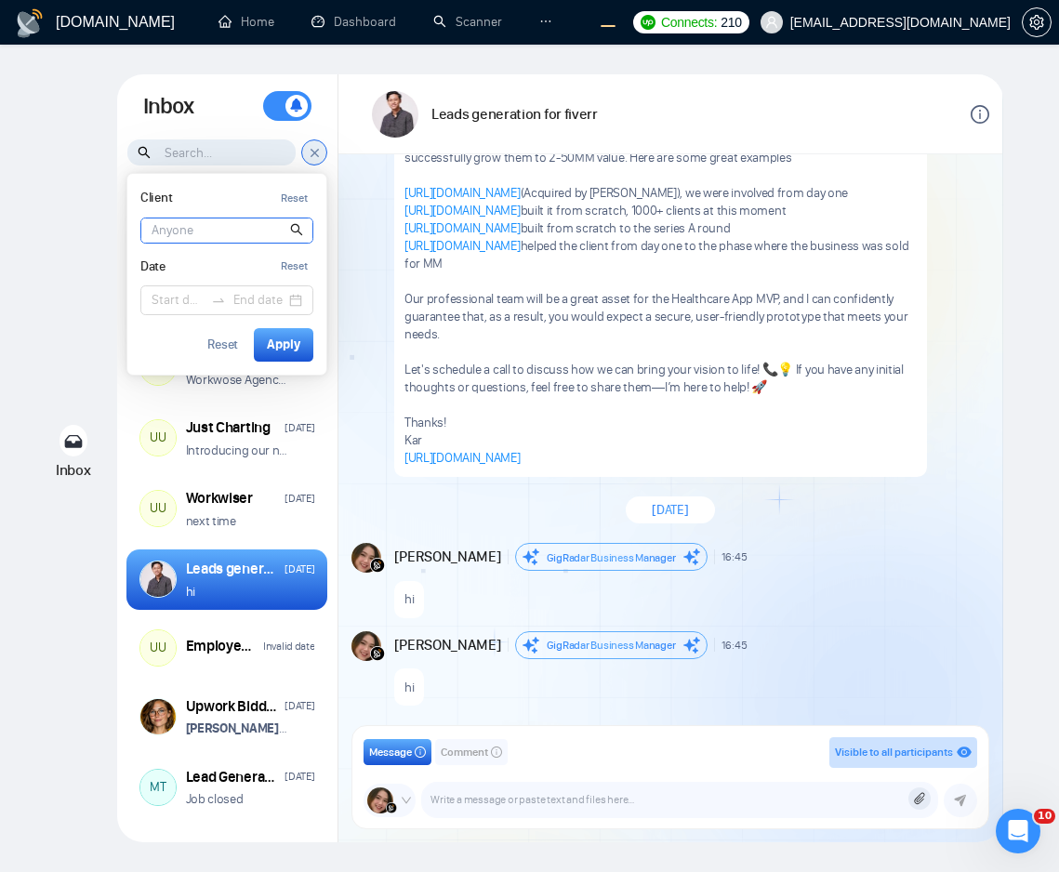
click at [242, 234] on input at bounding box center [226, 231] width 171 height 24
type input "ari"
click at [213, 272] on article "[PERSON_NAME]" at bounding box center [252, 270] width 132 height 13
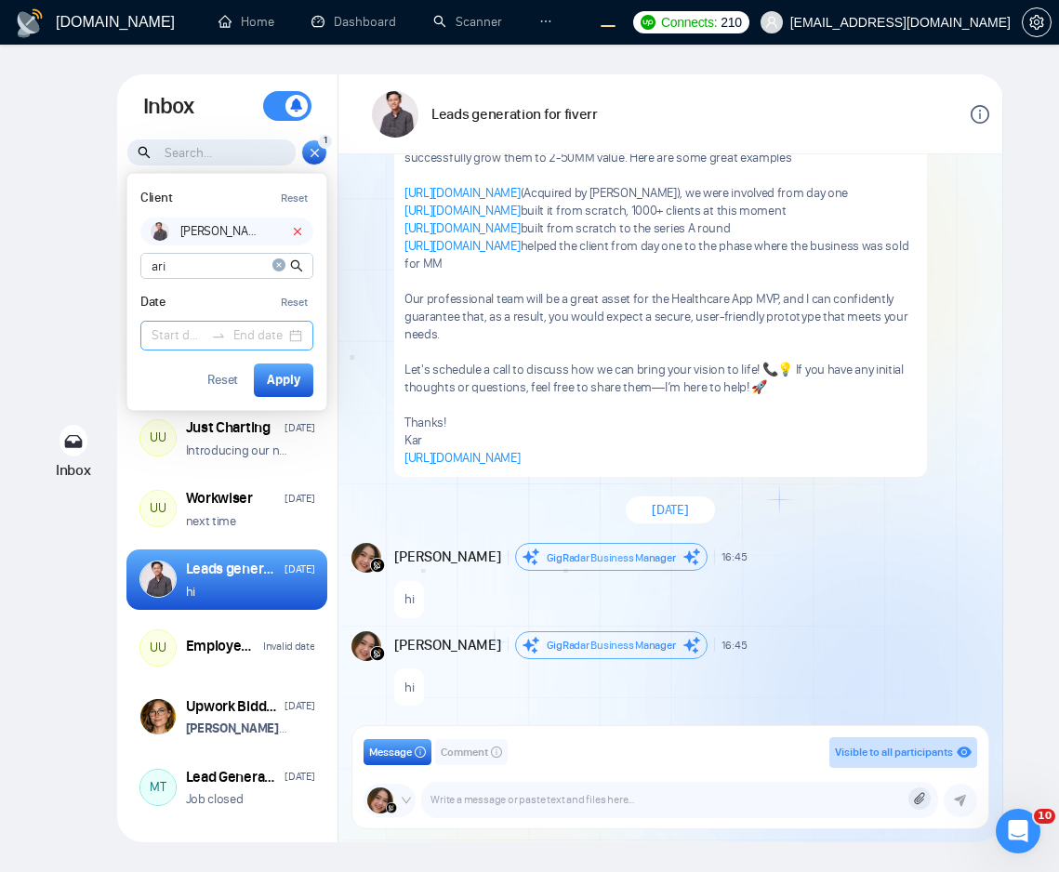
click at [173, 340] on input at bounding box center [178, 336] width 52 height 20
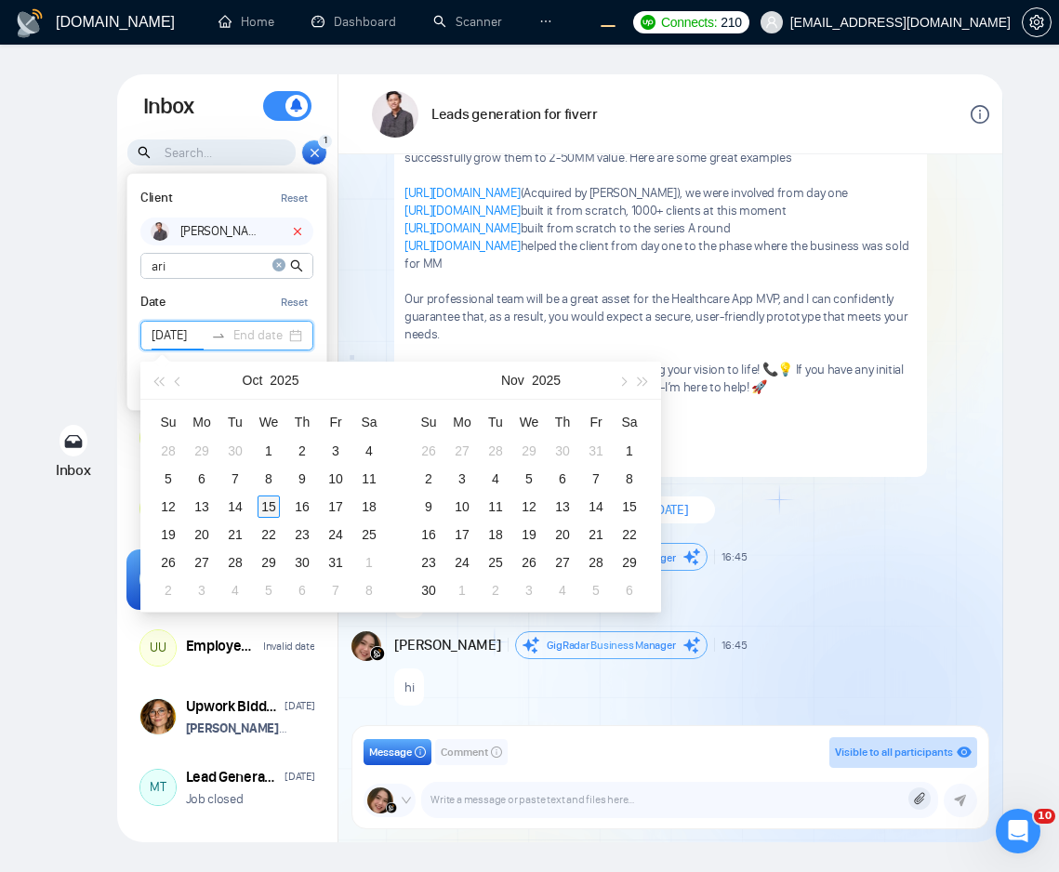
type input "[DATE]"
click at [265, 510] on div "15" at bounding box center [269, 507] width 22 height 22
type input "2025-10-16"
click at [300, 509] on div "16" at bounding box center [302, 507] width 22 height 22
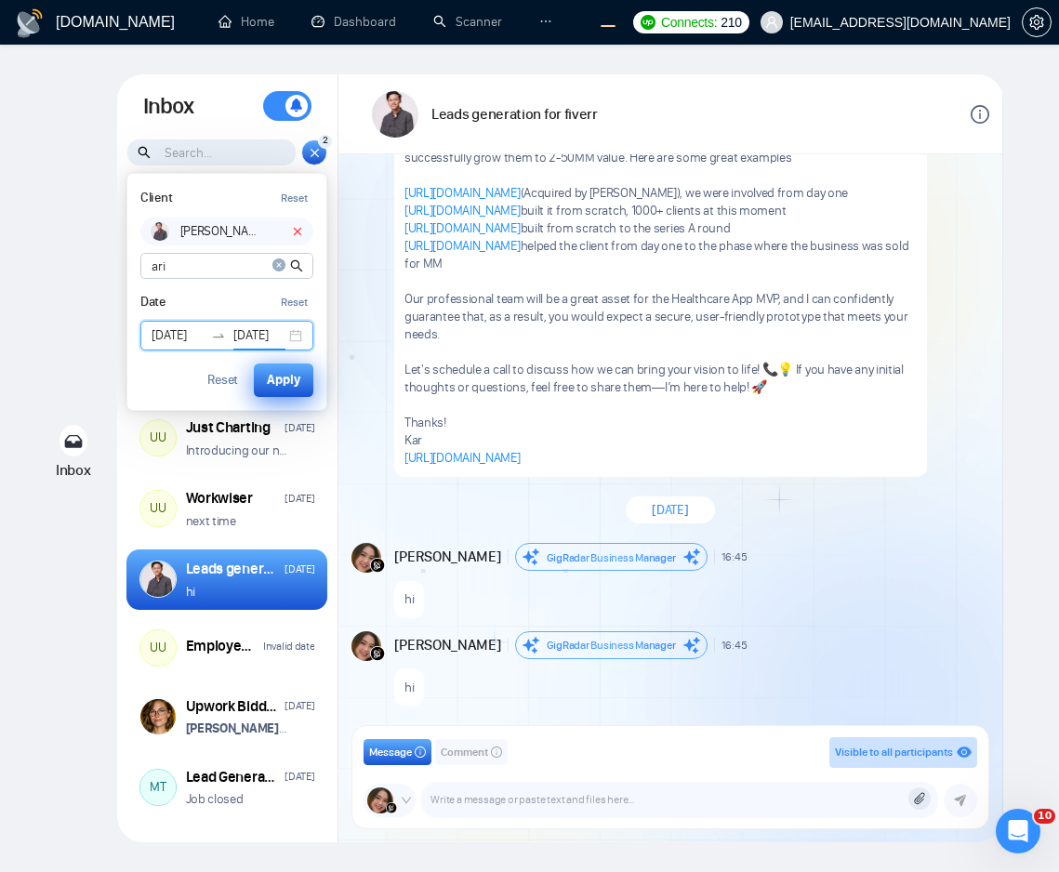
click at [283, 384] on div "Apply" at bounding box center [283, 380] width 33 height 20
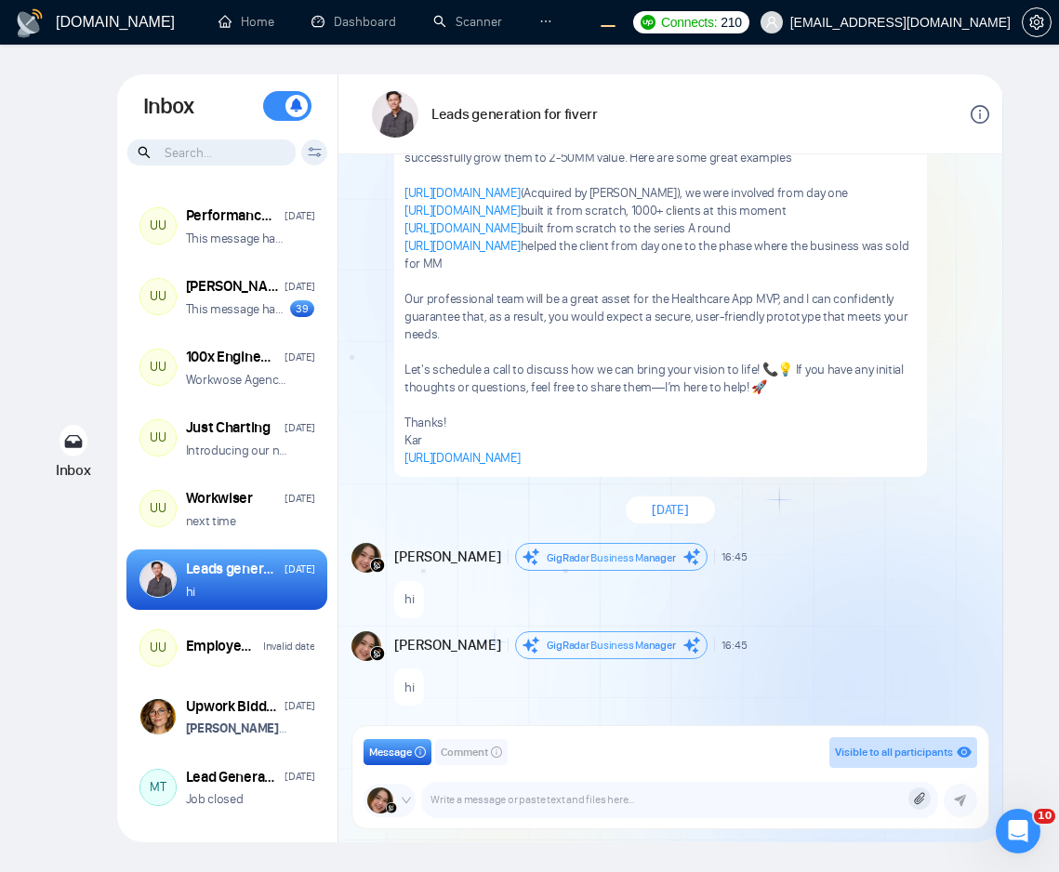
click at [901, 547] on div "Andrian Marsella GigRadar Business Manager 16:45 New Message" at bounding box center [690, 557] width 592 height 28
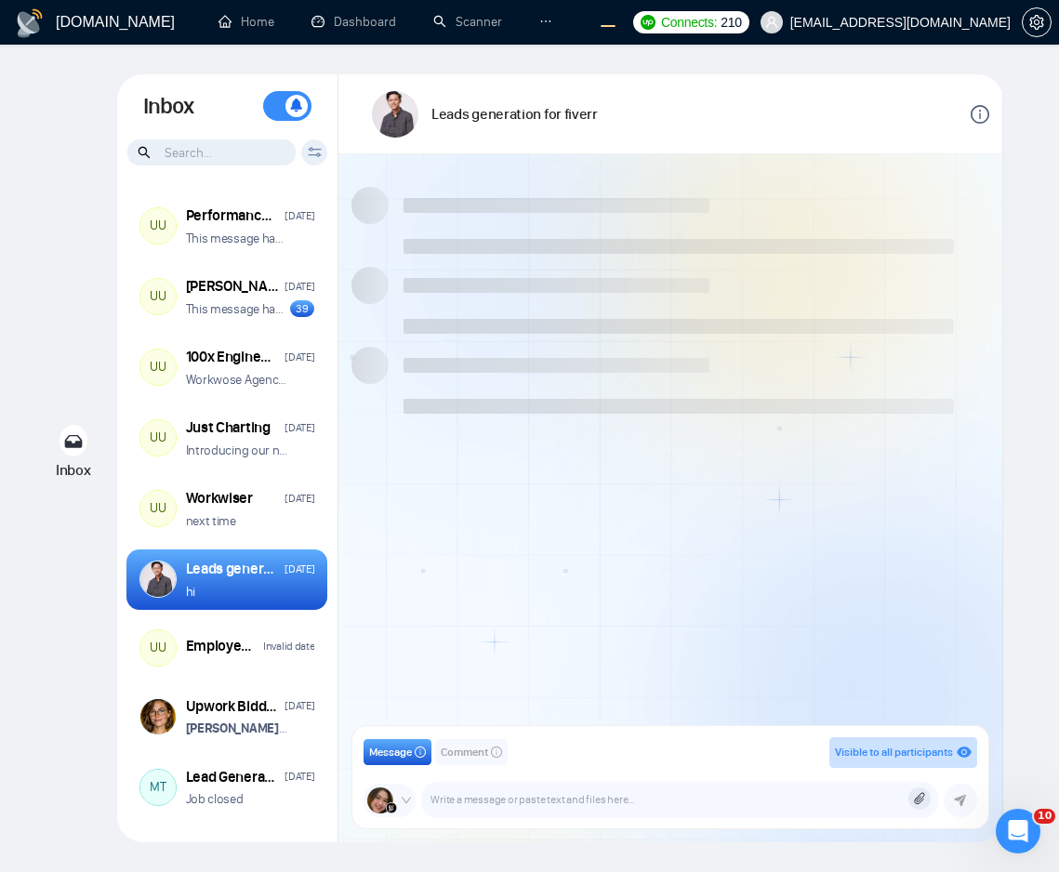
scroll to position [414, 0]
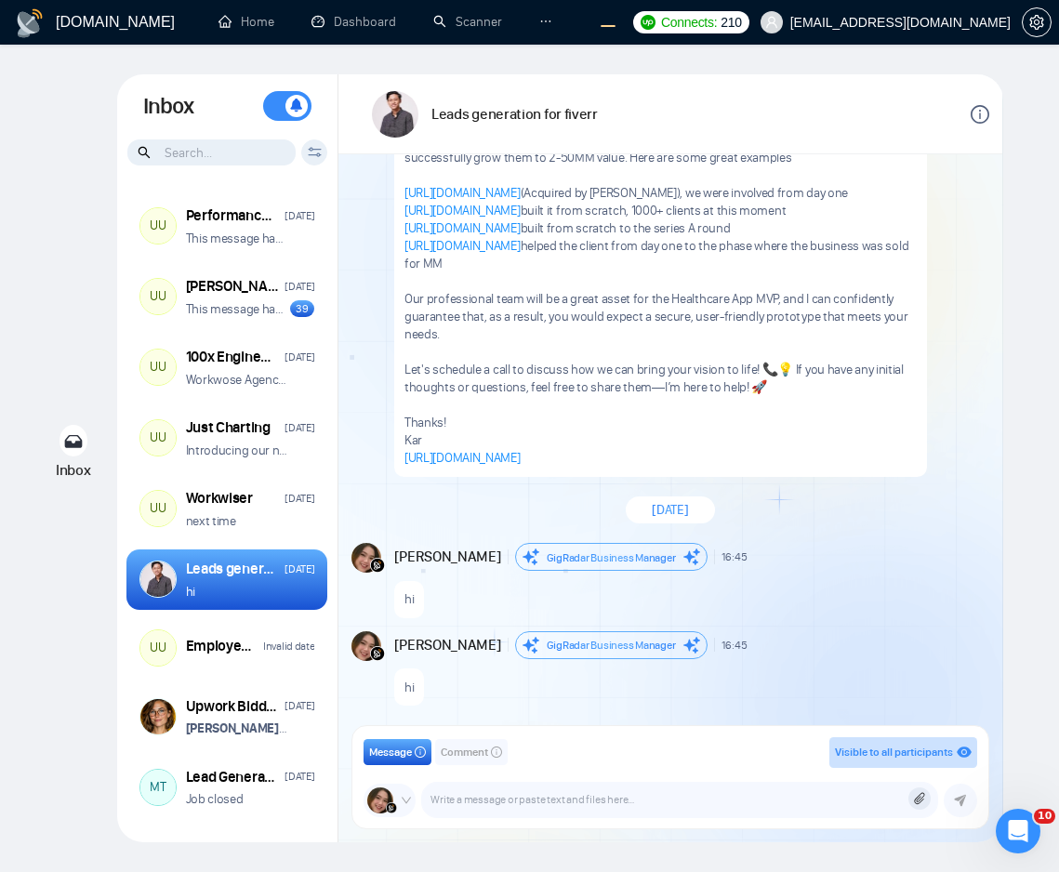
click at [308, 152] on icon at bounding box center [315, 152] width 14 height 10
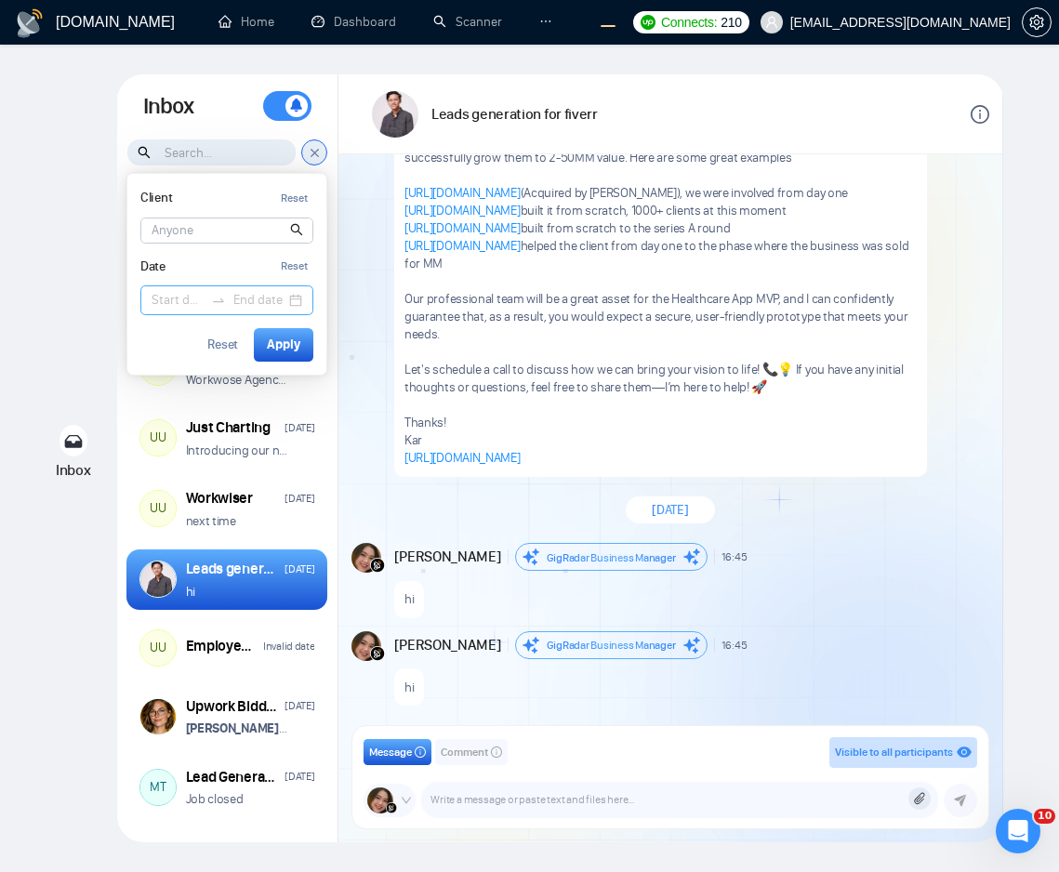
click at [197, 297] on input at bounding box center [178, 300] width 52 height 20
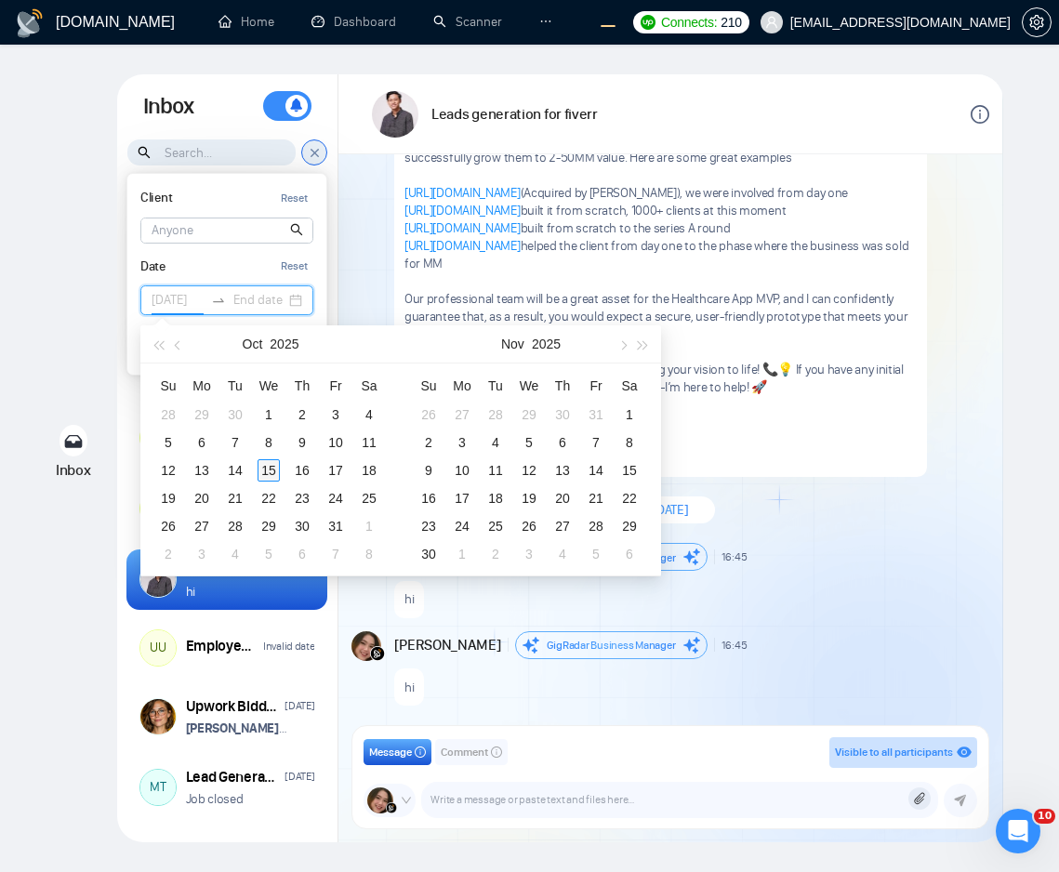
type input "2025-10-15"
click at [263, 462] on div "15" at bounding box center [269, 470] width 22 height 22
type input "2025-10-16"
click at [299, 472] on div "16" at bounding box center [302, 470] width 22 height 22
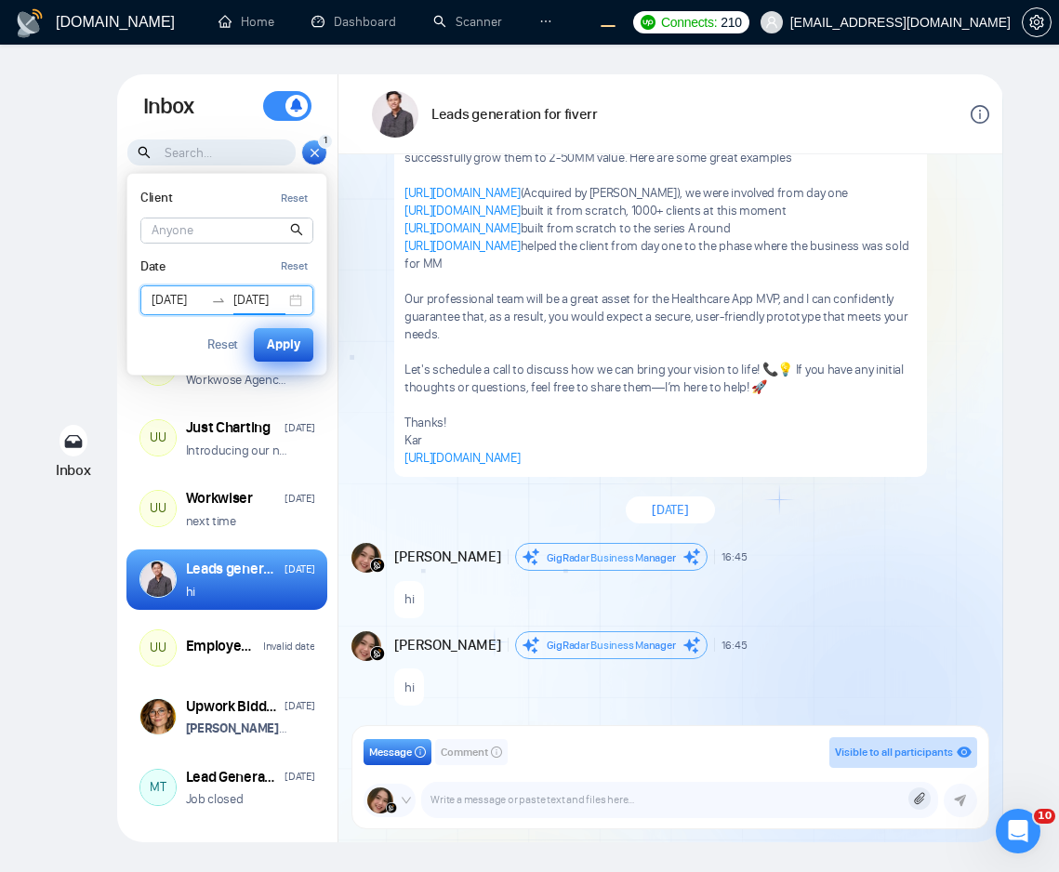
click at [287, 346] on div "Apply" at bounding box center [283, 345] width 33 height 20
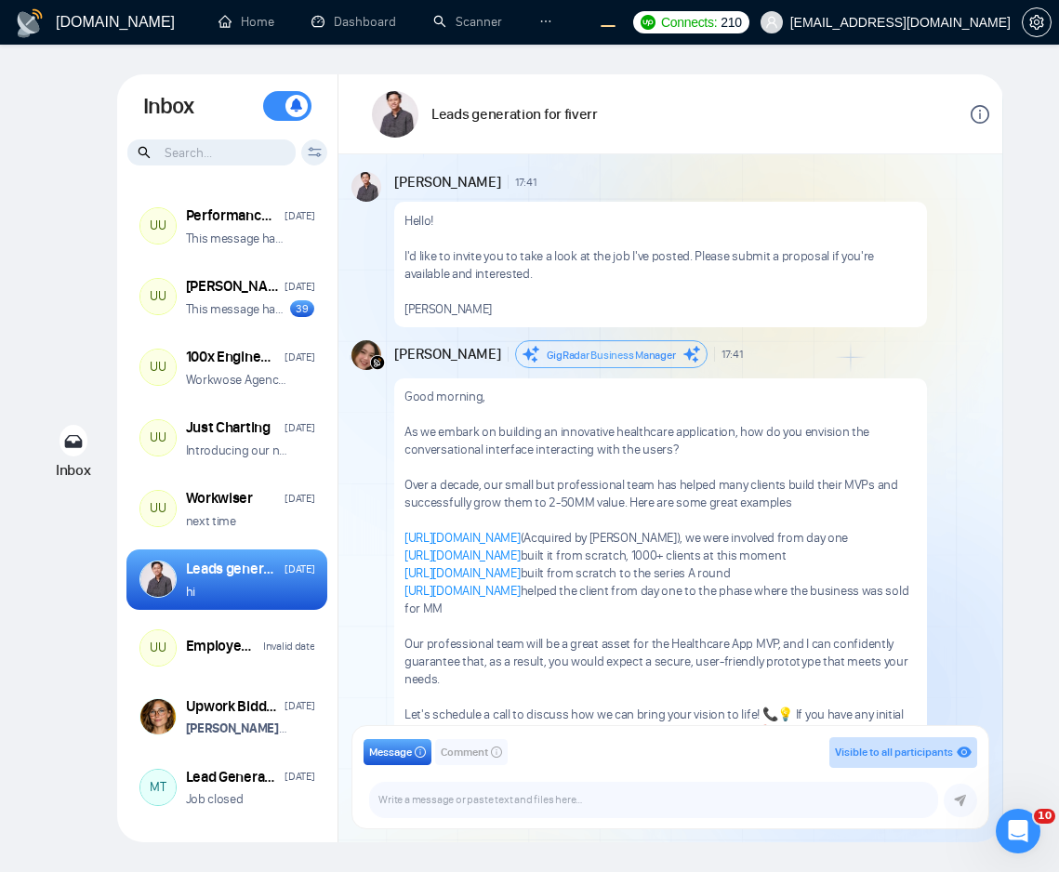
scroll to position [414, 0]
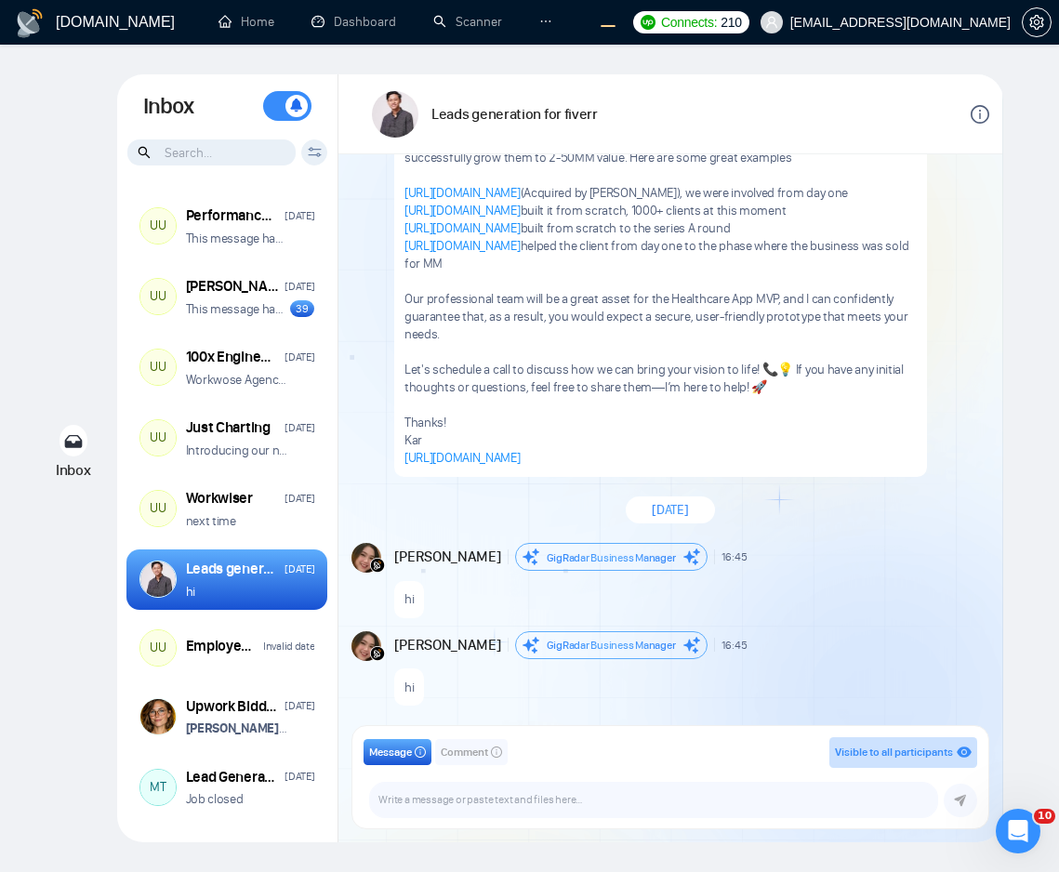
click at [315, 159] on div "Client Reset Date Reset Reset Apply" at bounding box center [314, 153] width 26 height 26
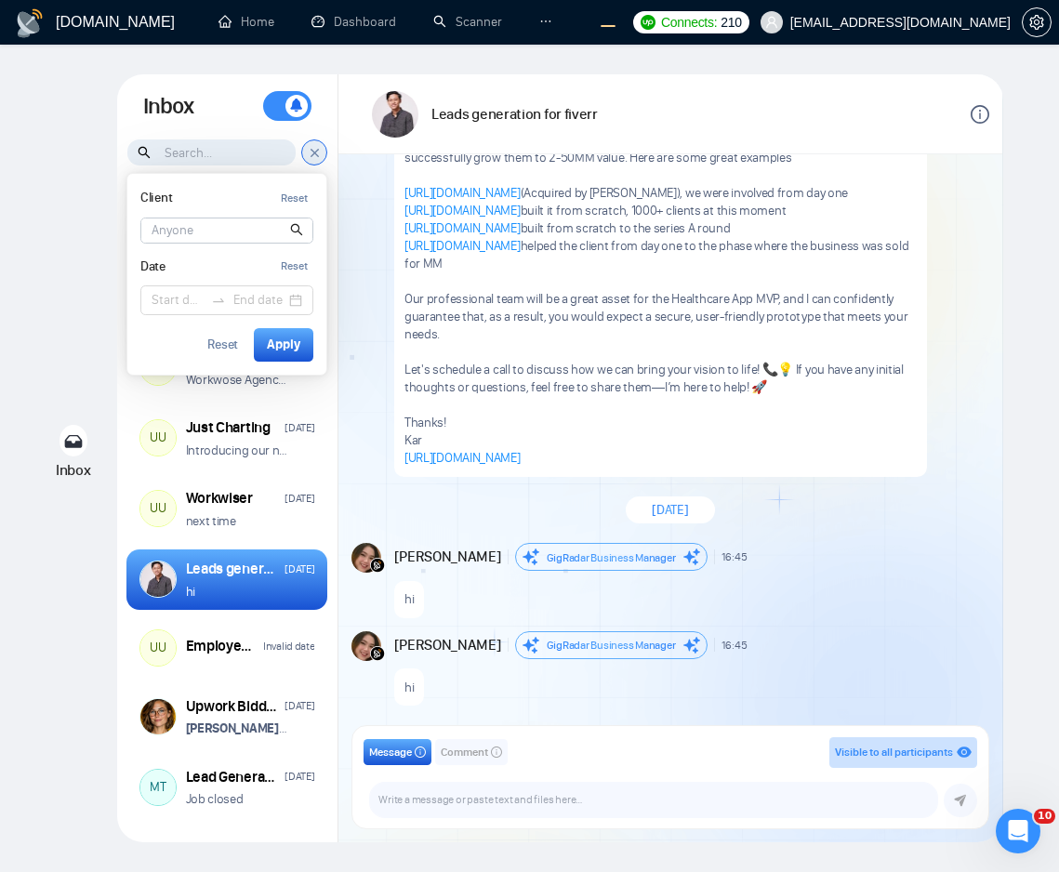
click at [232, 230] on input at bounding box center [226, 231] width 171 height 24
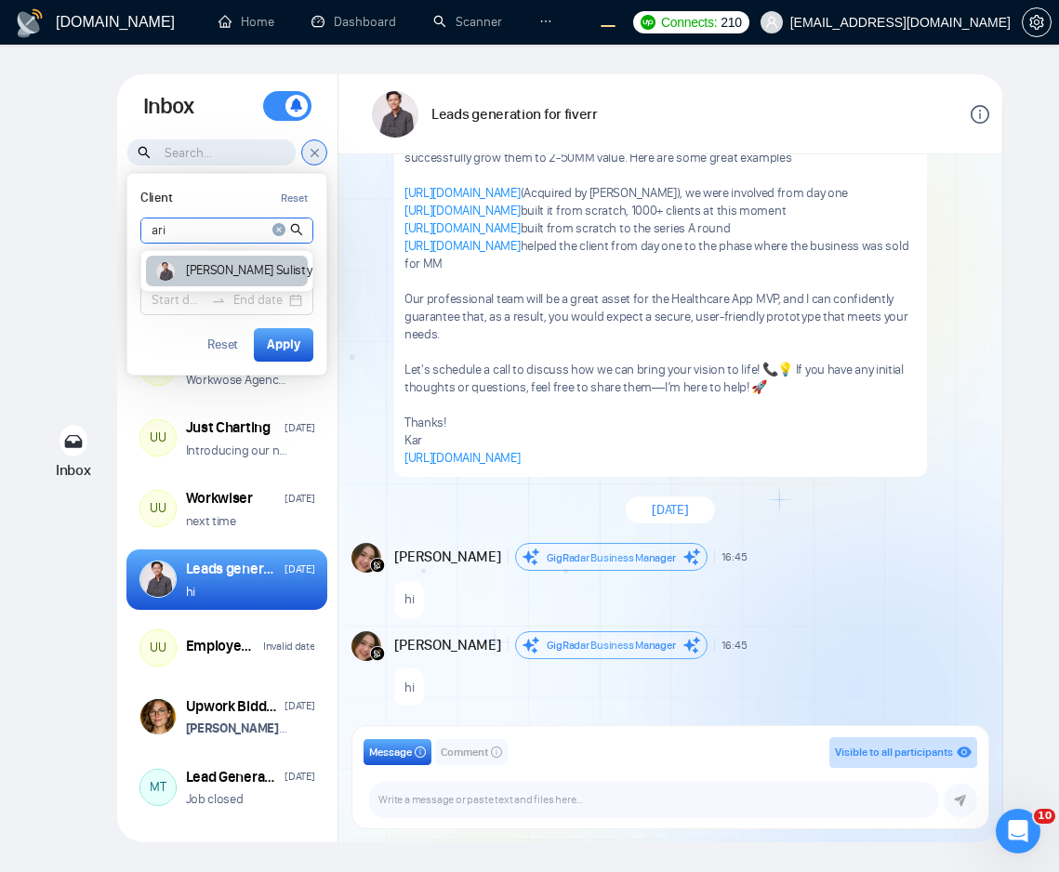
type input "ari"
click at [184, 274] on div "Ari Sulistya" at bounding box center [227, 271] width 162 height 31
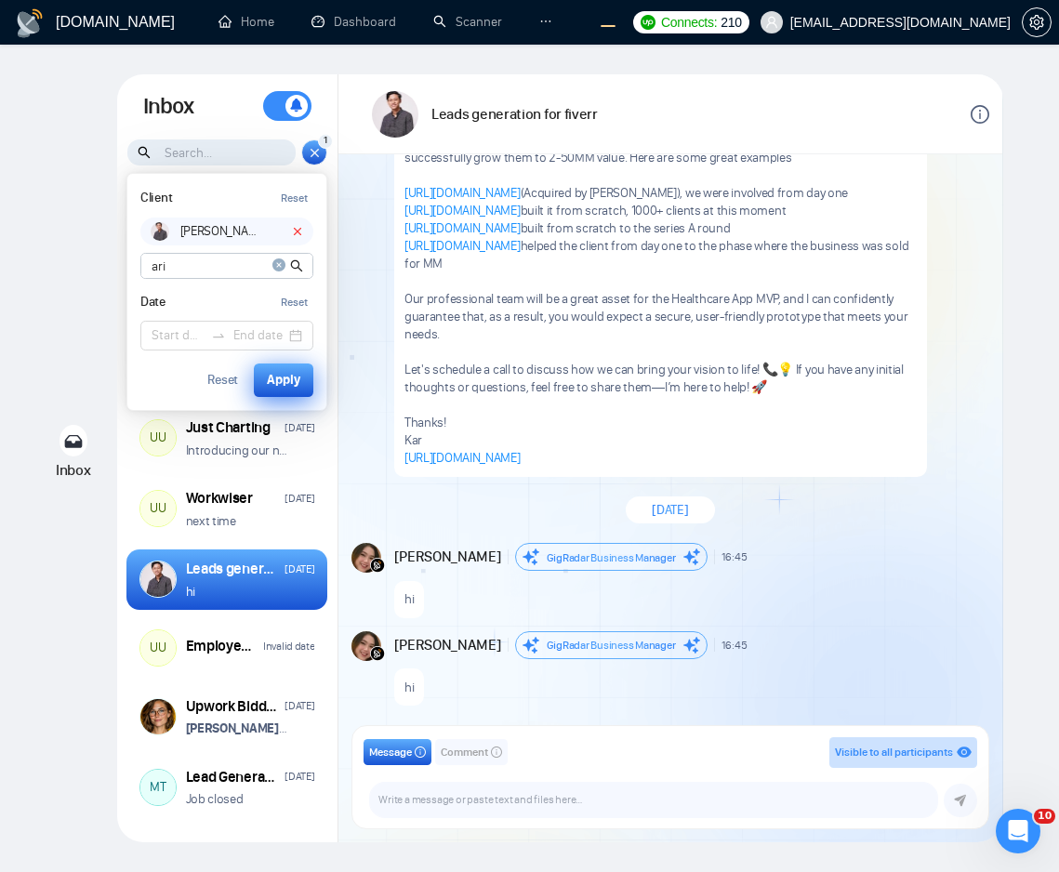
click at [283, 378] on div "Apply" at bounding box center [283, 380] width 33 height 20
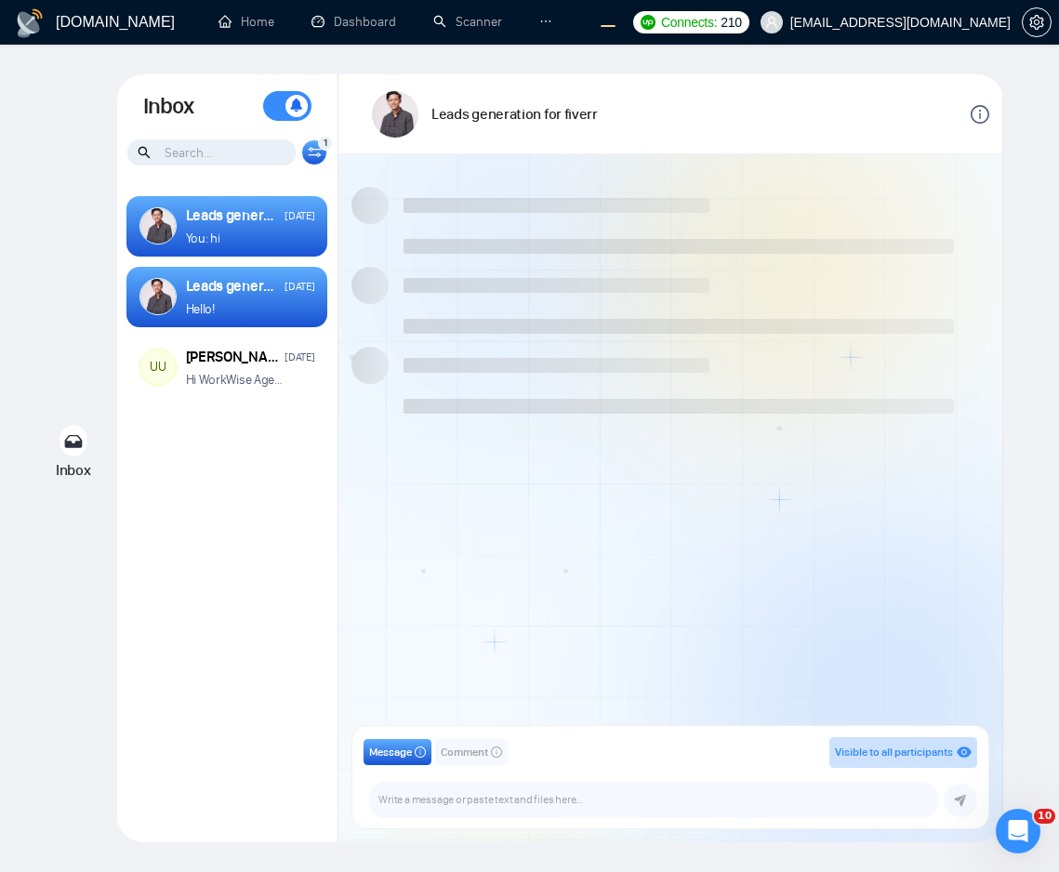
scroll to position [414, 0]
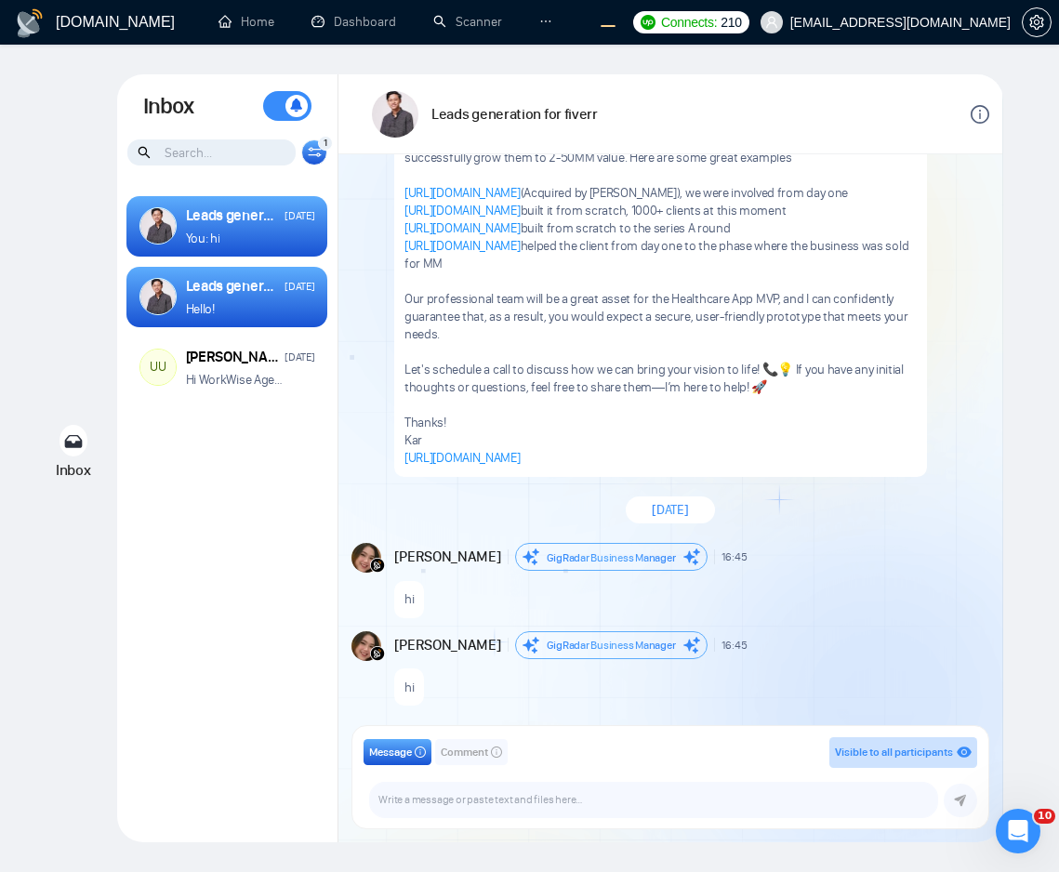
click at [313, 151] on icon at bounding box center [315, 152] width 14 height 10
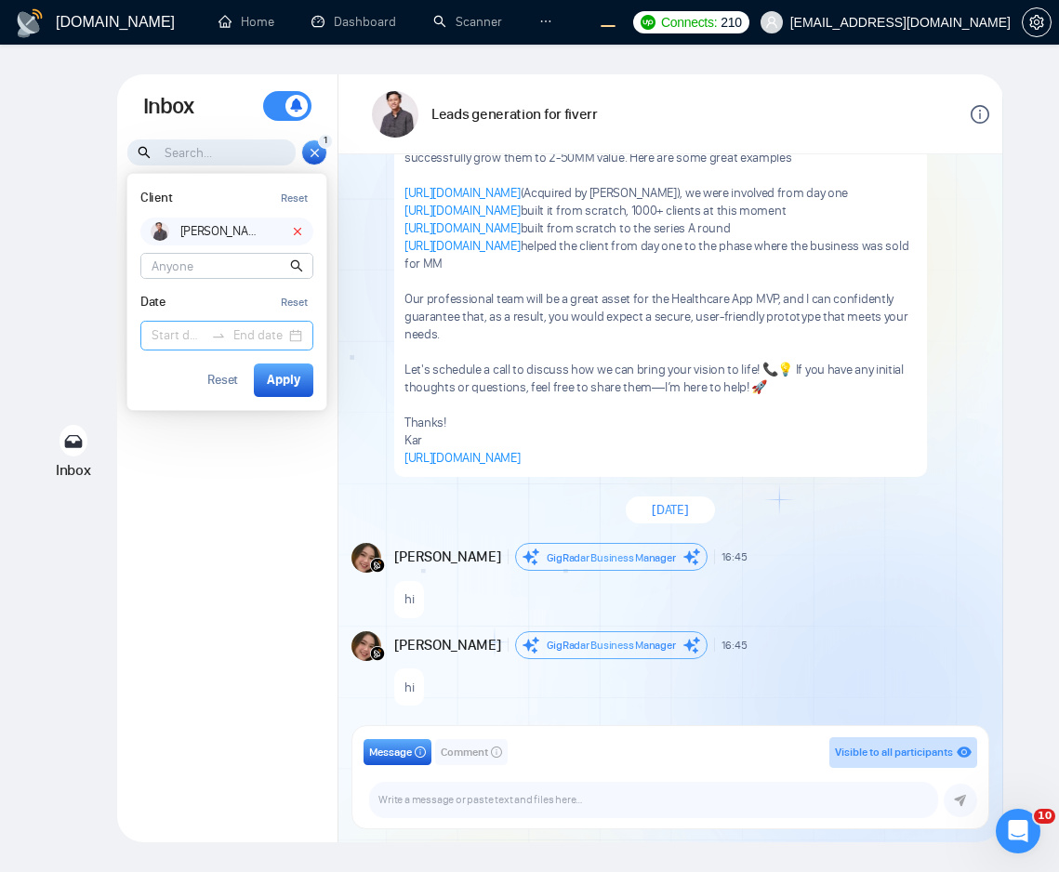
click at [178, 333] on input at bounding box center [178, 336] width 52 height 20
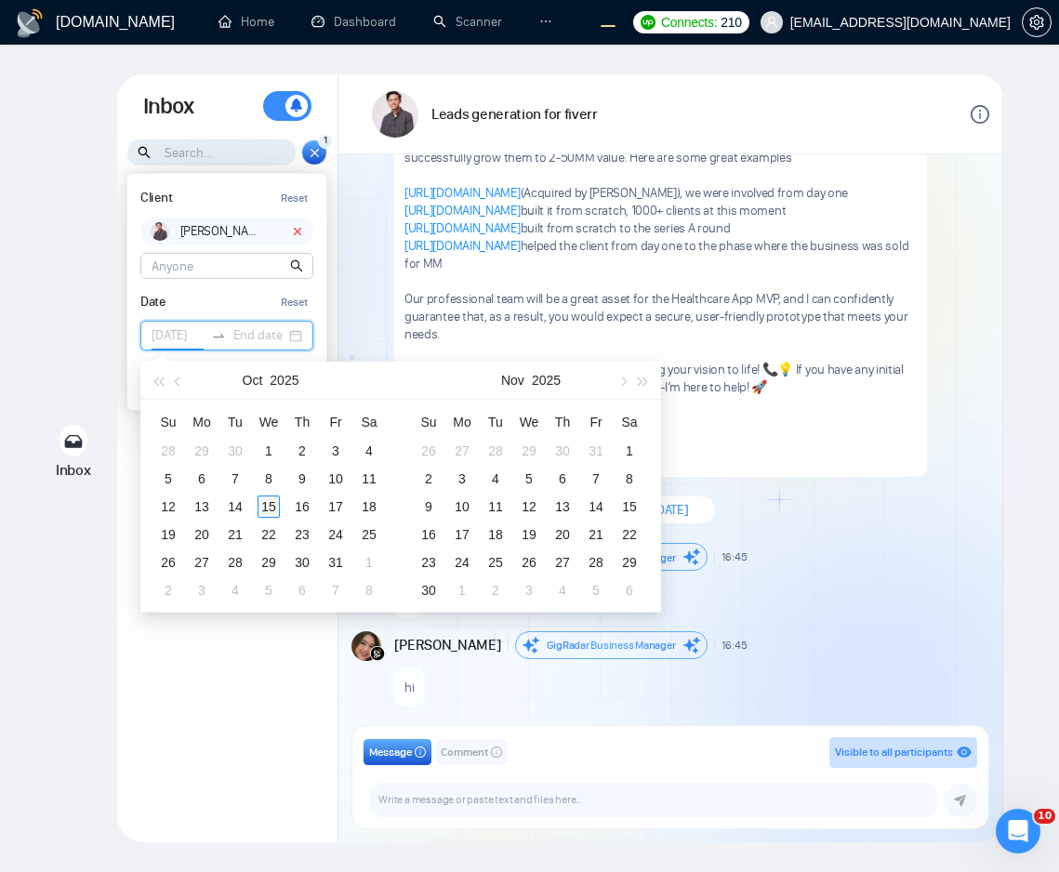
type input "[DATE]"
click at [278, 508] on div "15" at bounding box center [269, 507] width 22 height 22
type input "2025-10-25"
click at [375, 534] on div "25" at bounding box center [369, 535] width 22 height 22
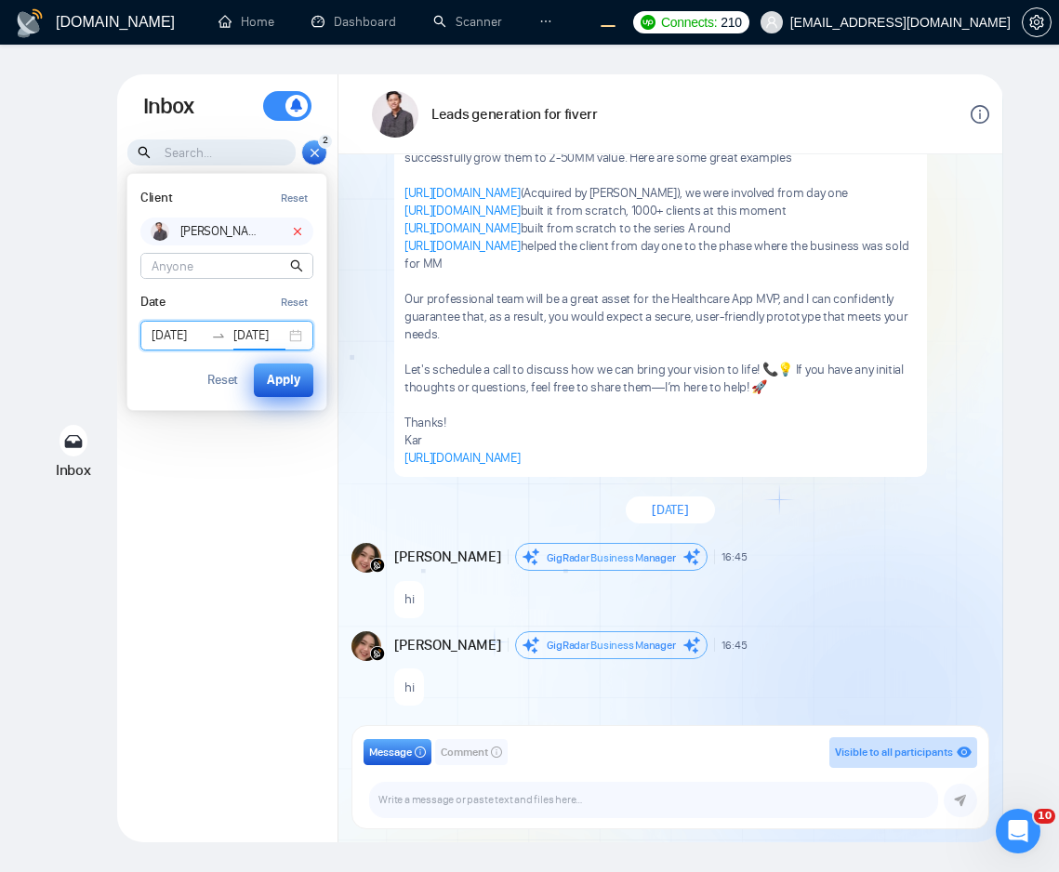
click at [289, 383] on div "Apply" at bounding box center [283, 380] width 33 height 20
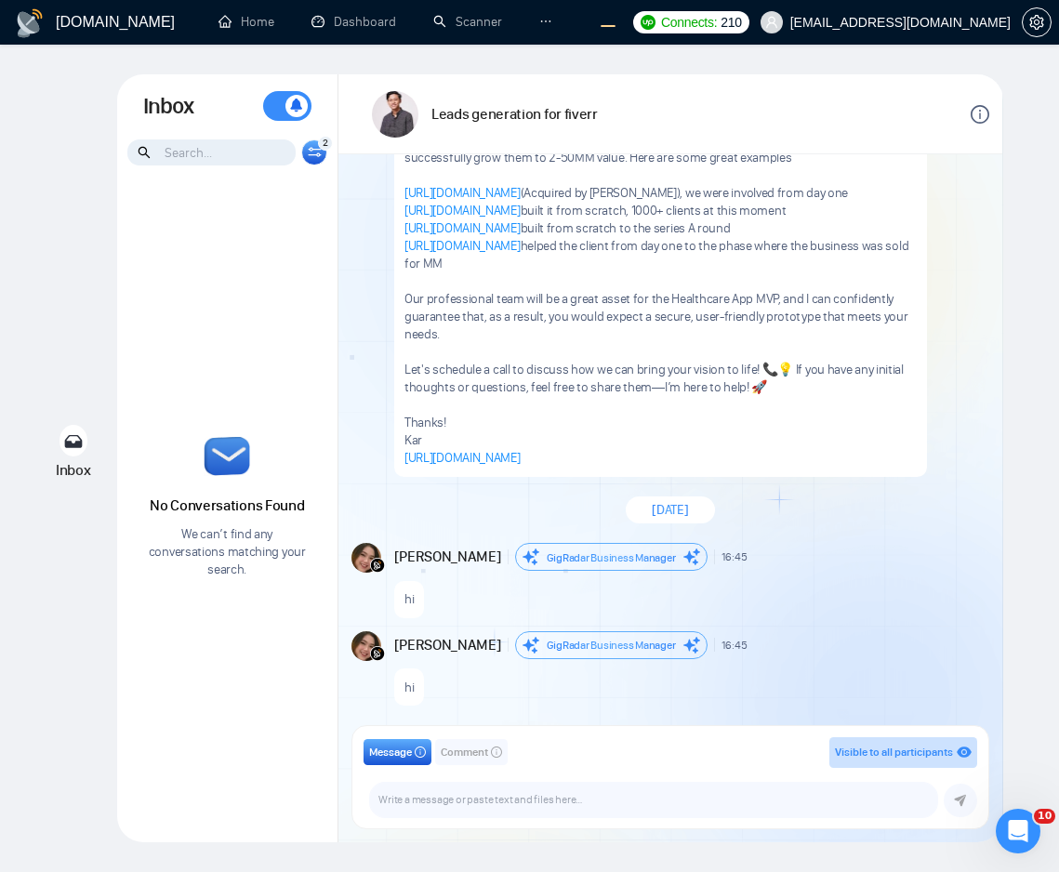
click at [318, 153] on icon at bounding box center [314, 155] width 13 height 4
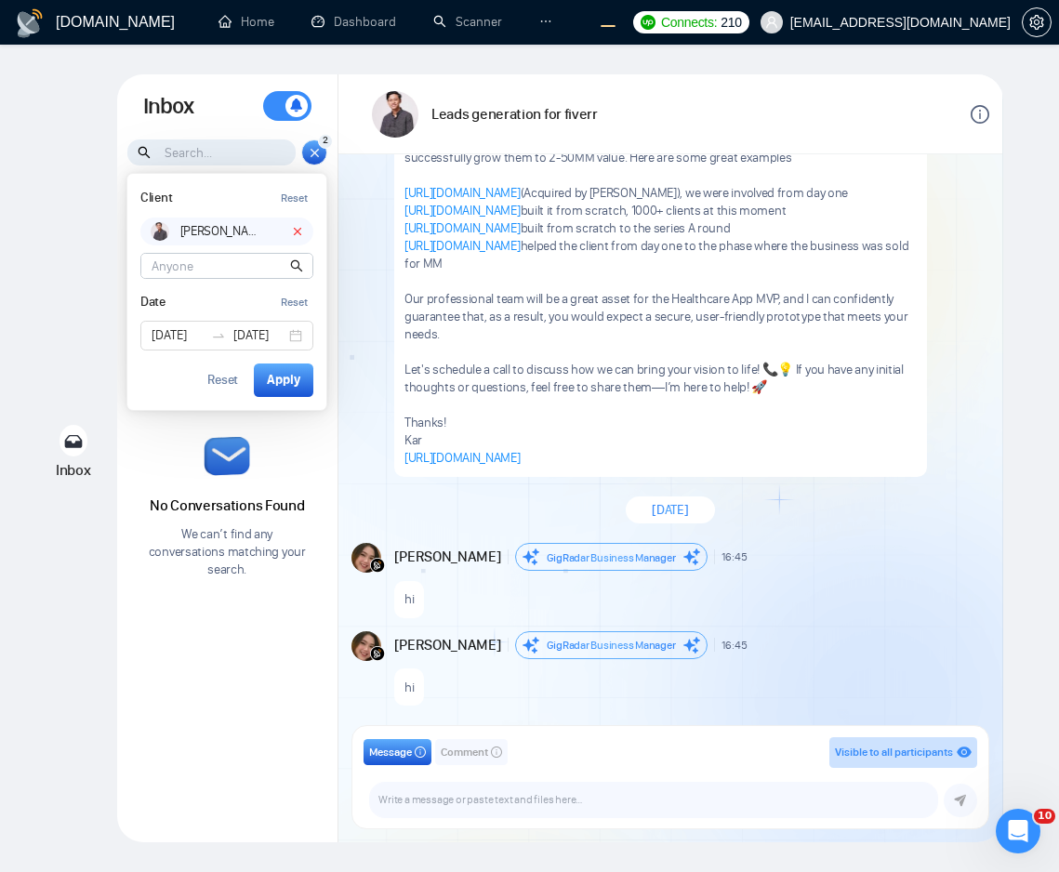
click at [318, 153] on icon at bounding box center [315, 153] width 14 height 16
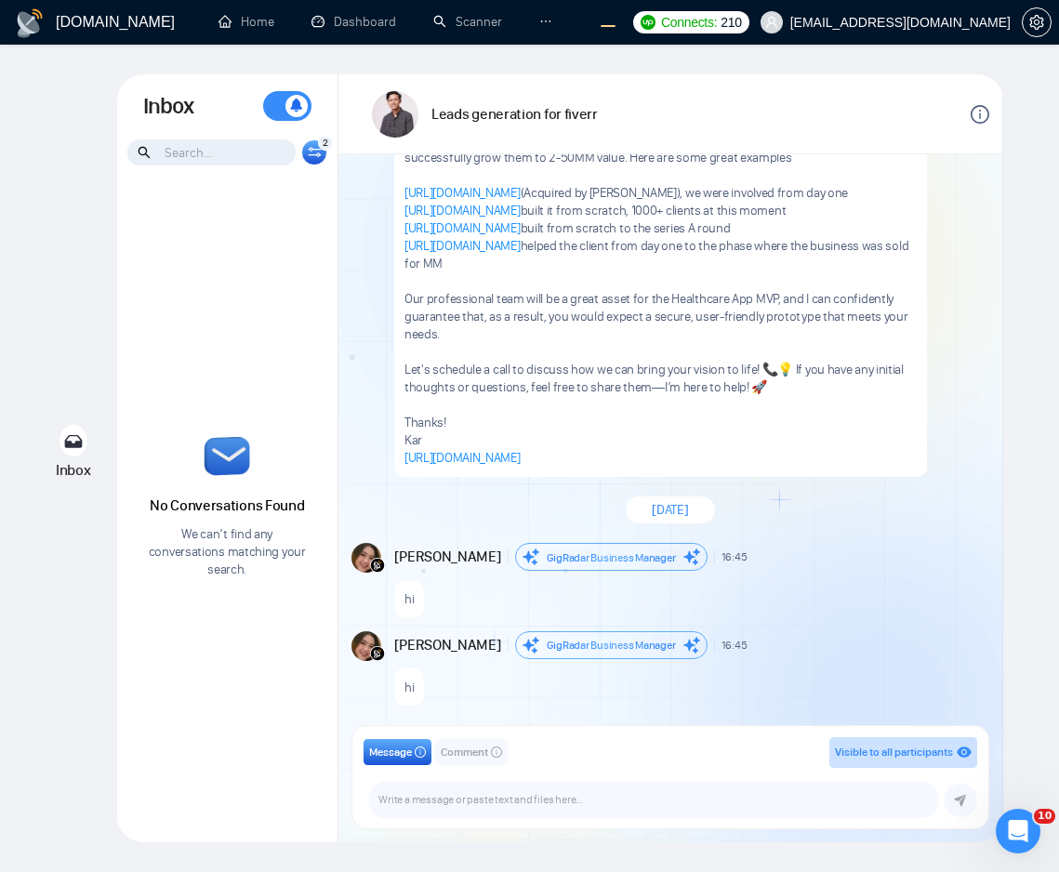
click at [318, 153] on icon at bounding box center [314, 155] width 13 height 4
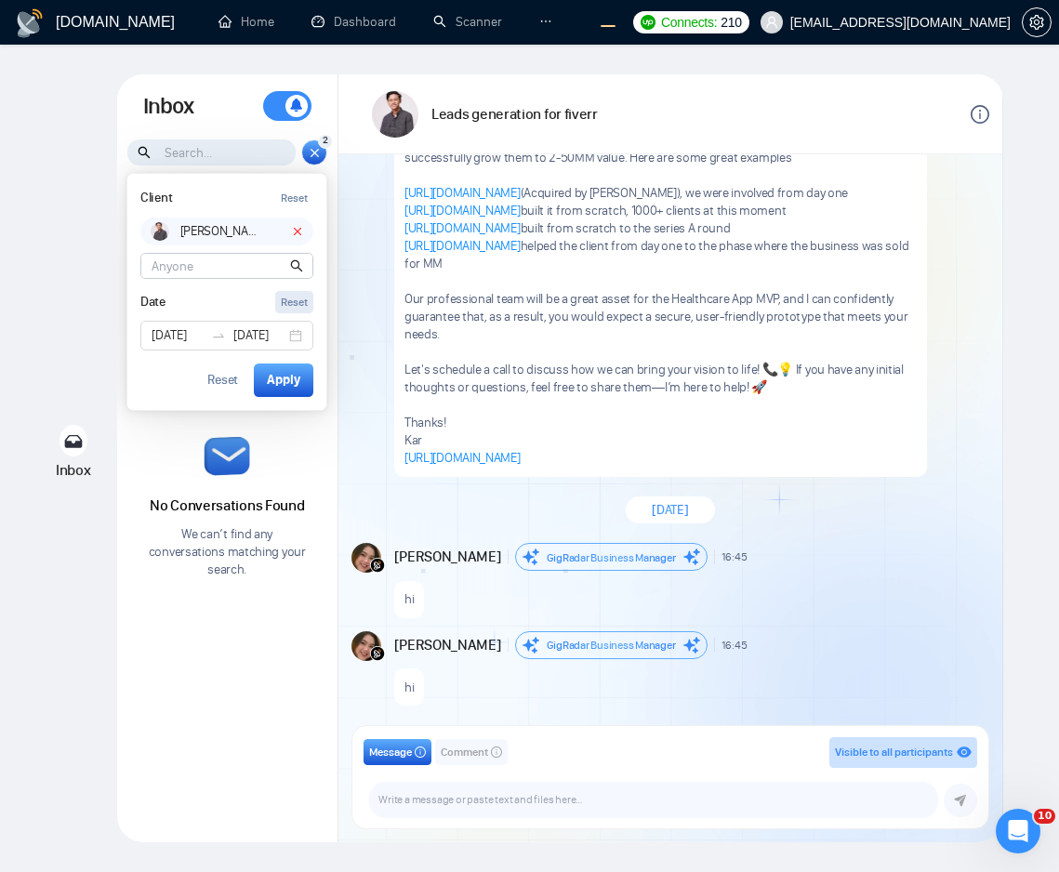
click at [288, 297] on div "Reset" at bounding box center [294, 303] width 27 height 18
click at [293, 381] on div "Apply" at bounding box center [283, 380] width 33 height 20
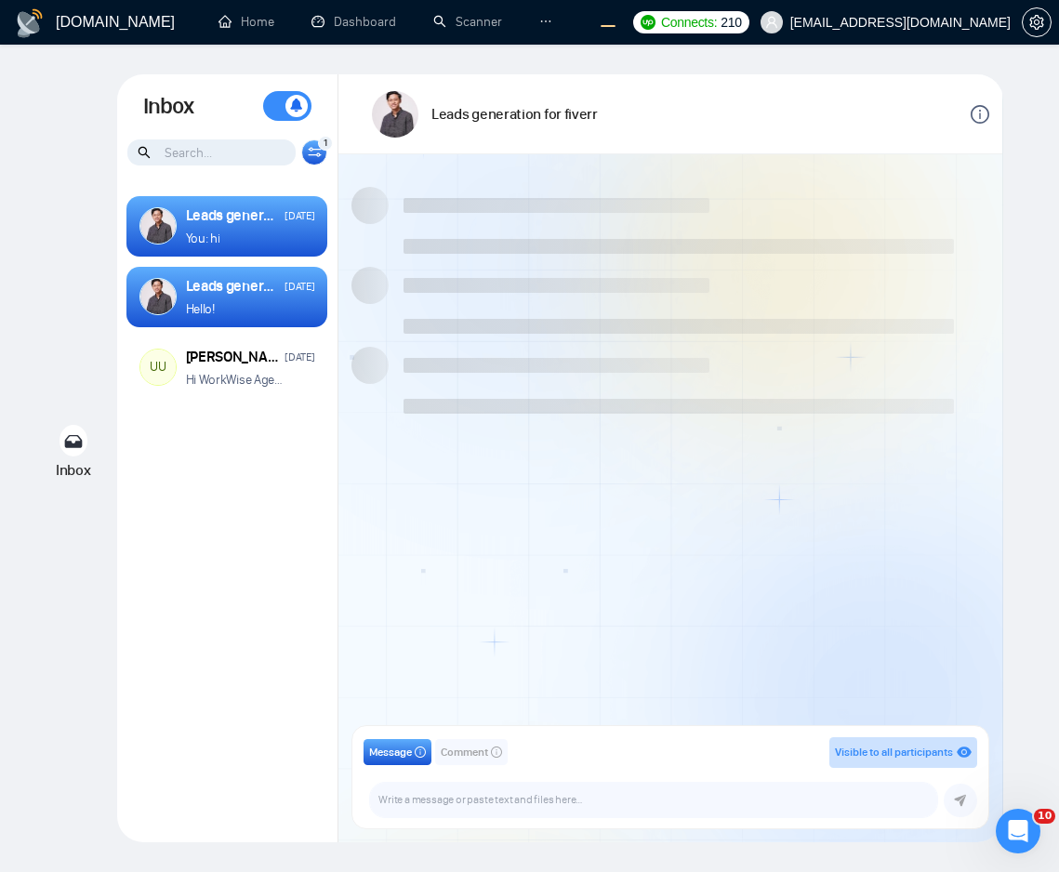
click at [312, 154] on icon at bounding box center [314, 155] width 13 height 4
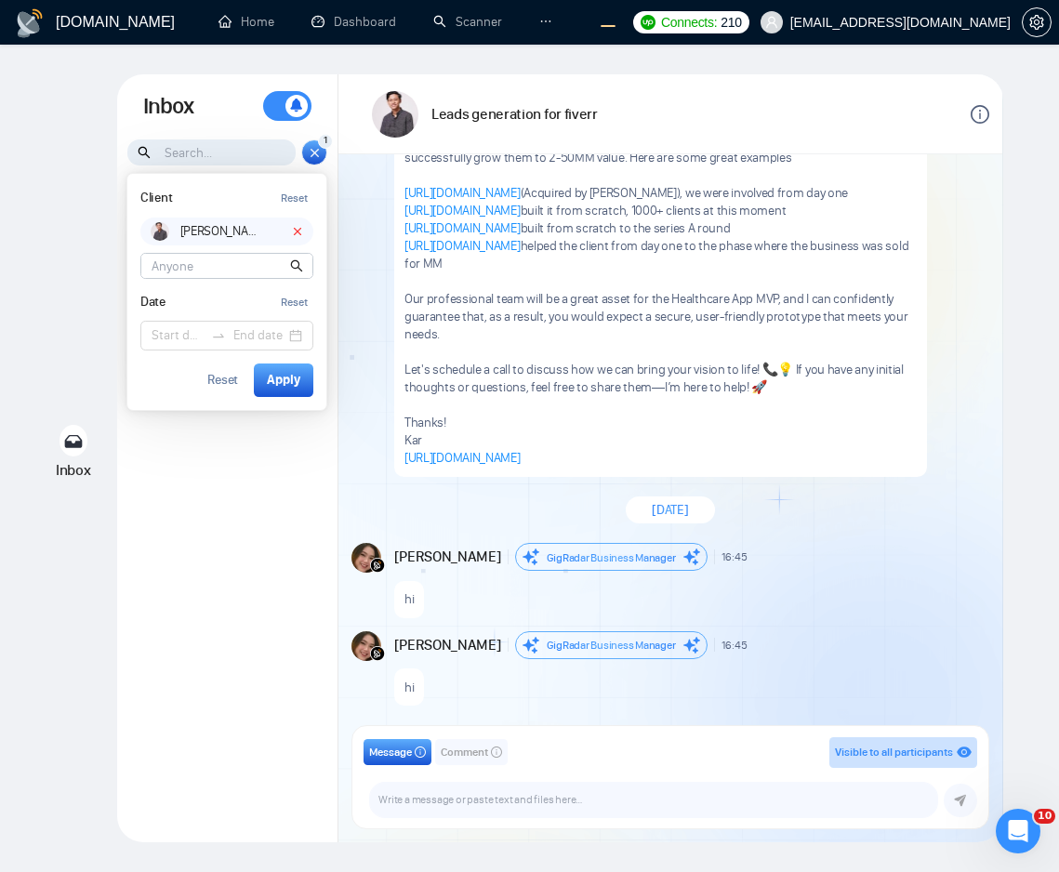
click at [299, 230] on icon at bounding box center [297, 232] width 7 height 7
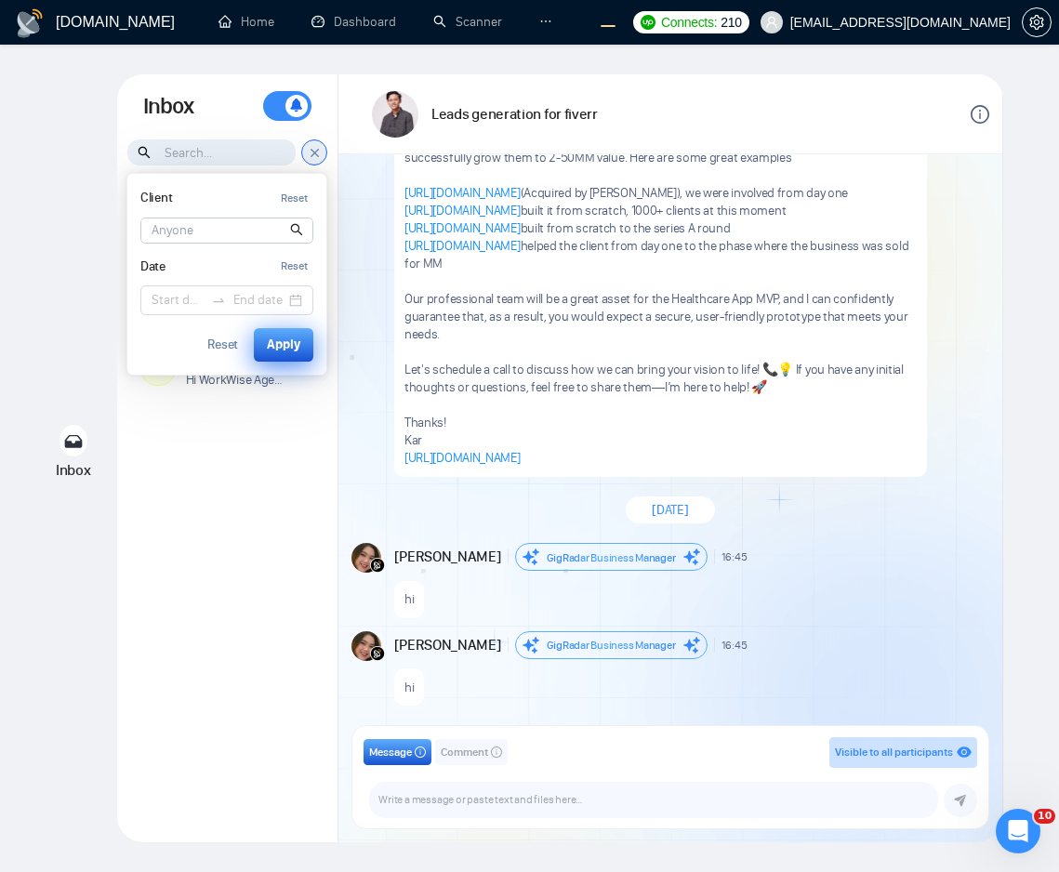
click at [288, 337] on div "Apply" at bounding box center [283, 345] width 33 height 20
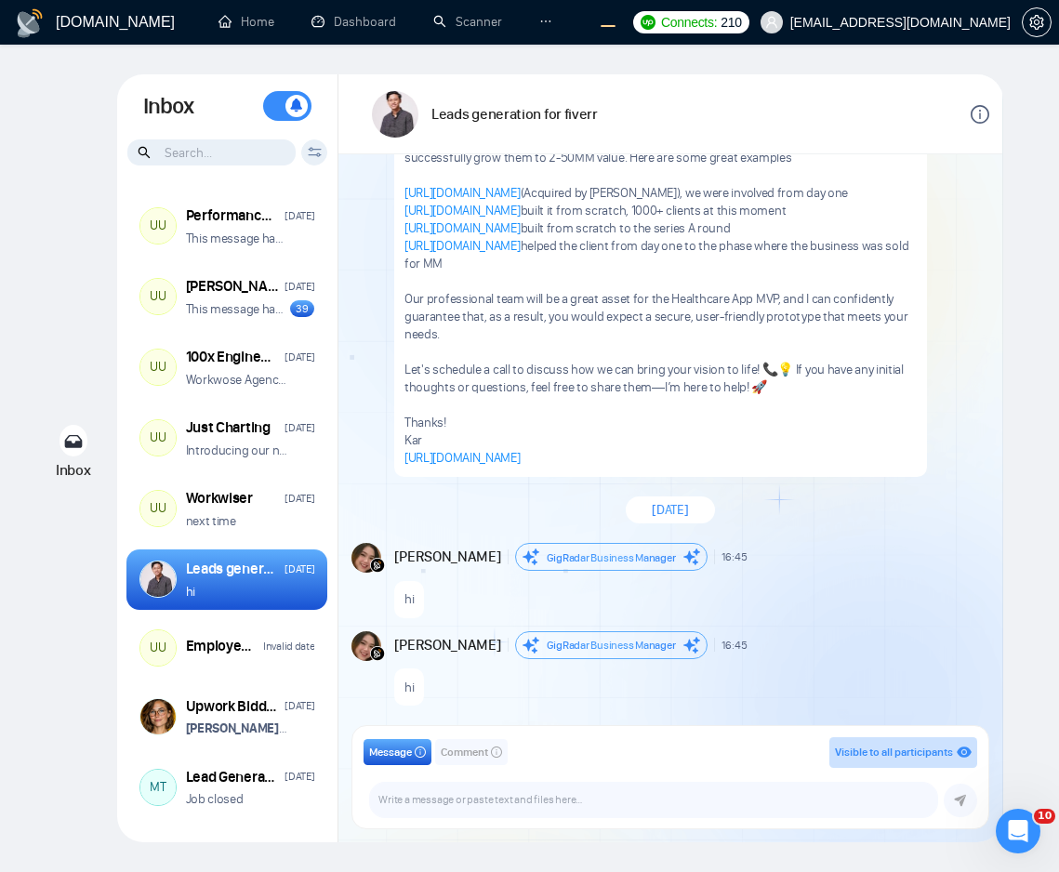
click at [307, 164] on div "Client Reset Date Reset Reset Apply" at bounding box center [227, 153] width 220 height 28
click at [321, 153] on icon at bounding box center [315, 152] width 14 height 10
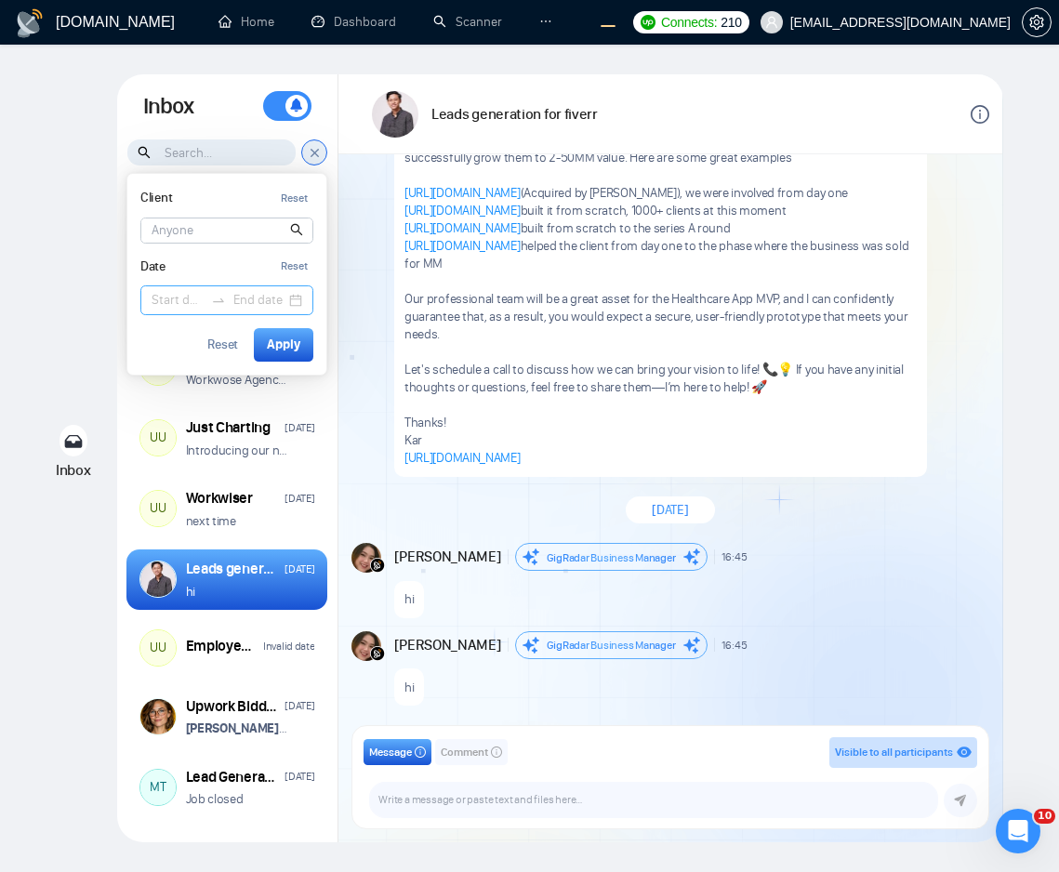
click at [185, 303] on input at bounding box center [178, 300] width 52 height 20
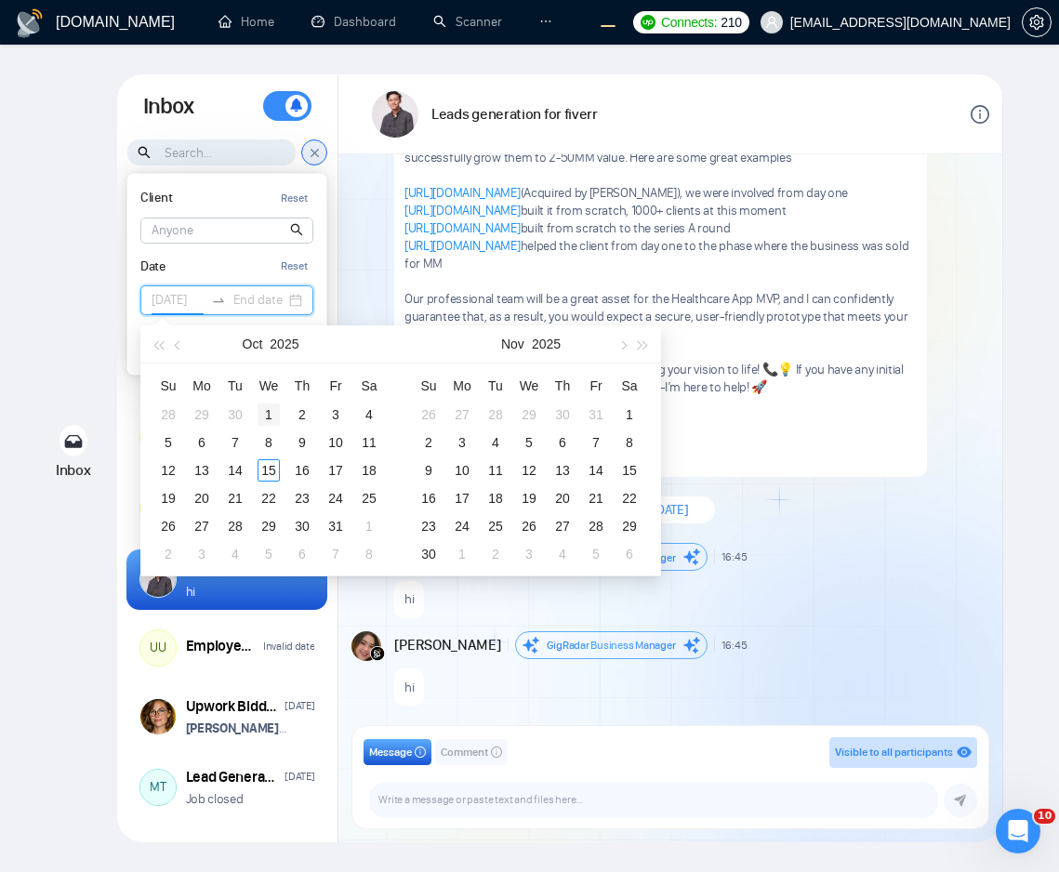
type input "[DATE]"
click at [270, 413] on div "1" at bounding box center [269, 415] width 22 height 22
type input "[DATE]"
click at [273, 470] on div "15" at bounding box center [269, 470] width 22 height 22
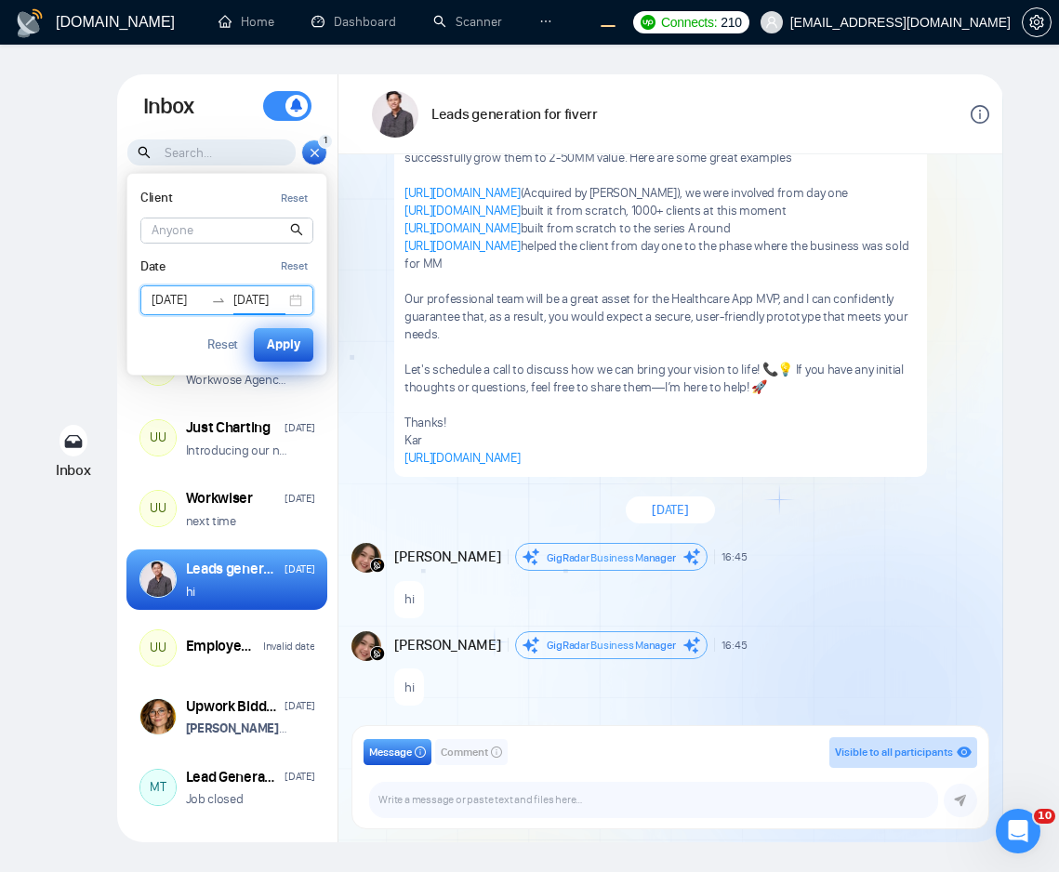
click at [292, 351] on div "Apply" at bounding box center [283, 345] width 33 height 20
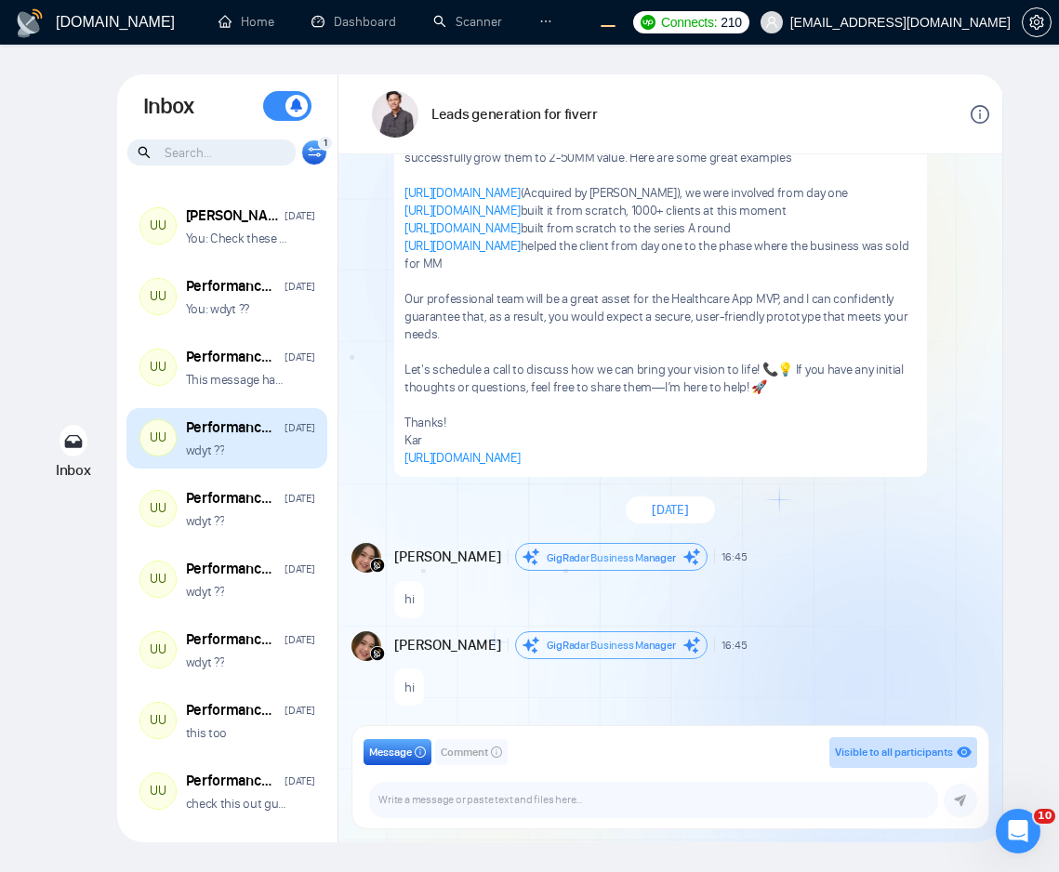
click at [250, 455] on div "wdyt ??" at bounding box center [250, 451] width 129 height 18
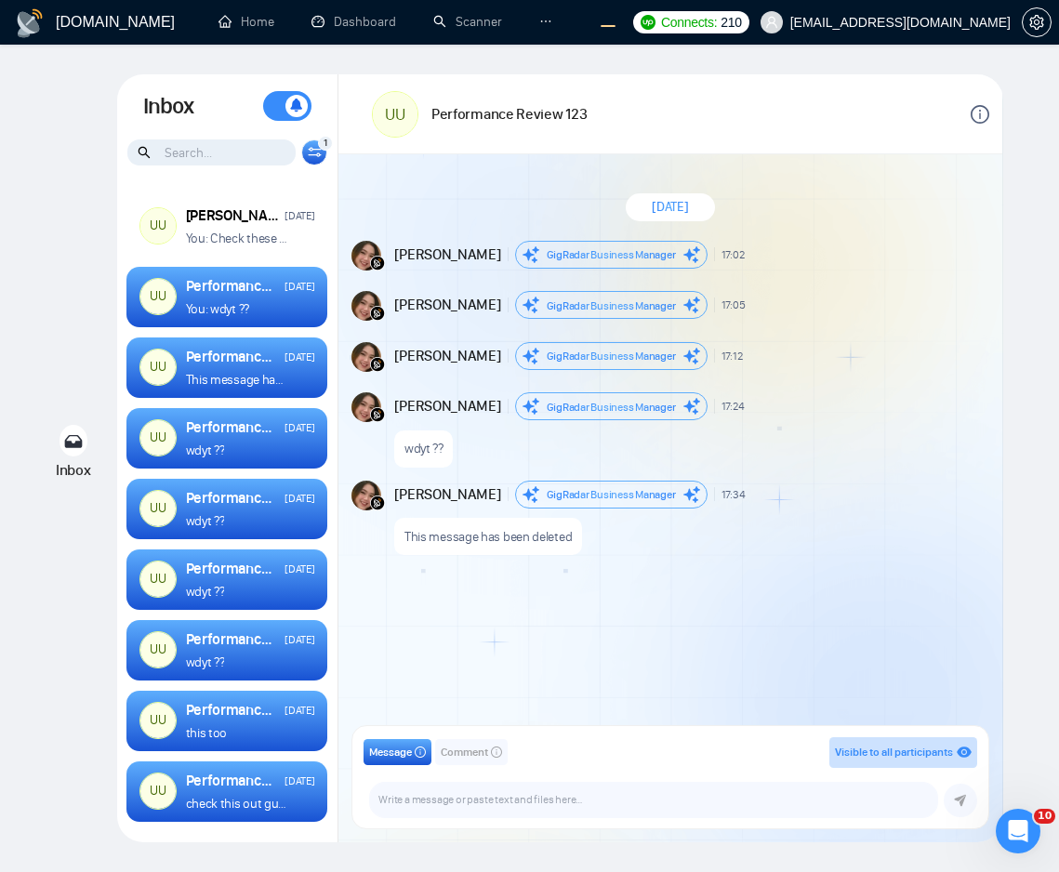
click at [43, 340] on div "Inbox Inbox Turn On Push Notifications Stay updated instantly with real-time al…" at bounding box center [530, 458] width 1000 height 768
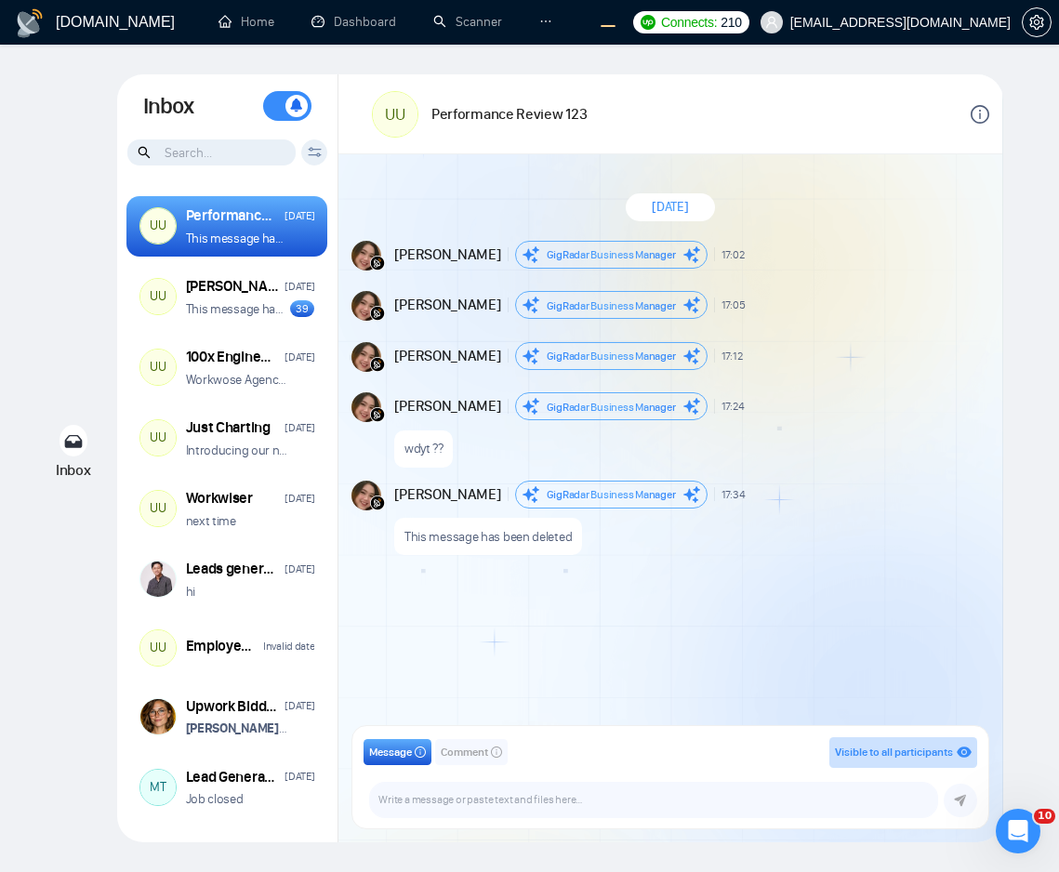
click at [256, 151] on input at bounding box center [211, 153] width 168 height 26
type input "hey"
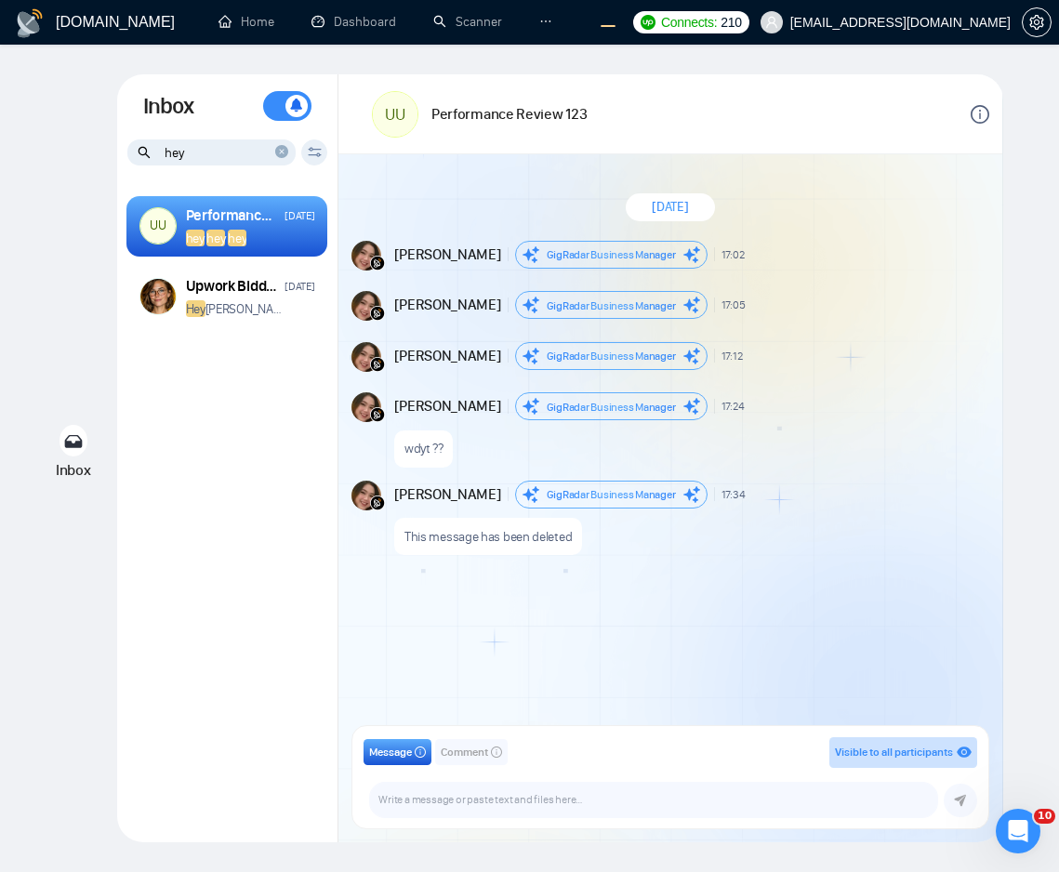
click at [865, 576] on div "October 8, 2025 Andrian Marsella GigRadar Business Manager 17:02 New Message An…" at bounding box center [671, 446] width 664 height 584
click at [280, 152] on icon "close-circle" at bounding box center [281, 151] width 13 height 13
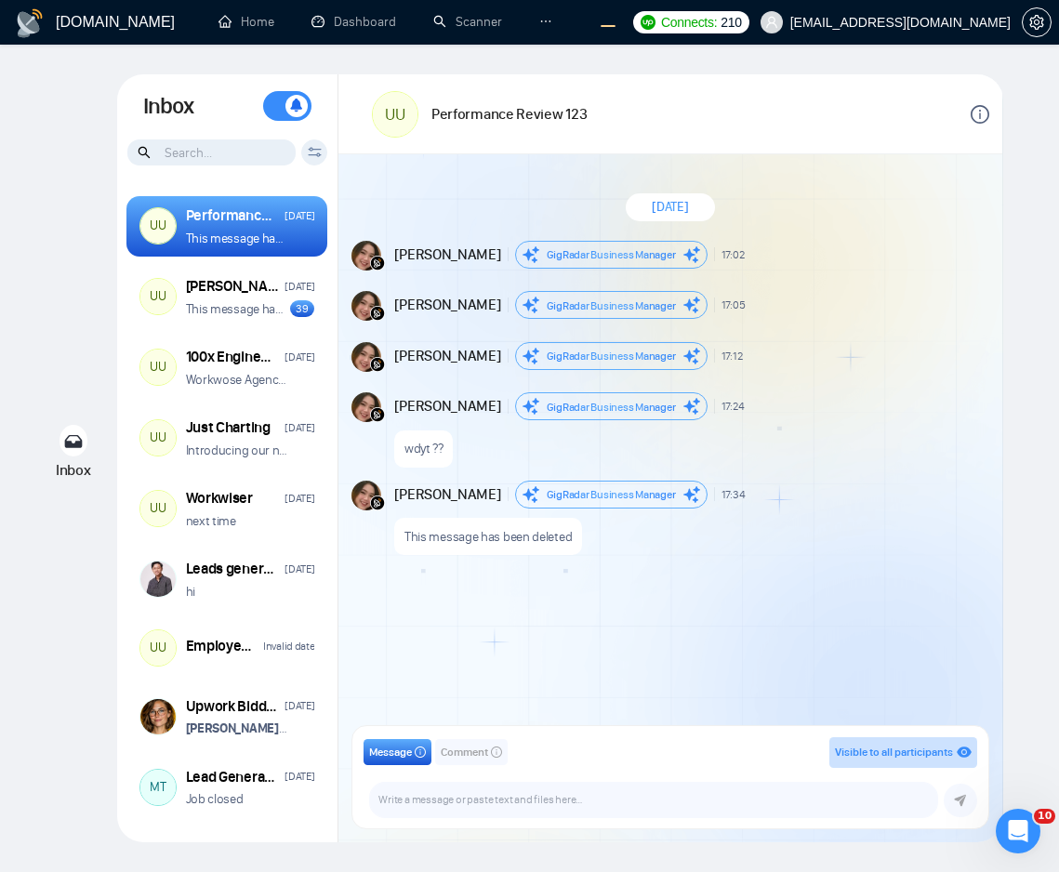
click at [260, 153] on input at bounding box center [211, 153] width 168 height 26
click at [317, 153] on icon at bounding box center [314, 155] width 13 height 4
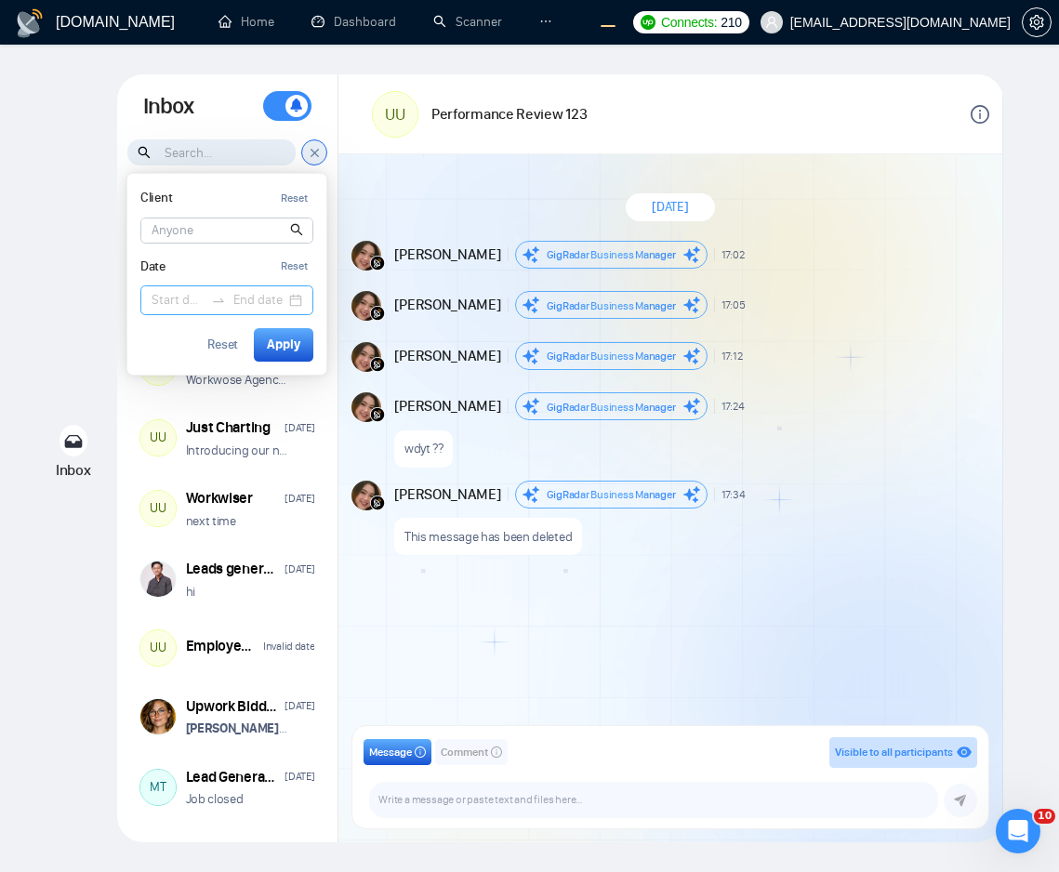
click at [174, 299] on input at bounding box center [178, 300] width 52 height 20
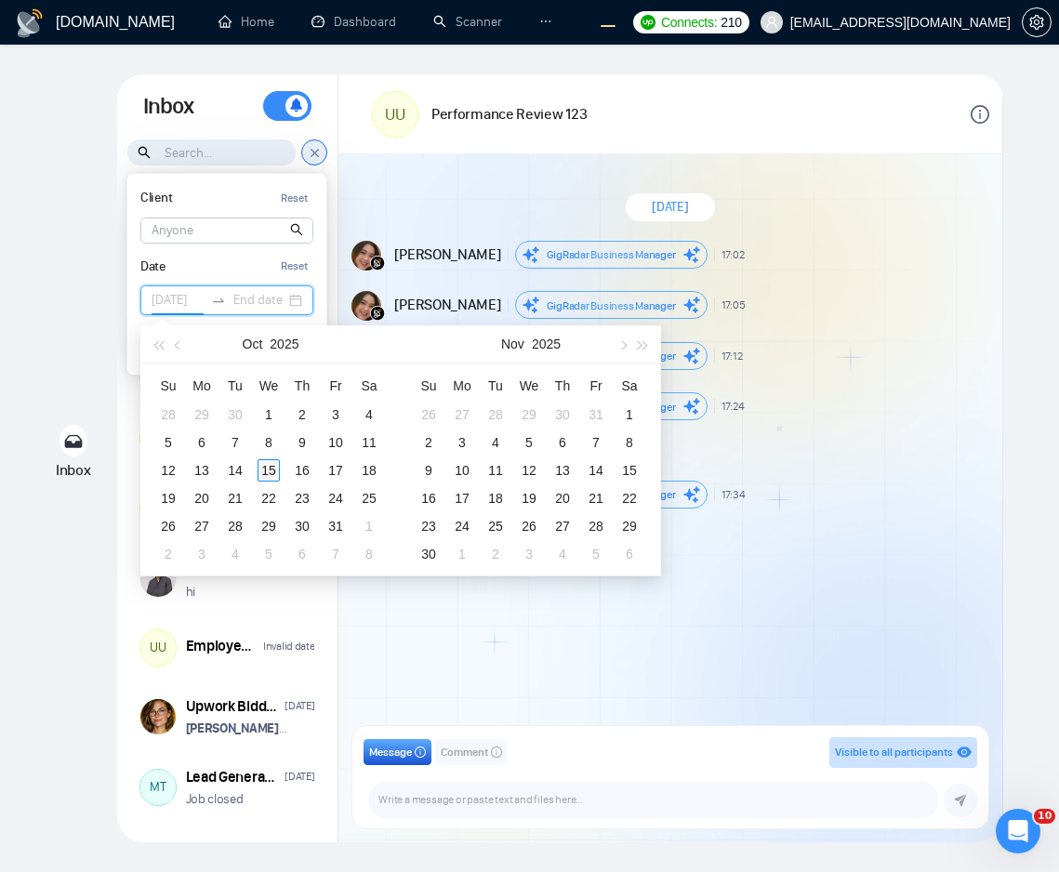
type input "[DATE]"
click at [263, 461] on div "15" at bounding box center [269, 470] width 22 height 22
type input "[DATE]"
click at [299, 475] on div "16" at bounding box center [302, 470] width 22 height 22
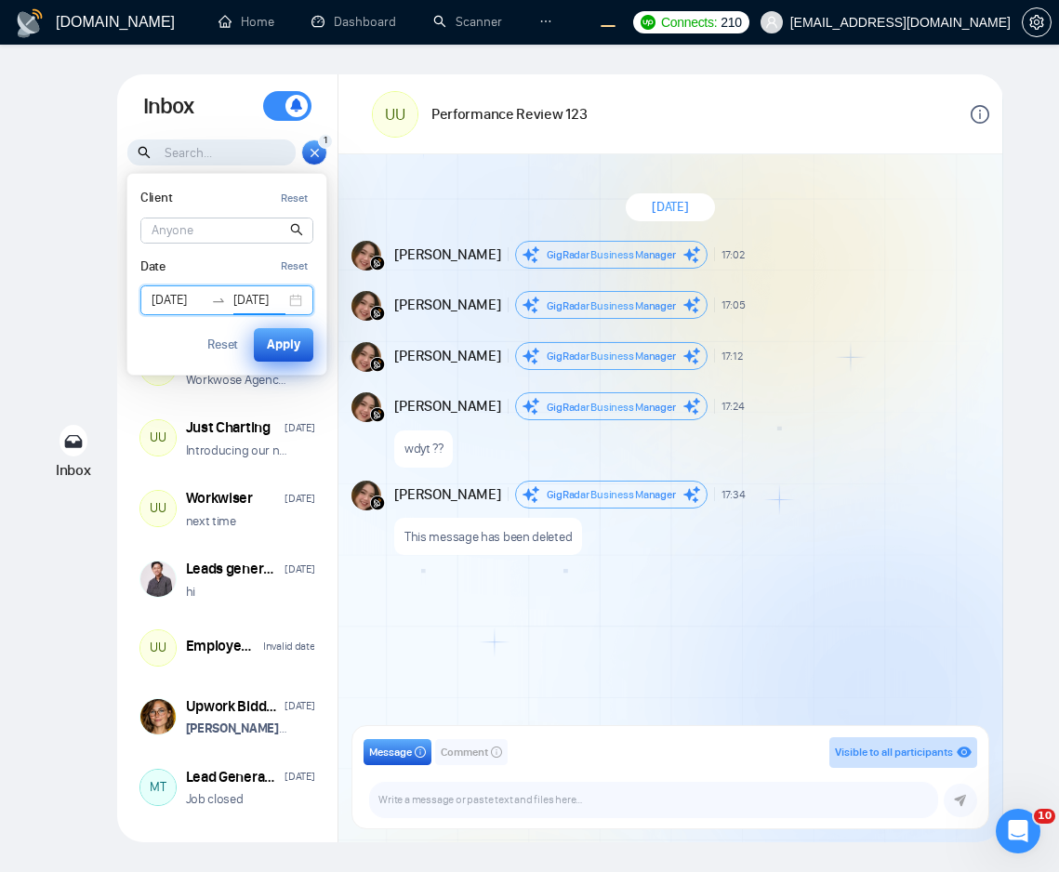
click at [283, 347] on div "Apply" at bounding box center [283, 345] width 33 height 20
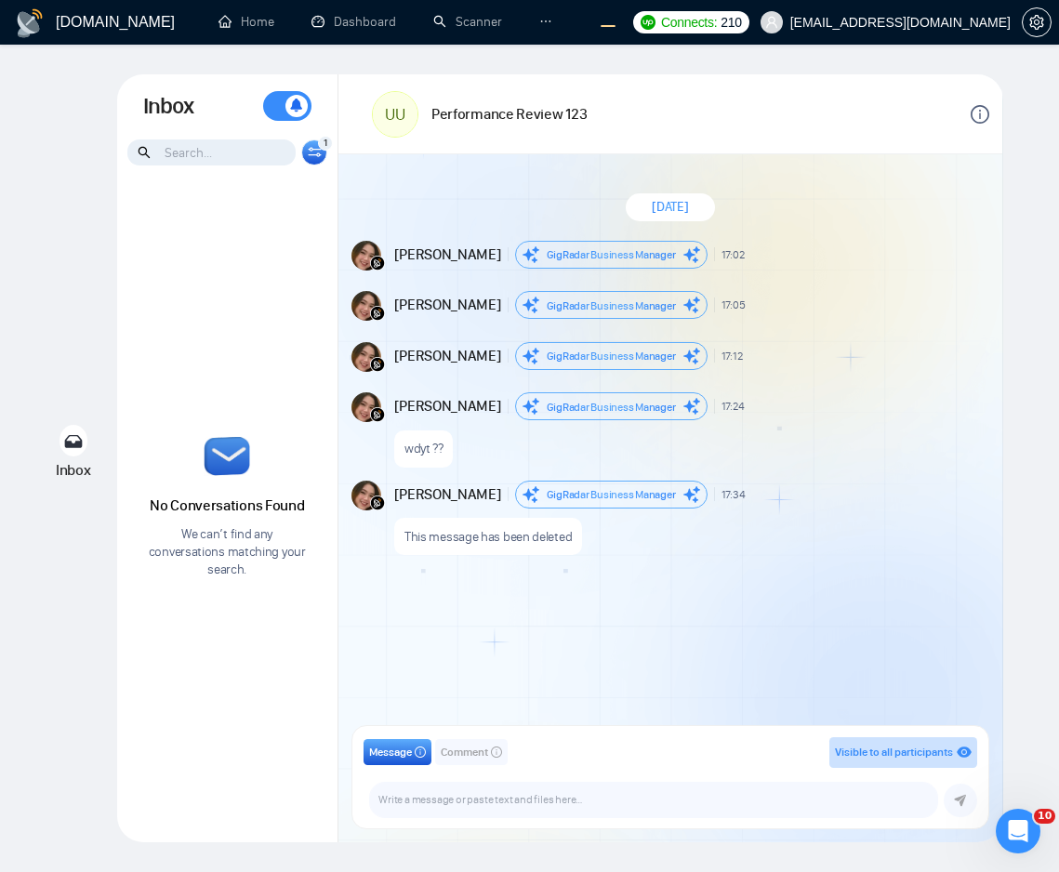
click at [315, 153] on icon at bounding box center [315, 152] width 14 height 10
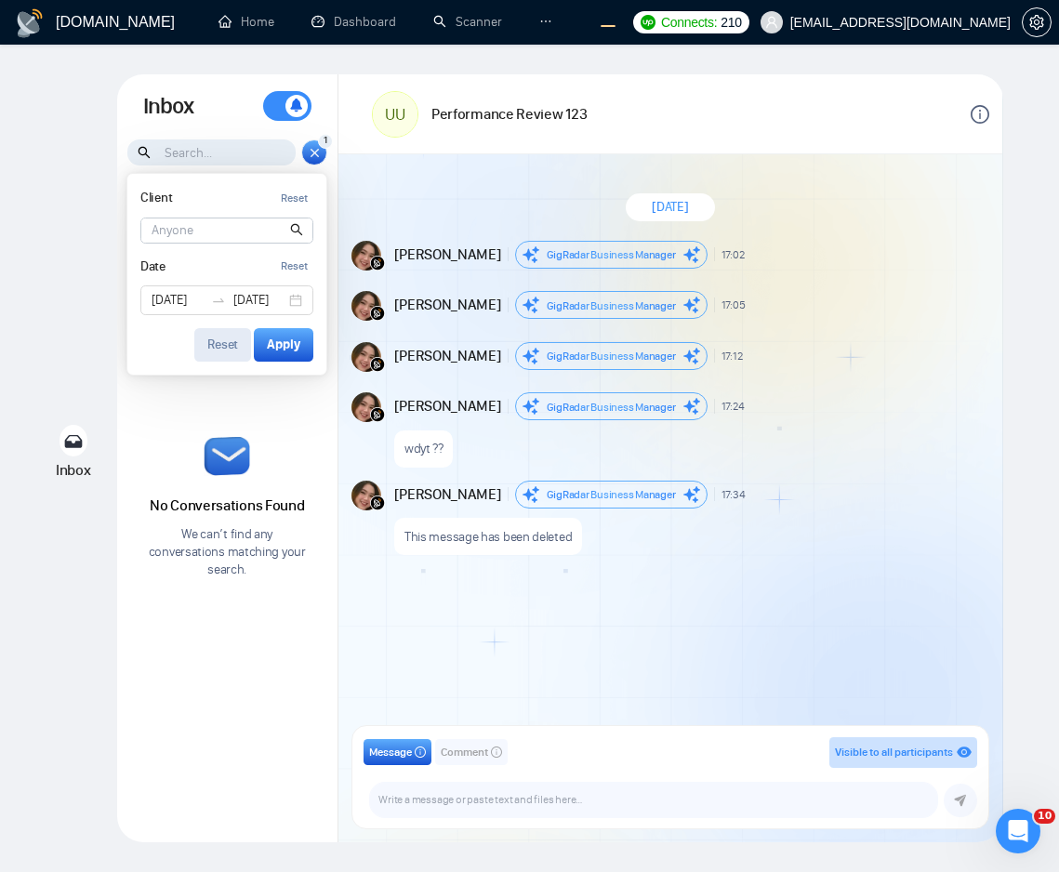
click at [228, 330] on button "Reset" at bounding box center [222, 344] width 57 height 33
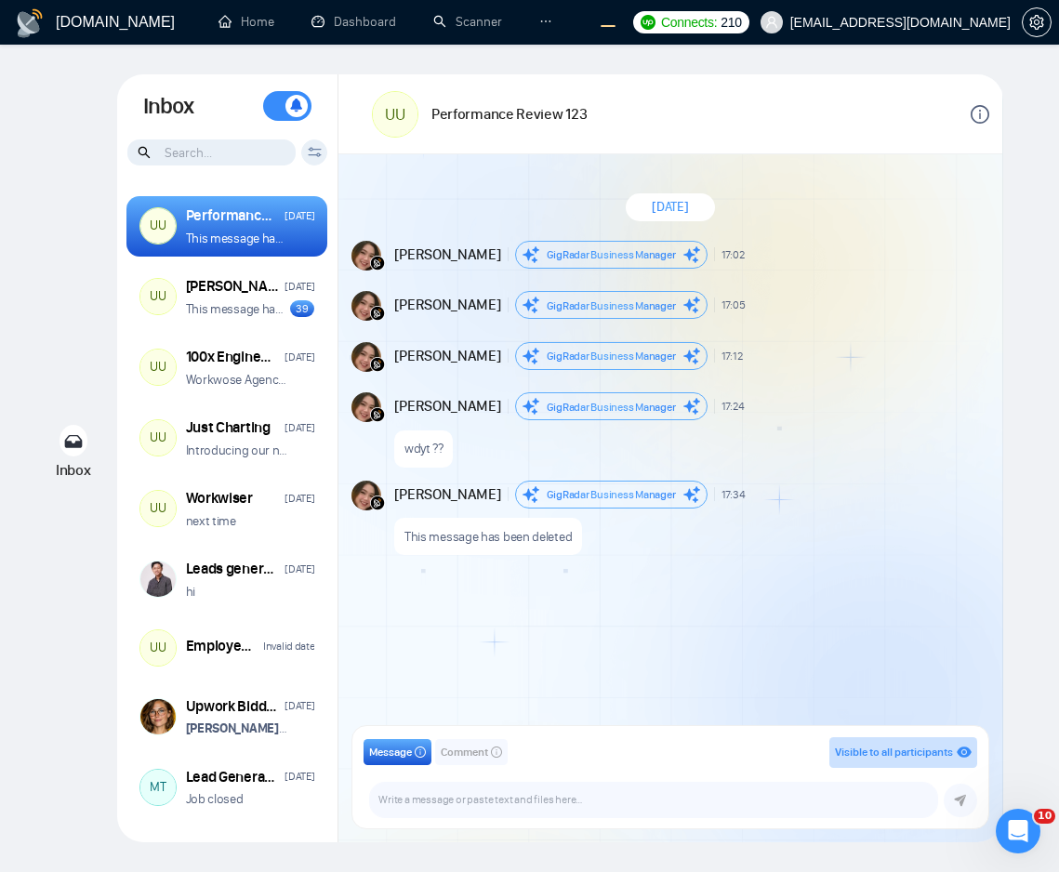
click at [316, 147] on icon at bounding box center [315, 152] width 14 height 10
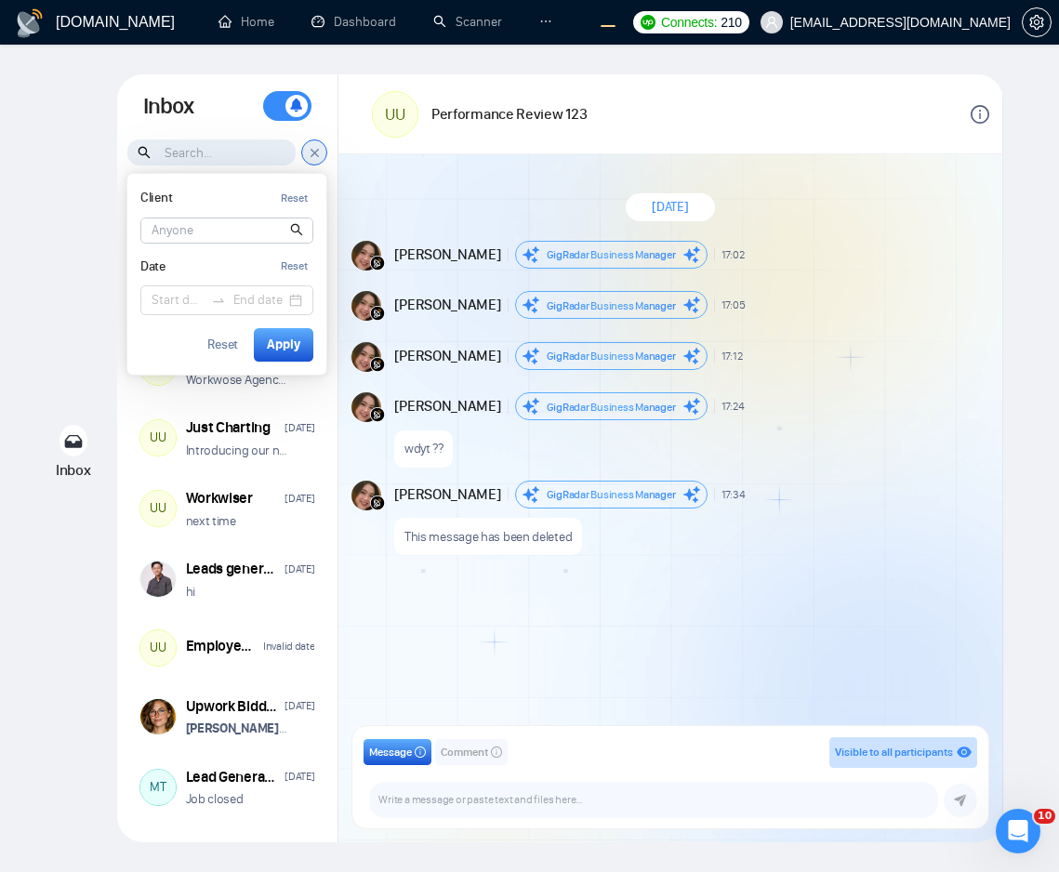
click at [220, 229] on input at bounding box center [226, 231] width 171 height 24
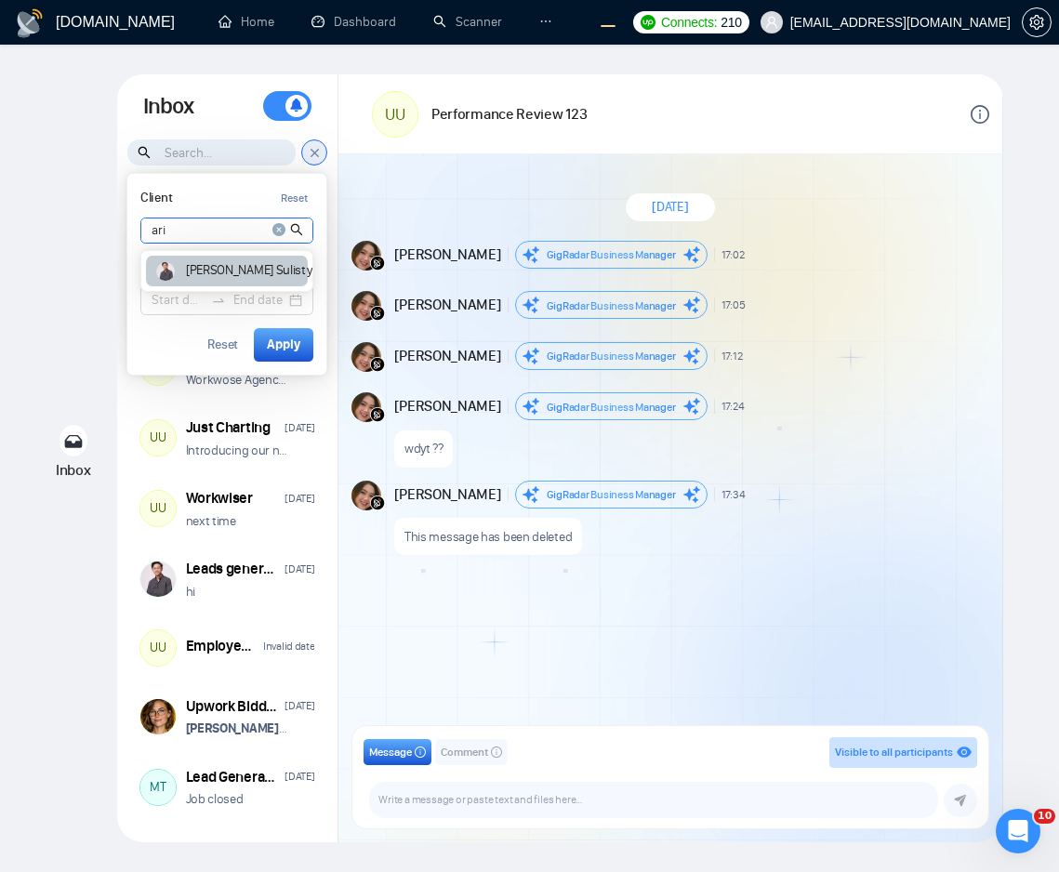
type input "ari"
click at [206, 277] on article "[PERSON_NAME]" at bounding box center [252, 270] width 132 height 13
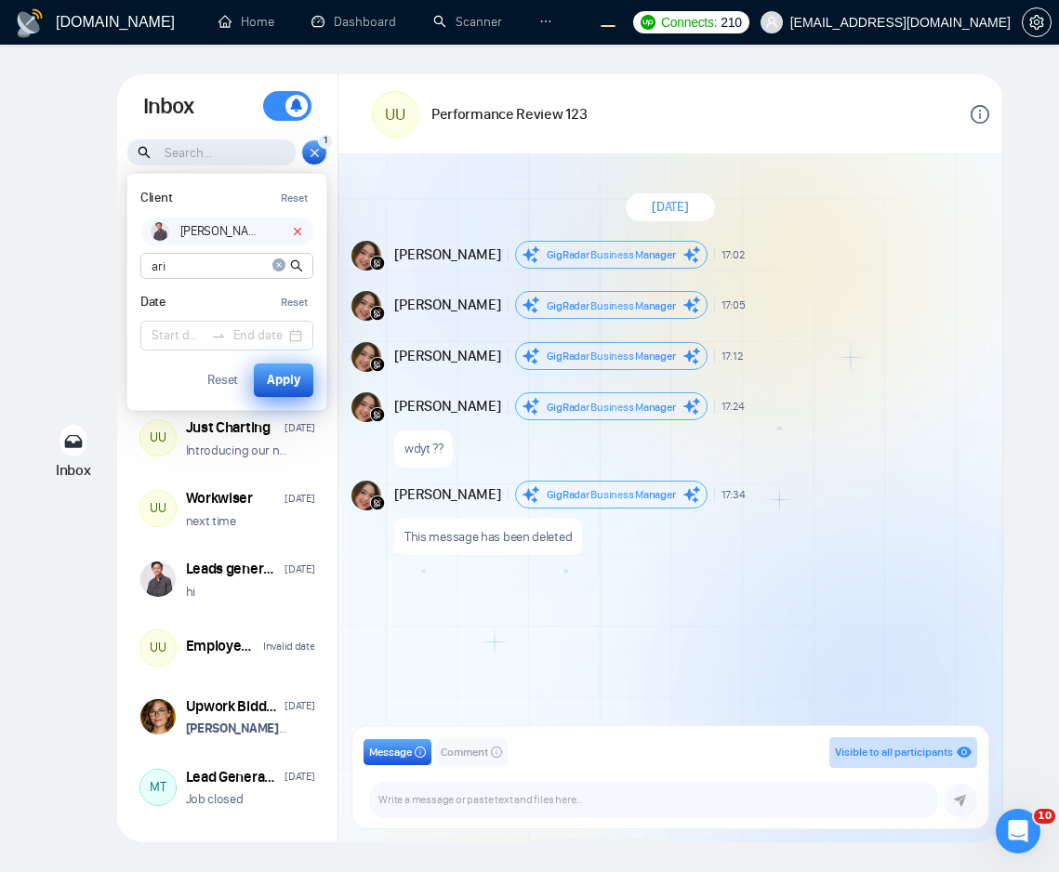
click at [280, 388] on div "Apply" at bounding box center [283, 380] width 33 height 20
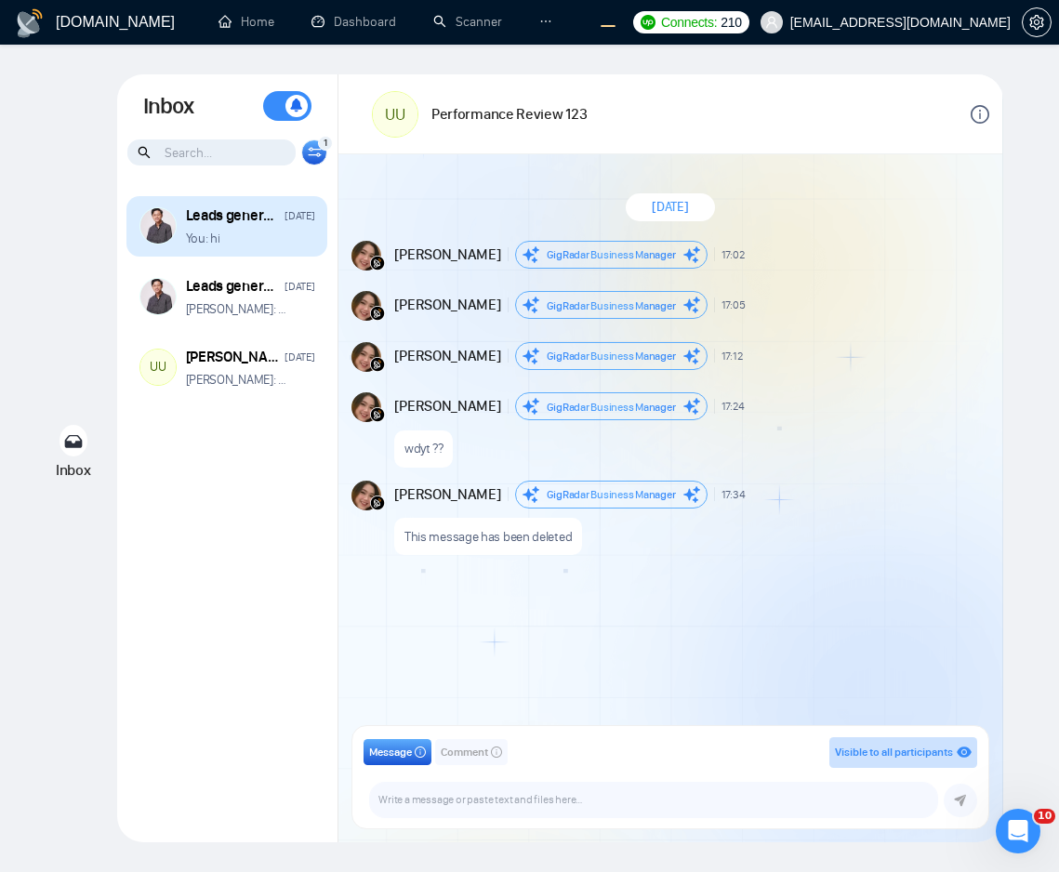
click at [248, 245] on div "You: hi" at bounding box center [250, 239] width 129 height 18
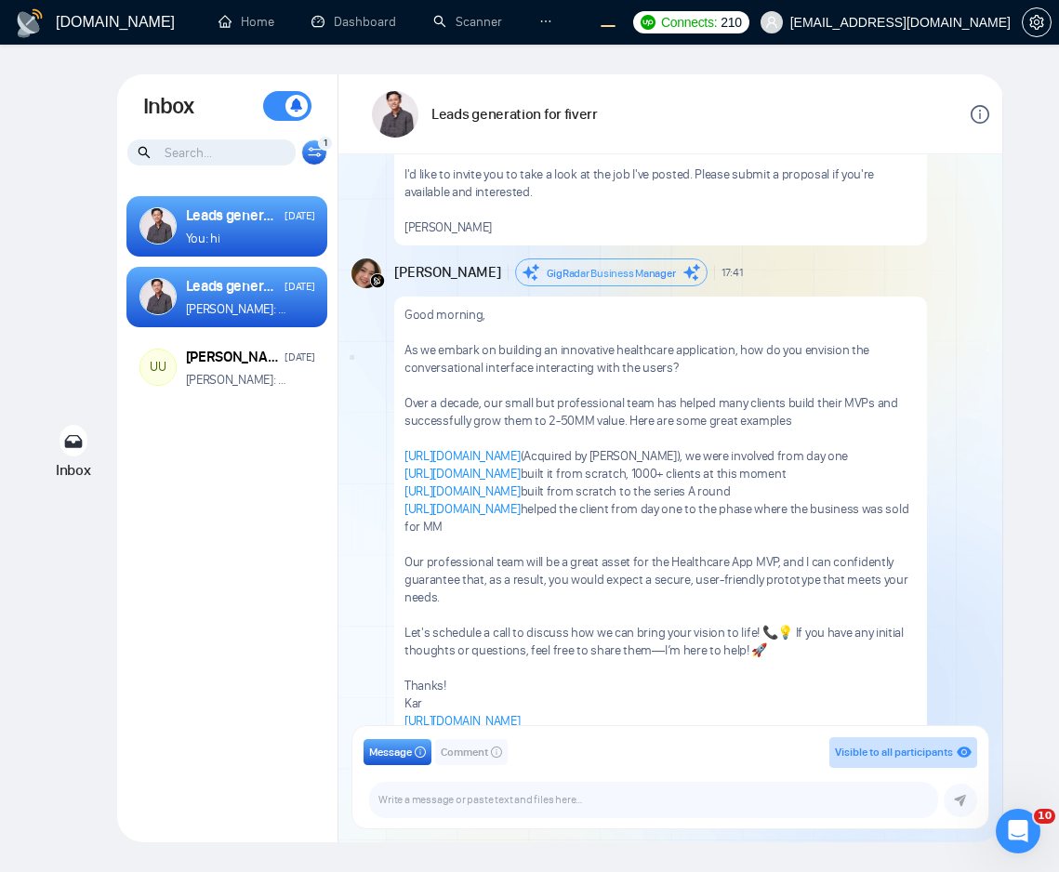
scroll to position [414, 0]
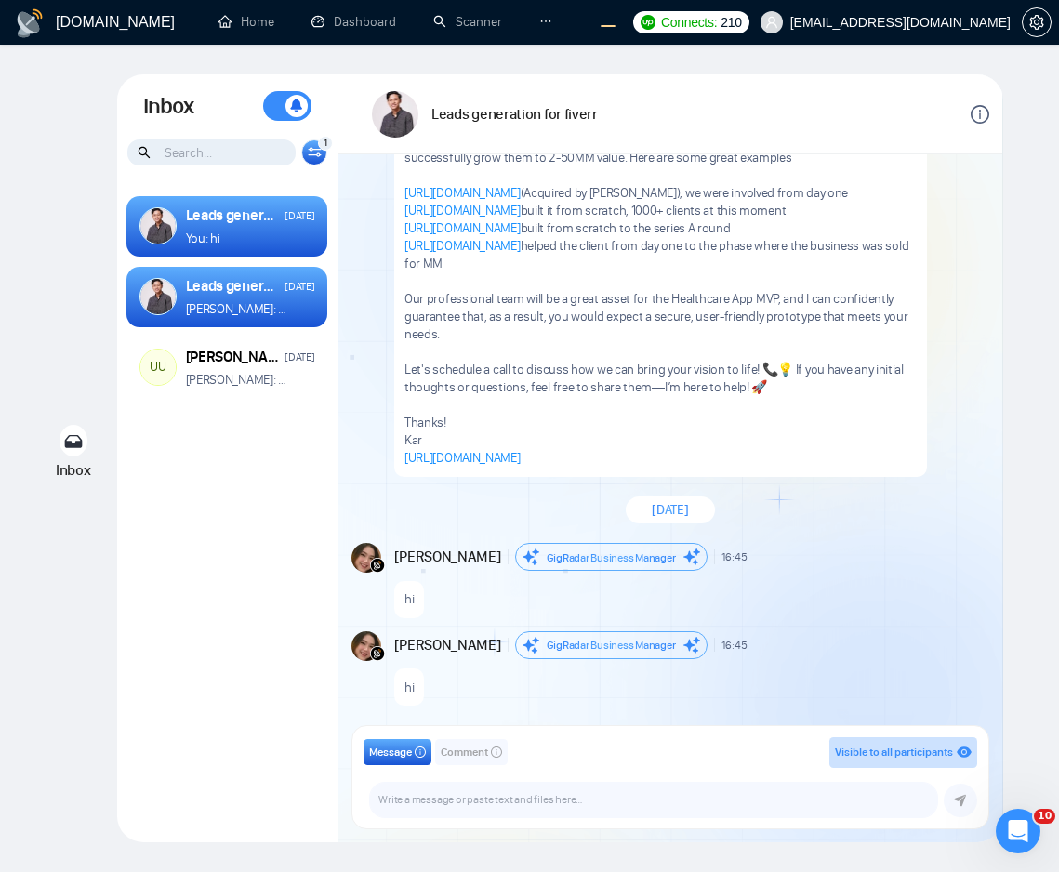
click at [262, 294] on div "Leads generation for fiverr" at bounding box center [233, 286] width 94 height 20
click at [323, 153] on div "1 Client Reset [PERSON_NAME] [PERSON_NAME] Date Reset Reset Apply" at bounding box center [314, 153] width 26 height 26
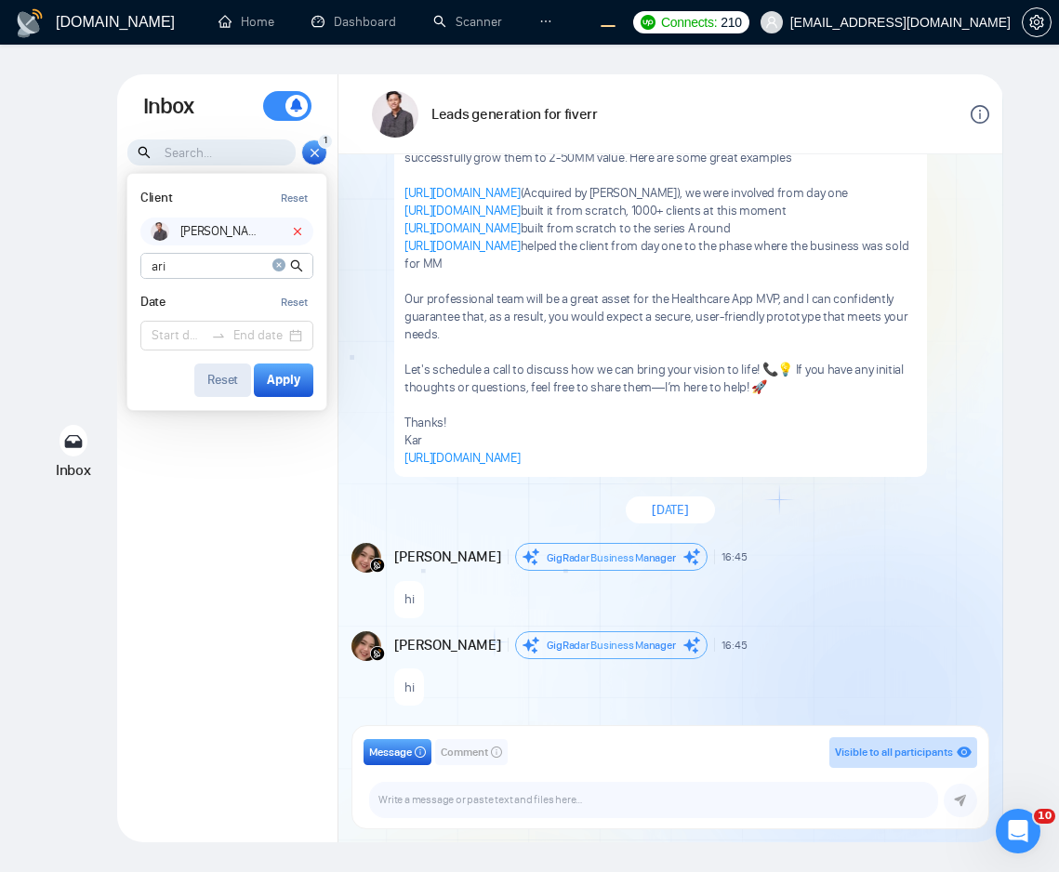
click at [216, 383] on div "Reset" at bounding box center [222, 380] width 31 height 13
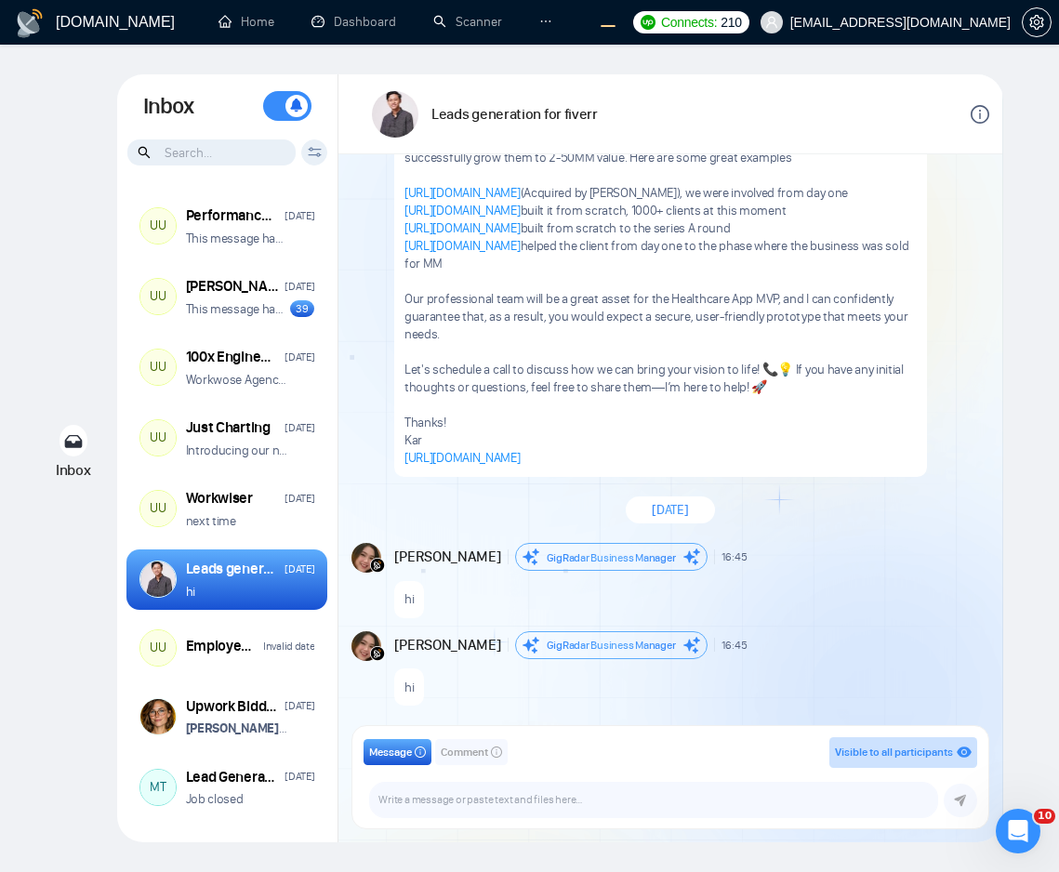
click at [217, 164] on input at bounding box center [211, 153] width 168 height 26
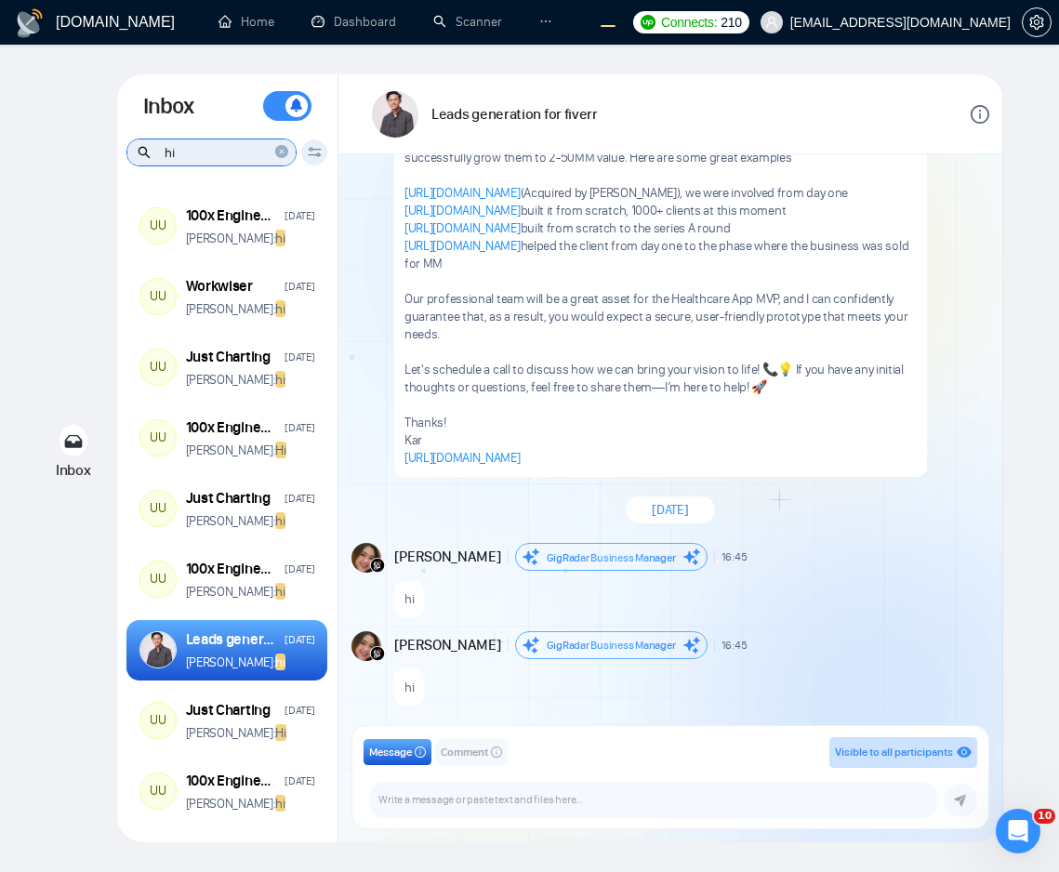
type input "hi"
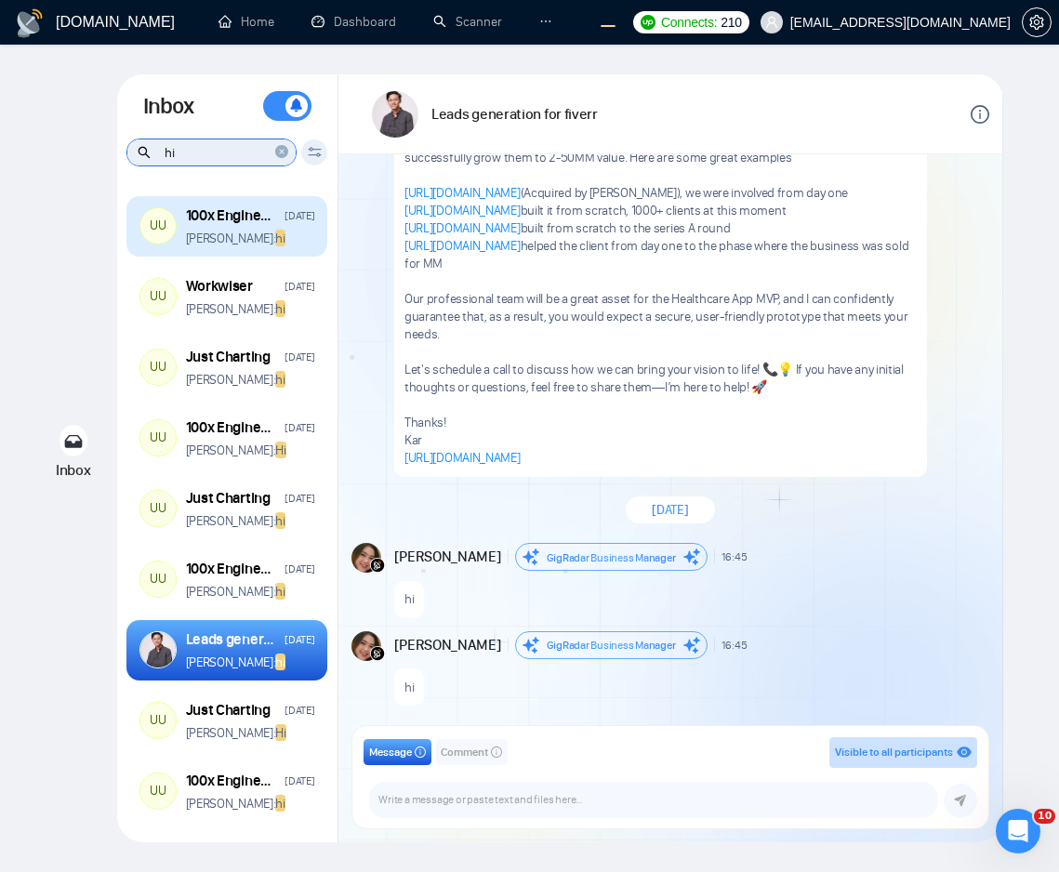
click at [251, 236] on p "[PERSON_NAME]: hi" at bounding box center [236, 239] width 100 height 18
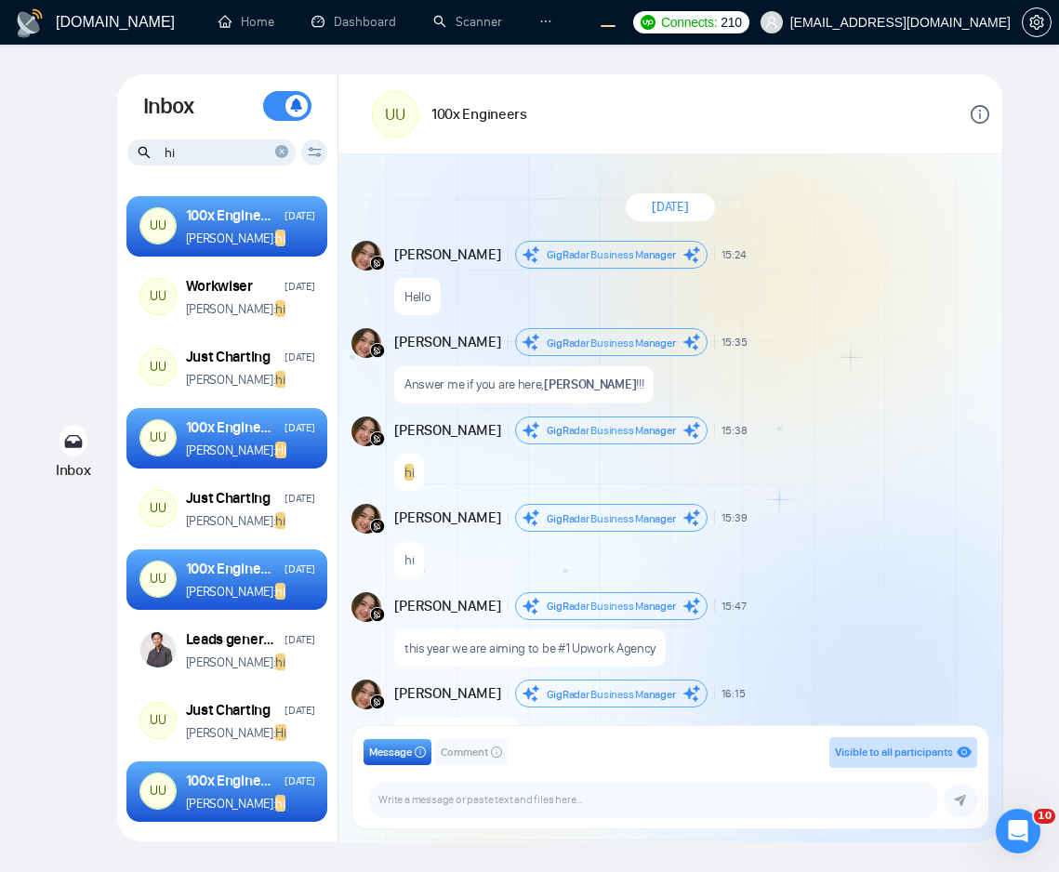
scroll to position [7, 0]
